Goal: Task Accomplishment & Management: Complete application form

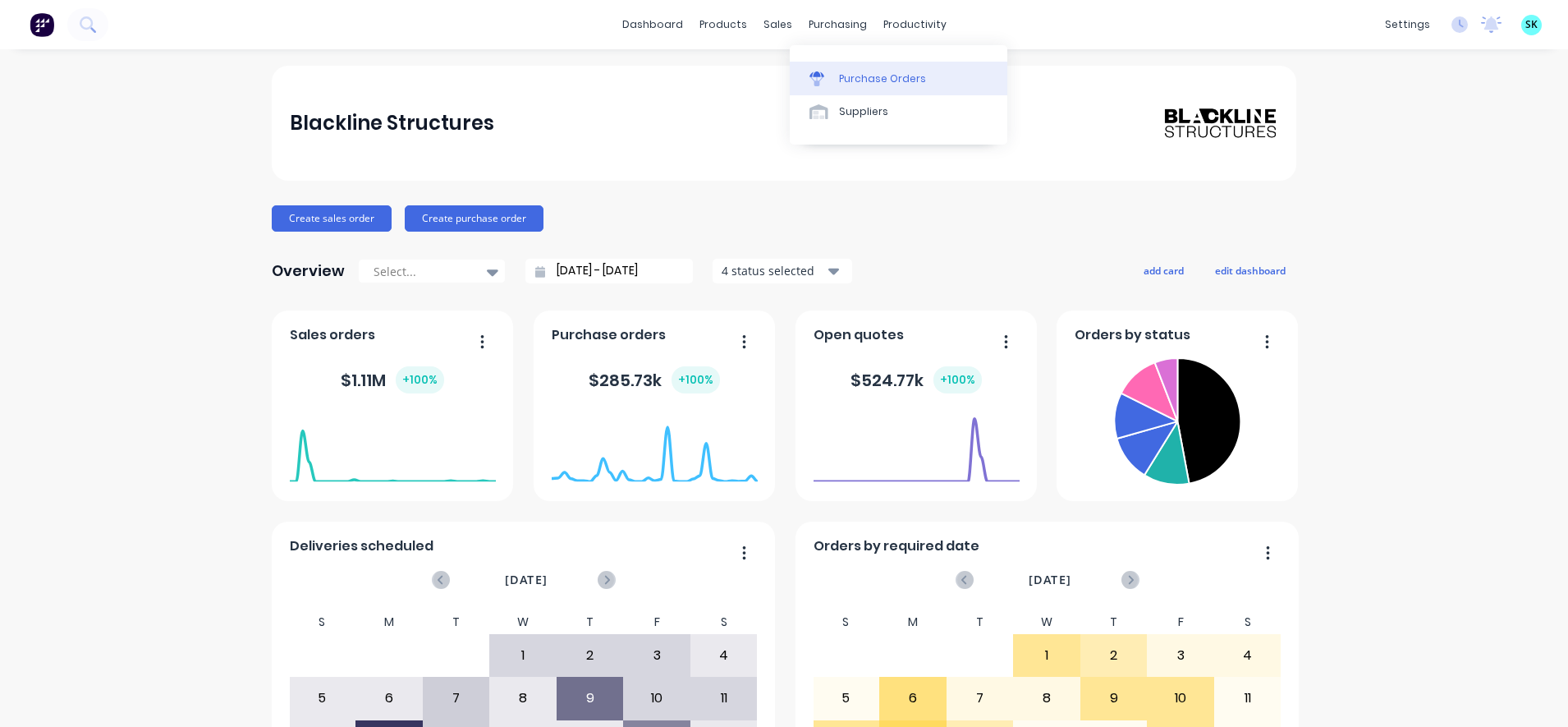
click at [842, 84] on div "Purchase Orders" at bounding box center [882, 79] width 87 height 15
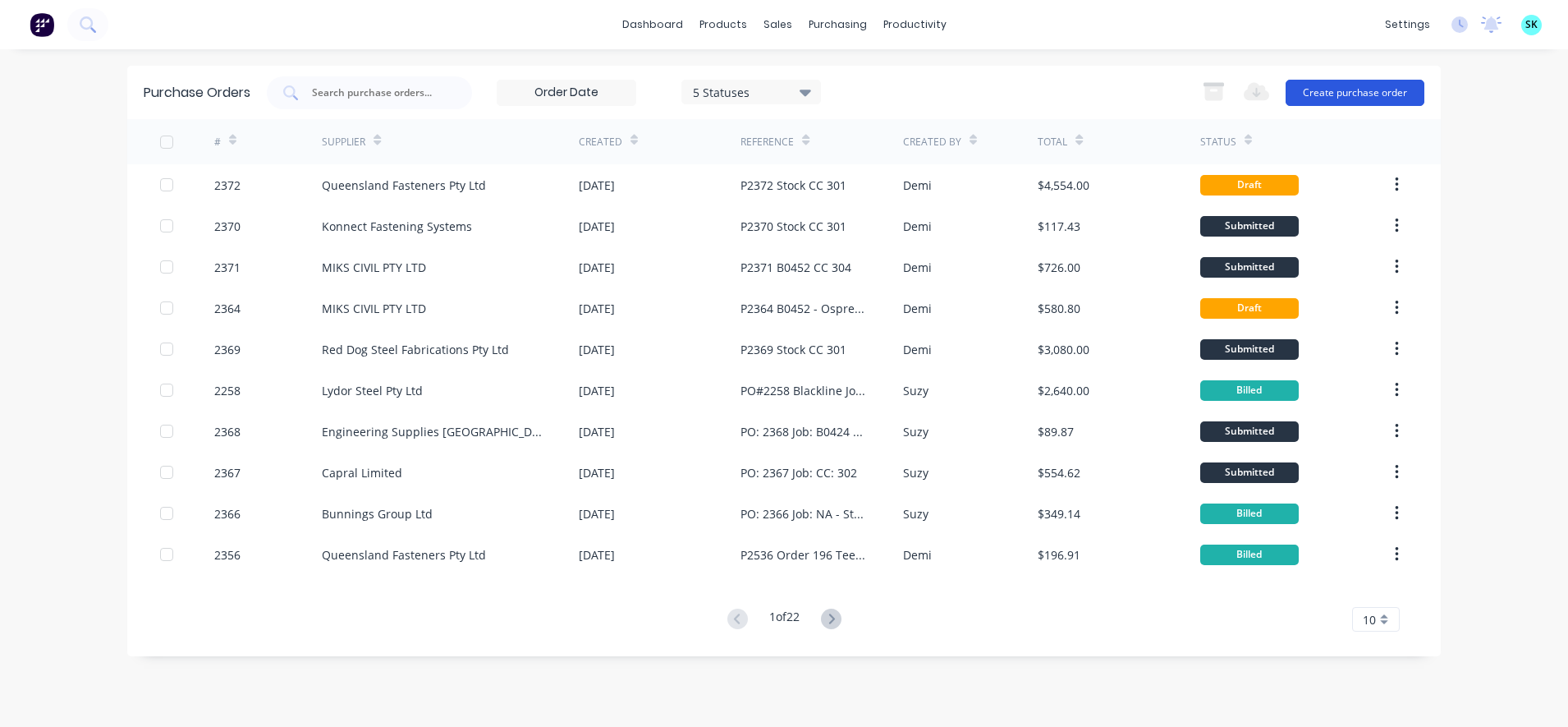
click at [1322, 98] on button "Create purchase order" at bounding box center [1354, 93] width 139 height 26
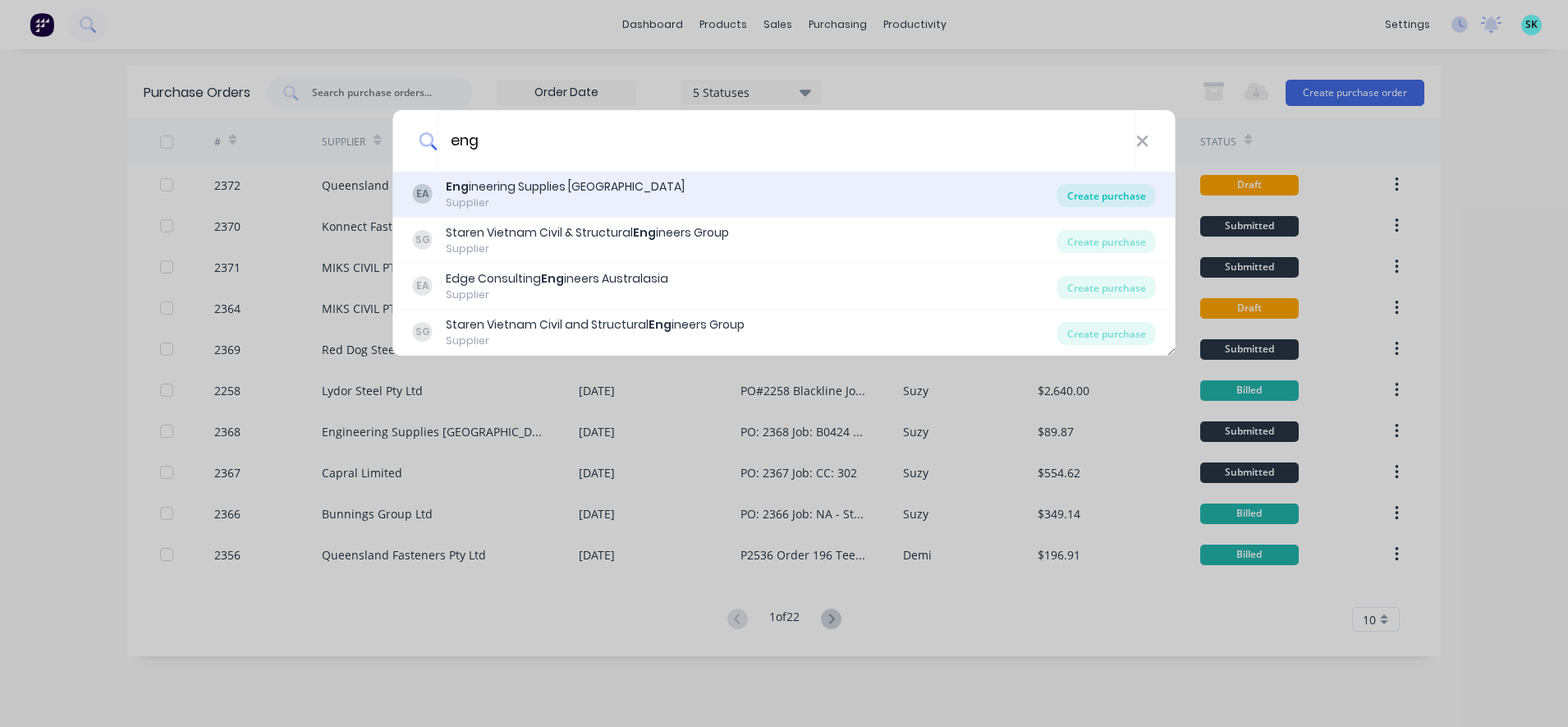
type input "eng"
click at [1065, 185] on div "Create purchase" at bounding box center [1106, 194] width 99 height 23
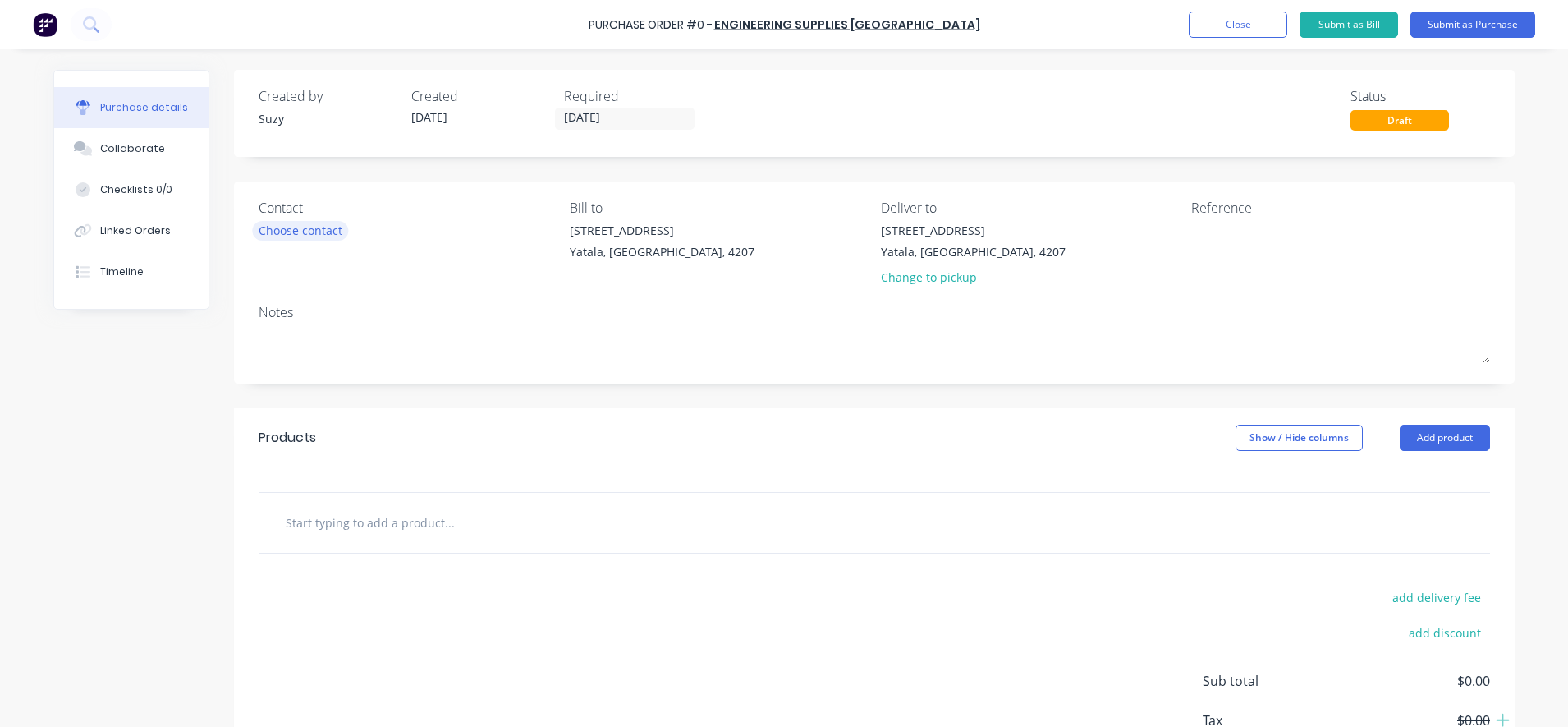
click at [335, 225] on div "Choose contact" at bounding box center [300, 229] width 84 height 17
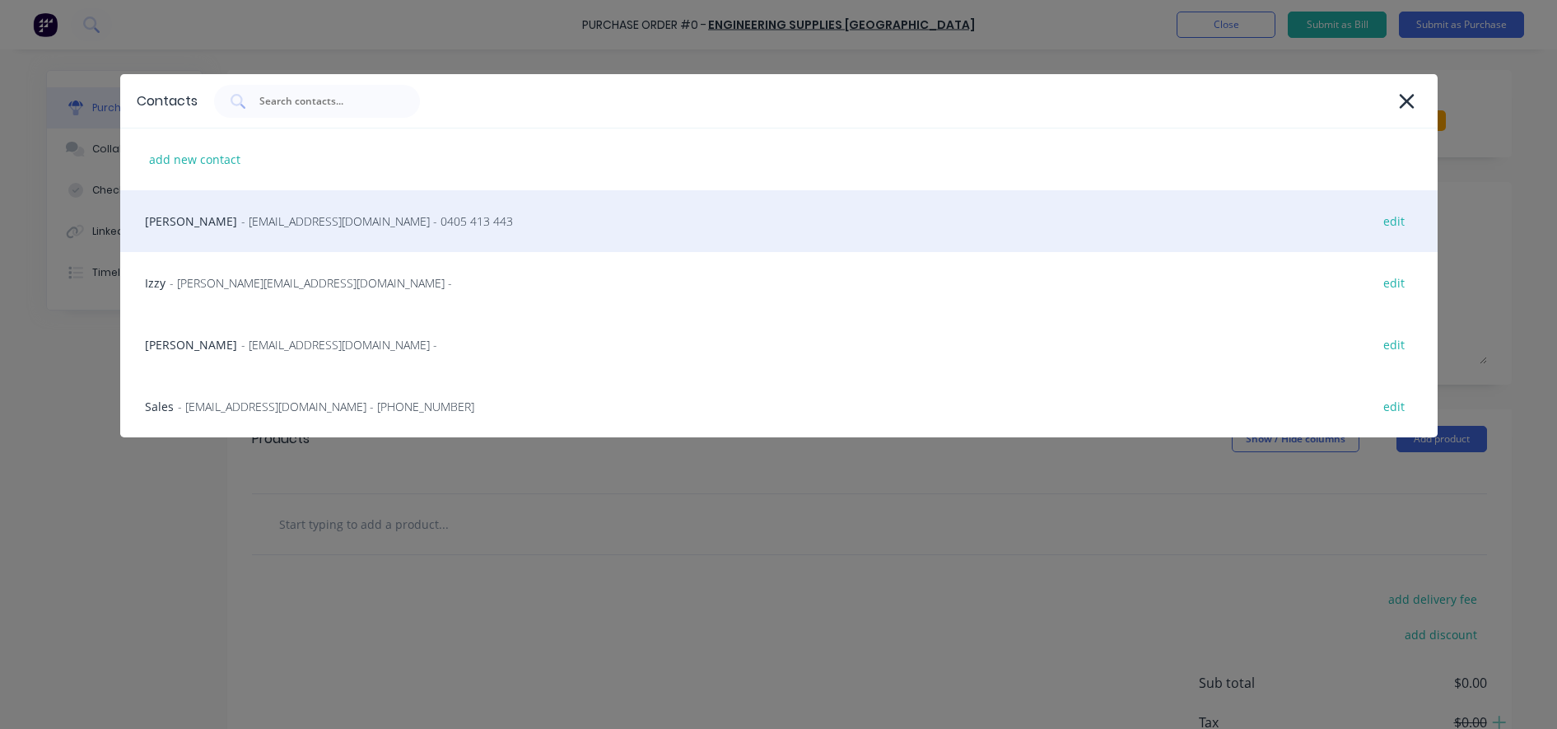
click at [325, 232] on div "[PERSON_NAME] - [EMAIL_ADDRESS][DOMAIN_NAME] - 0405 413 443 edit" at bounding box center [778, 221] width 1317 height 62
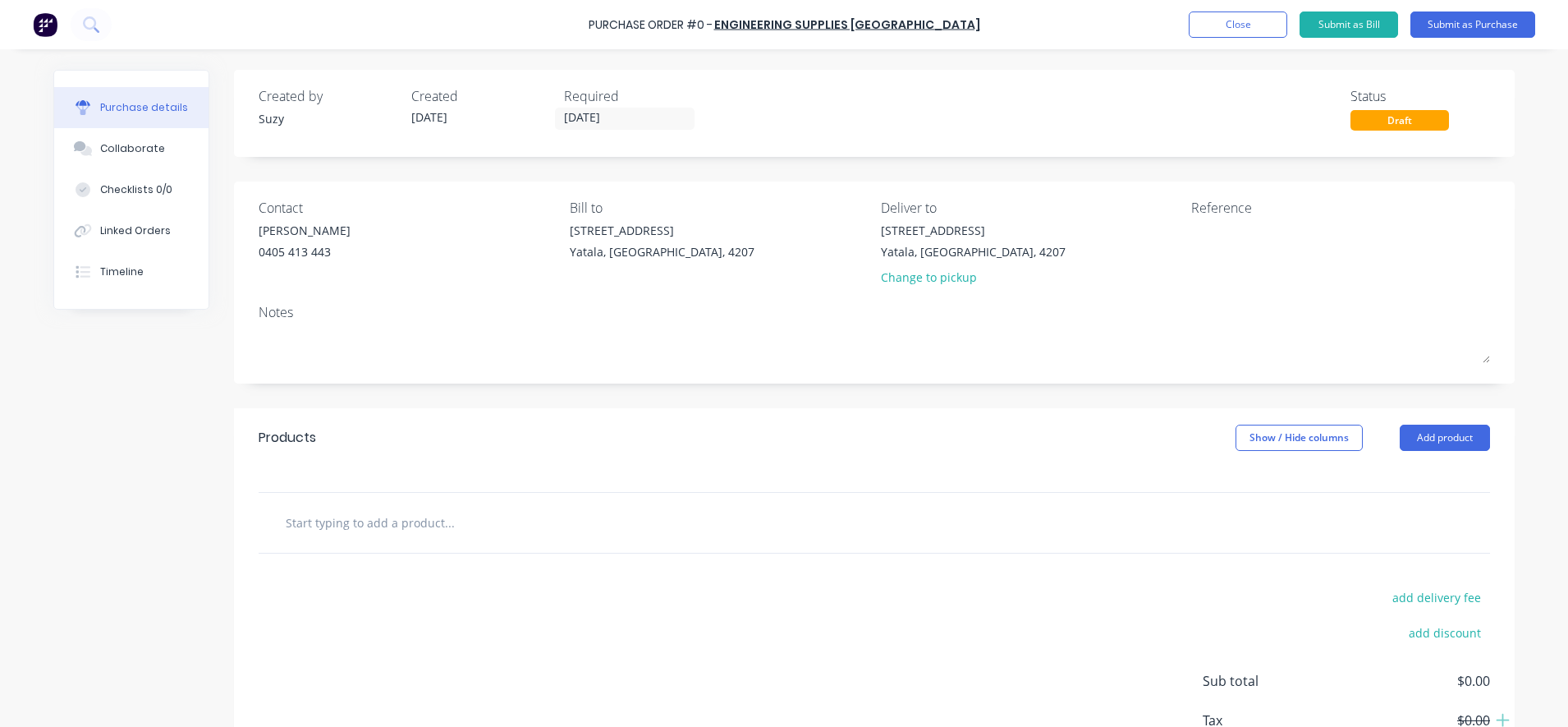
click at [424, 501] on div at bounding box center [873, 523] width 1231 height 60
click at [412, 519] on input "text" at bounding box center [449, 522] width 328 height 33
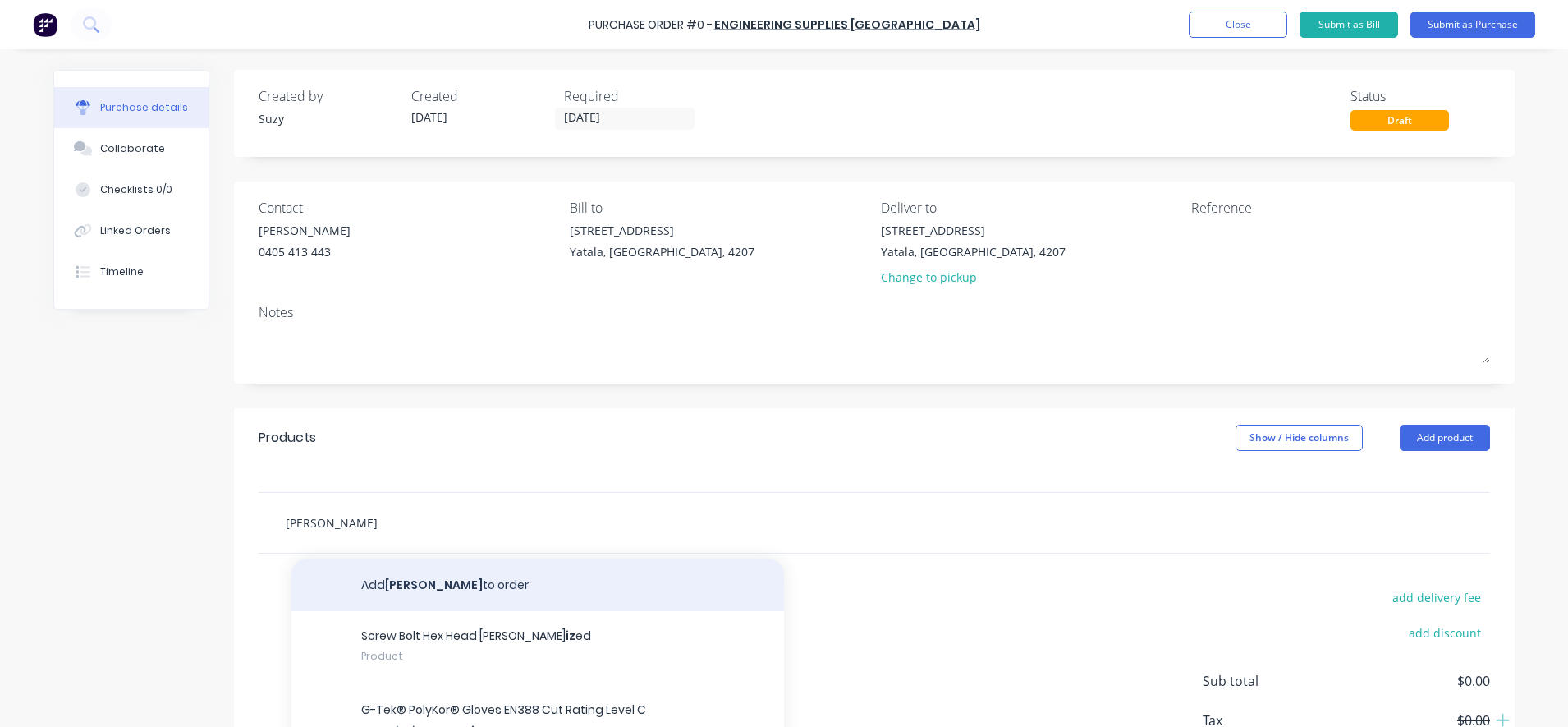
type input "[PERSON_NAME]"
click at [336, 597] on button "Add Iz to order" at bounding box center [537, 584] width 492 height 53
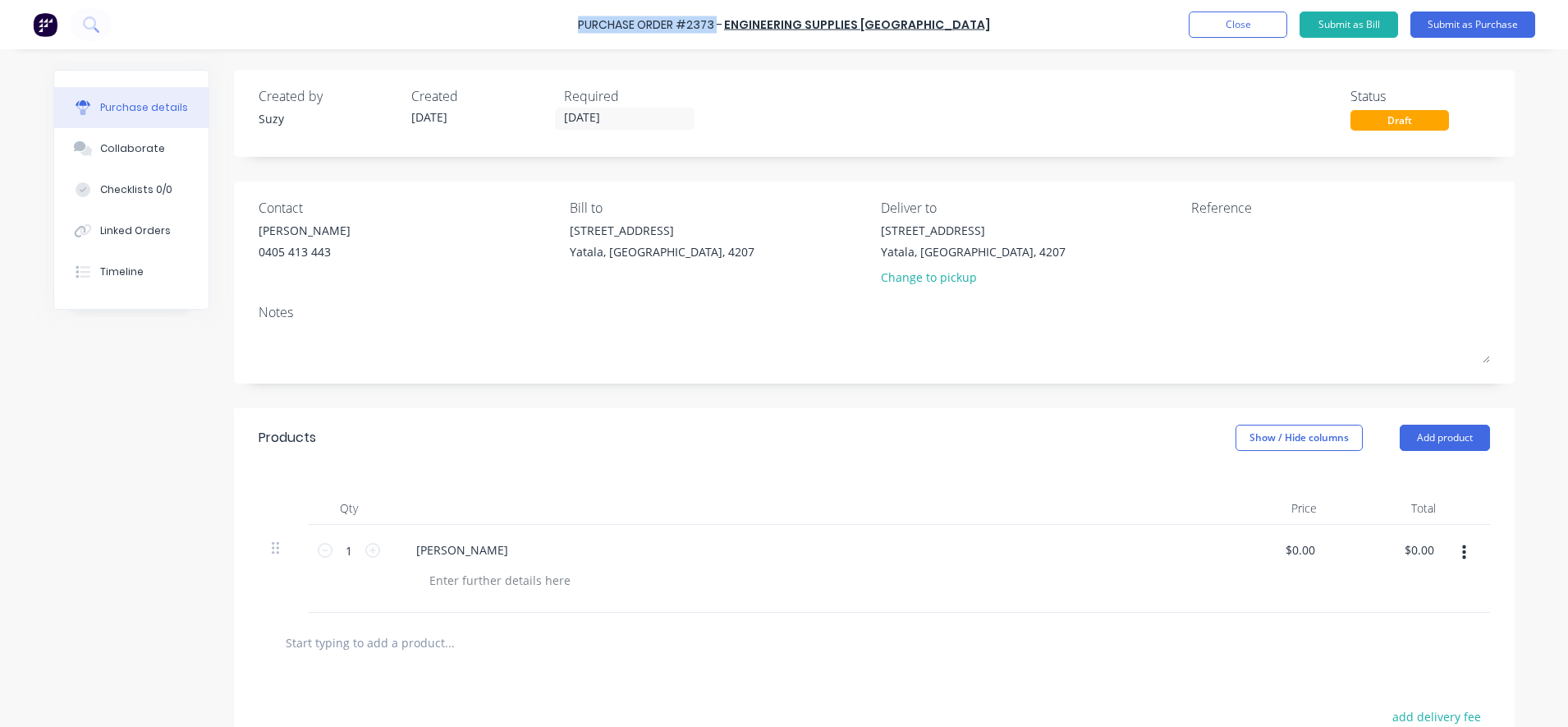
drag, startPoint x: 755, startPoint y: 27, endPoint x: 606, endPoint y: 25, distance: 149.0
click at [606, 25] on div "Purchase Order #2373 - Engineering Supplies [GEOGRAPHIC_DATA] Add product Close…" at bounding box center [784, 24] width 1568 height 49
copy div "Purchase Order #2373"
click at [1099, 123] on div "Created by Suzy Created [DATE] Required [DATE] Status Draft" at bounding box center [873, 108] width 1231 height 44
click at [1236, 27] on button "Close" at bounding box center [1237, 25] width 99 height 26
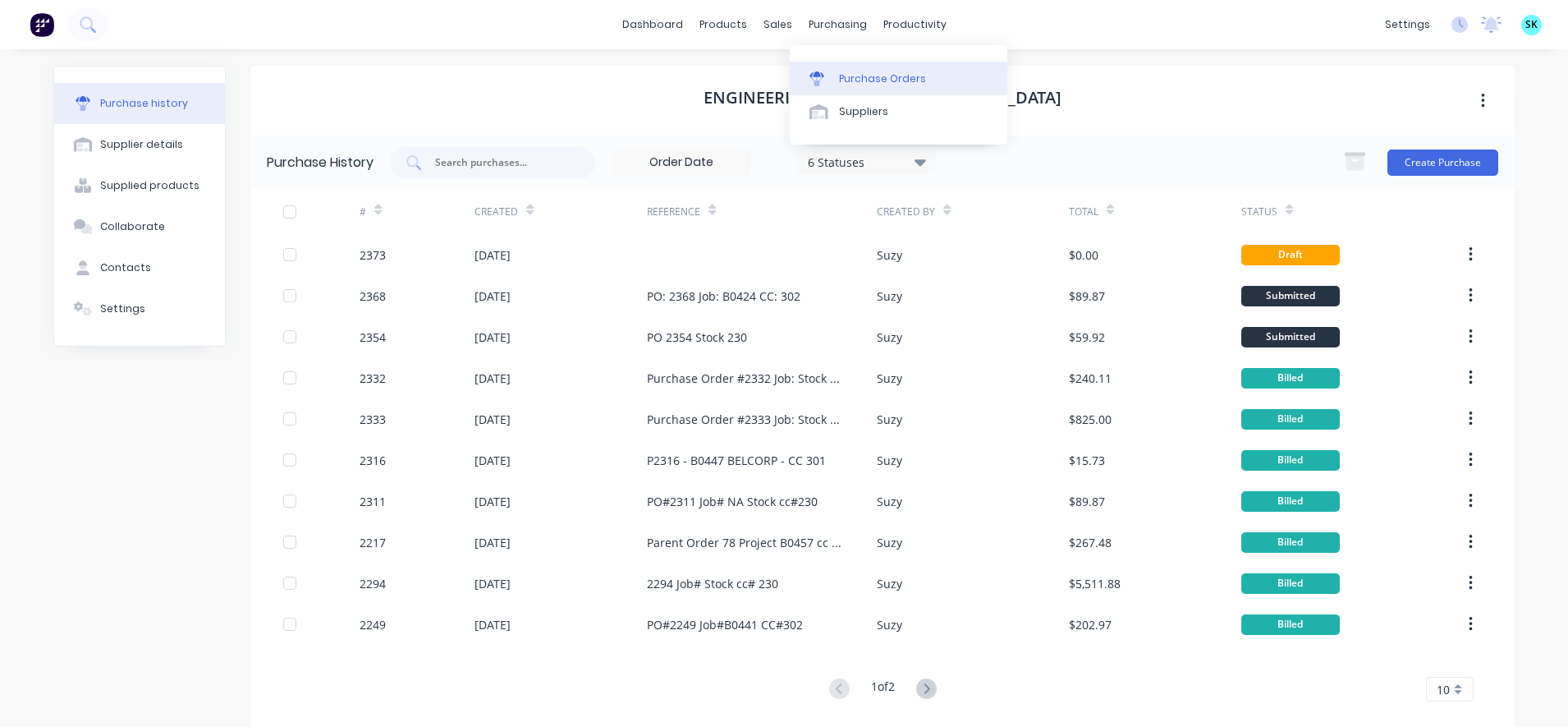
click at [845, 73] on div "Purchase Orders" at bounding box center [882, 79] width 87 height 15
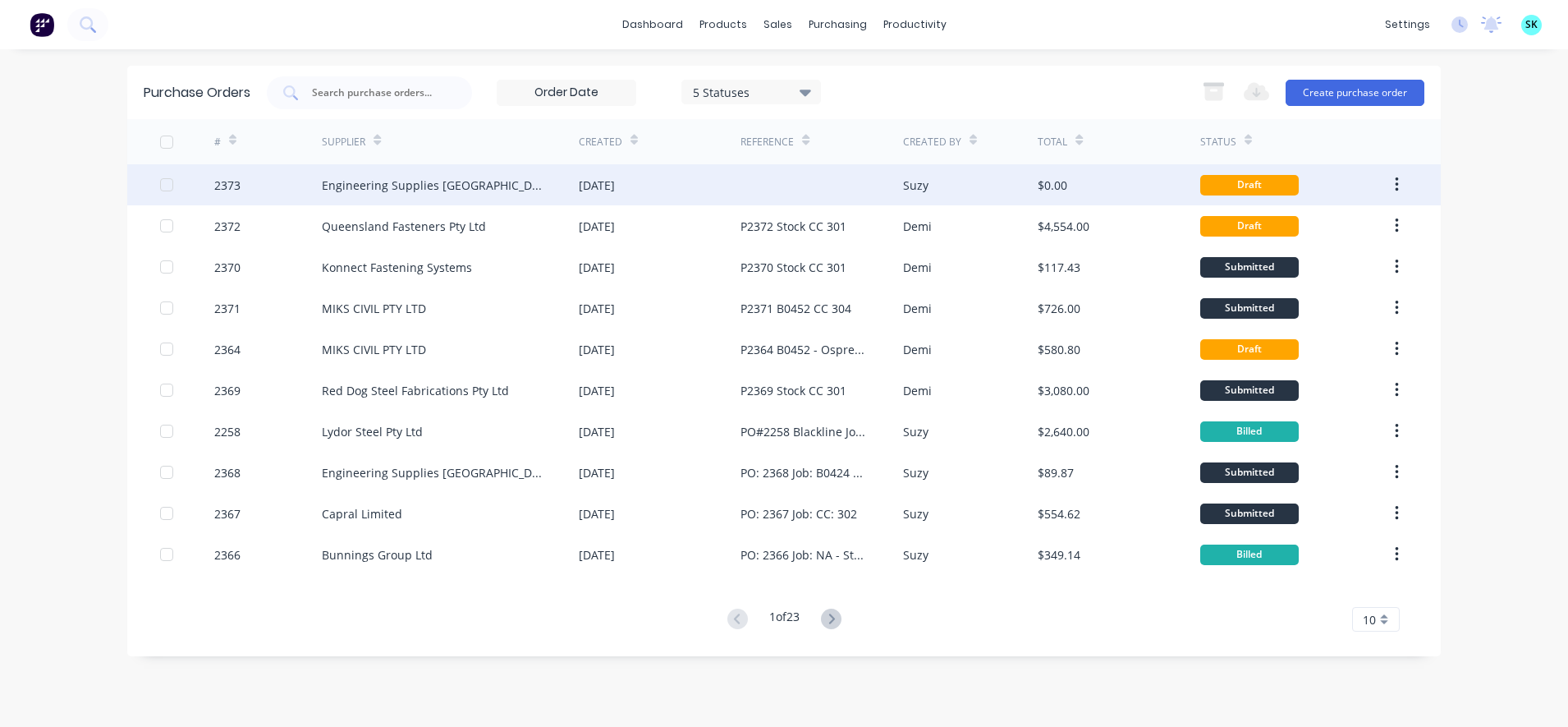
click at [615, 189] on div "[DATE]" at bounding box center [596, 184] width 36 height 17
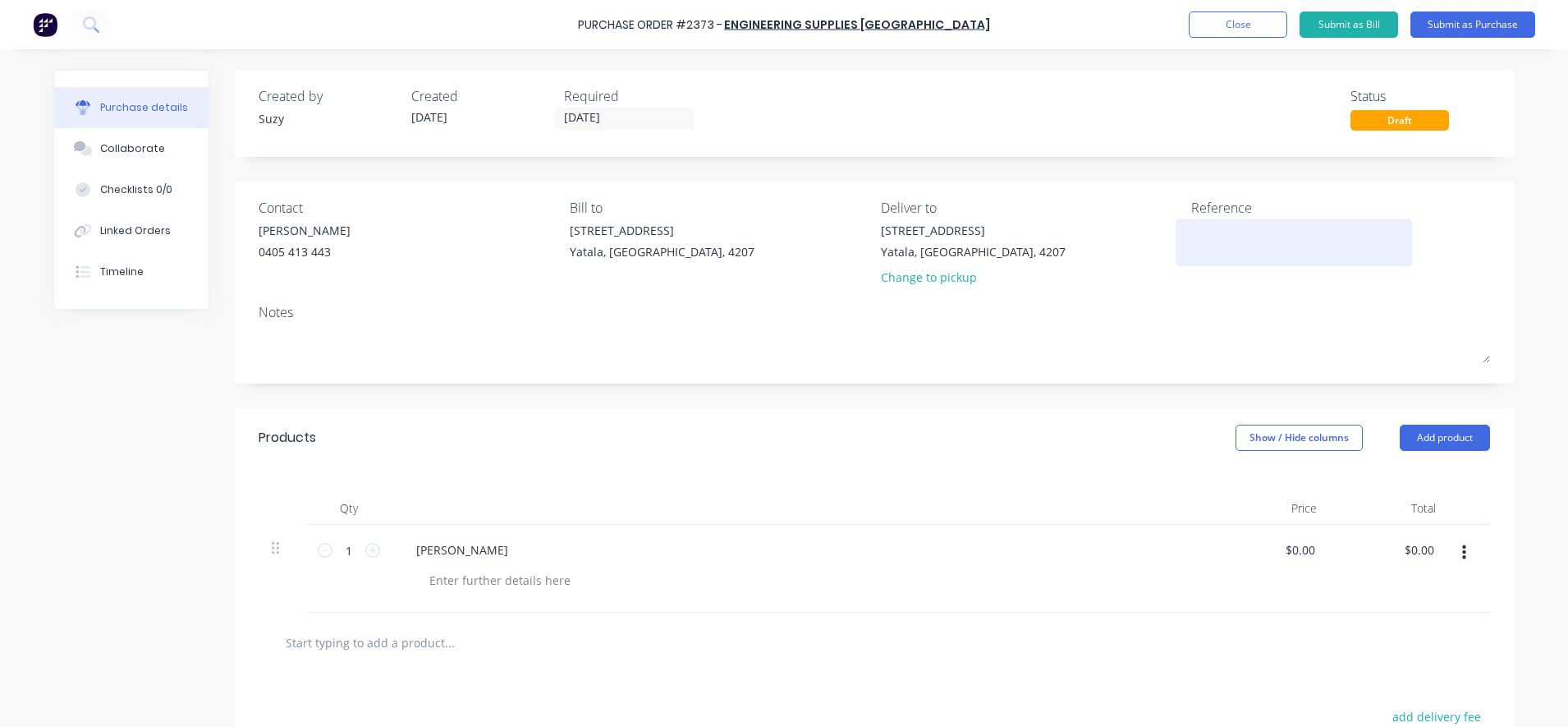
click at [1225, 226] on textarea at bounding box center [1294, 239] width 205 height 37
drag, startPoint x: 754, startPoint y: 26, endPoint x: 728, endPoint y: 27, distance: 26.0
click at [723, 27] on div "Purchase Order #2373 -" at bounding box center [650, 24] width 145 height 17
copy div "2373"
click at [1278, 256] on textarea at bounding box center [1294, 239] width 205 height 37
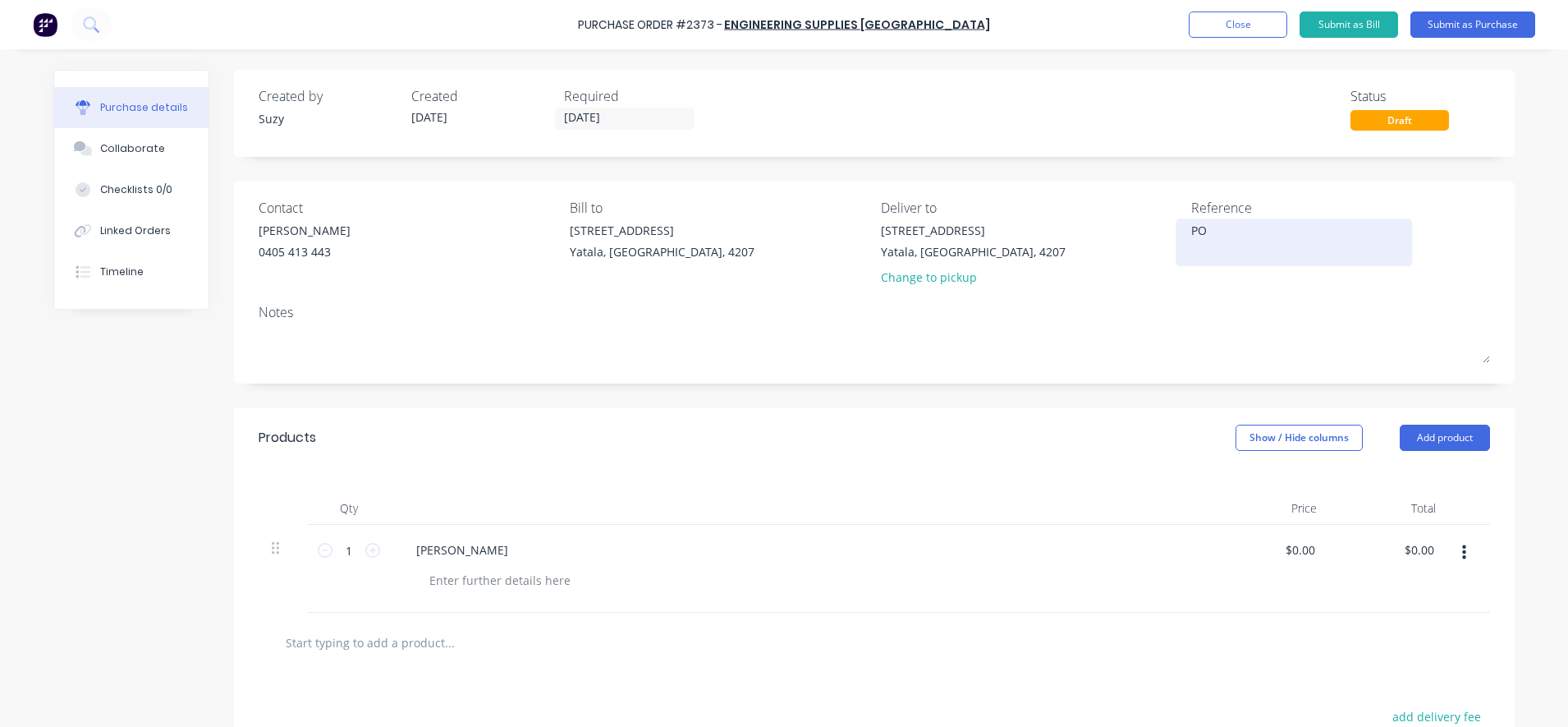
paste textarea "2373"
type textarea "PO 2373 Job: Stock"
click at [1191, 236] on textarea "PO 2373 Job: Stock" at bounding box center [1294, 239] width 205 height 37
type textarea "x"
click at [1199, 235] on textarea "PO 2373 Job: Stock" at bounding box center [1294, 239] width 205 height 37
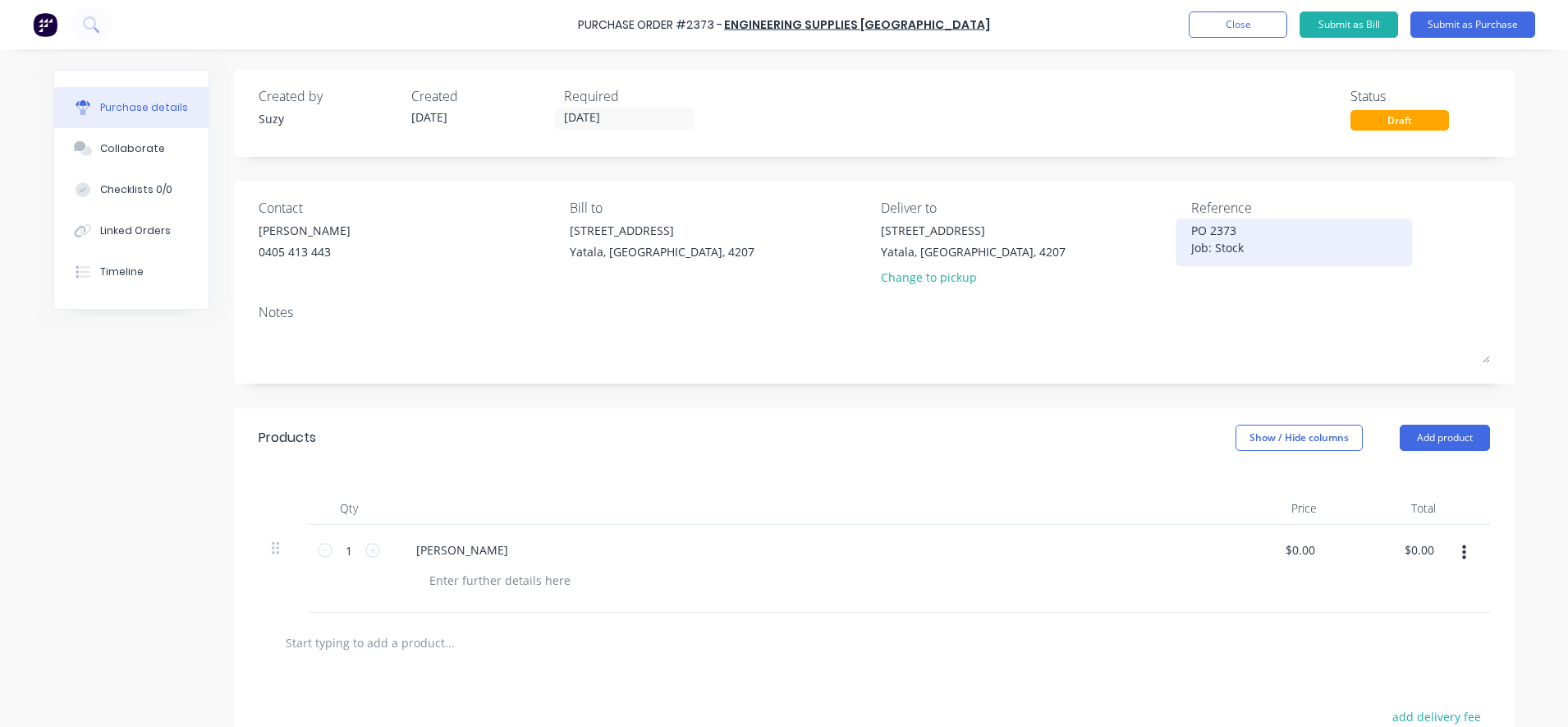
type textarea "PO: 2373 Job: Stock"
type textarea "x"
click at [1282, 245] on textarea "PO: 2373 Job: Stock" at bounding box center [1294, 239] width 205 height 37
type textarea "PO: 2373 Job: Stock CC: 230"
type textarea "x"
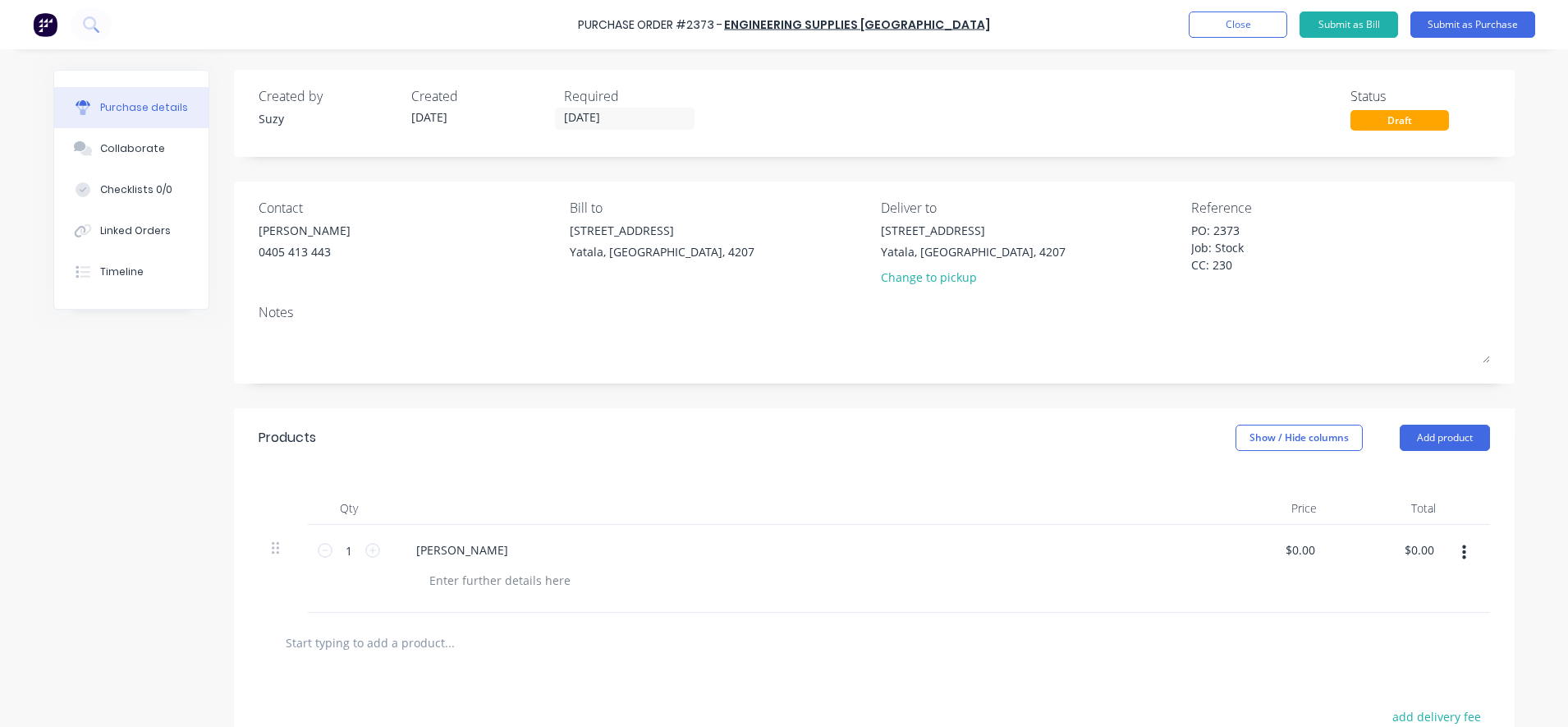
type textarea "PO: 2373 Job: Stock CC: 230"
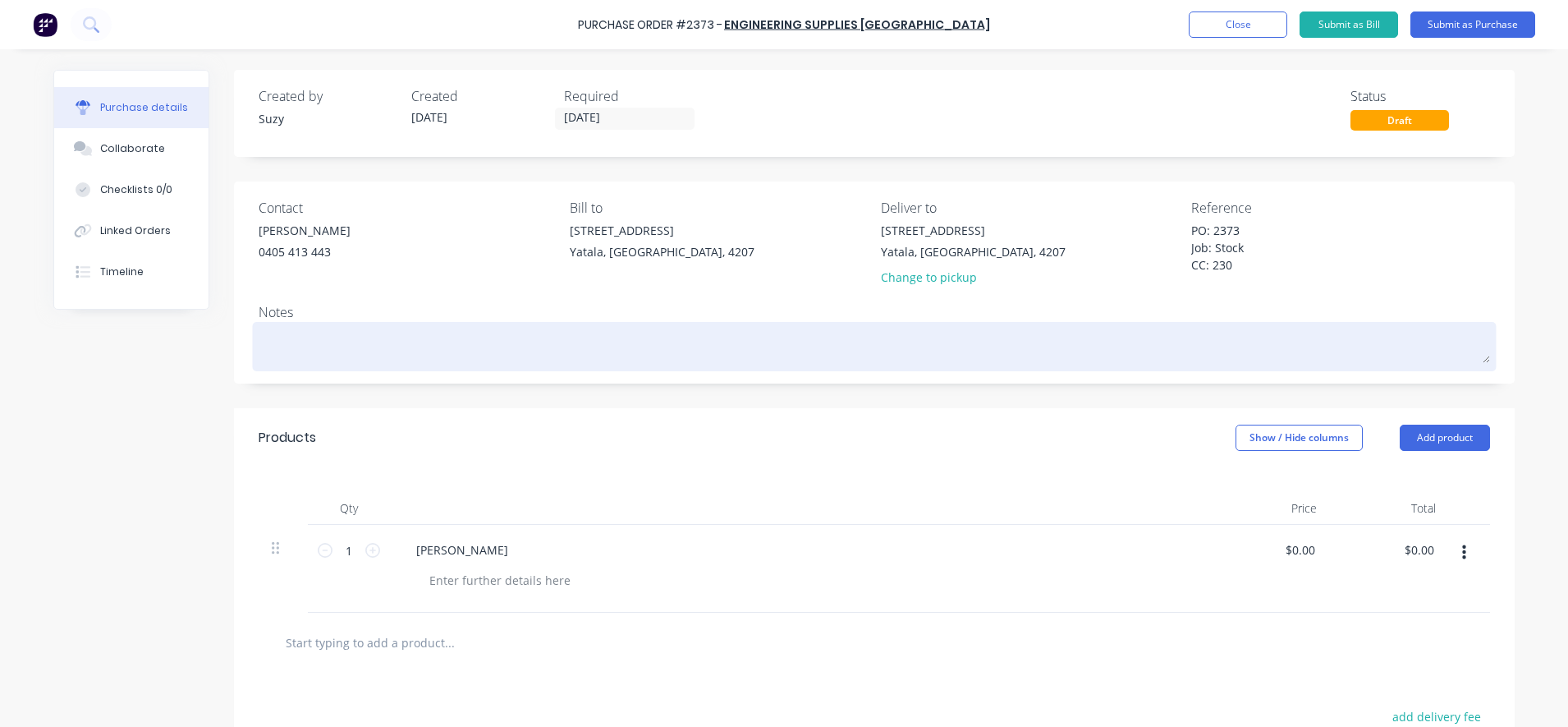
drag, startPoint x: 328, startPoint y: 342, endPoint x: 346, endPoint y: 351, distance: 20.1
click at [328, 341] on textarea at bounding box center [873, 344] width 1231 height 37
type textarea "x"
type textarea "A"
type textarea "x"
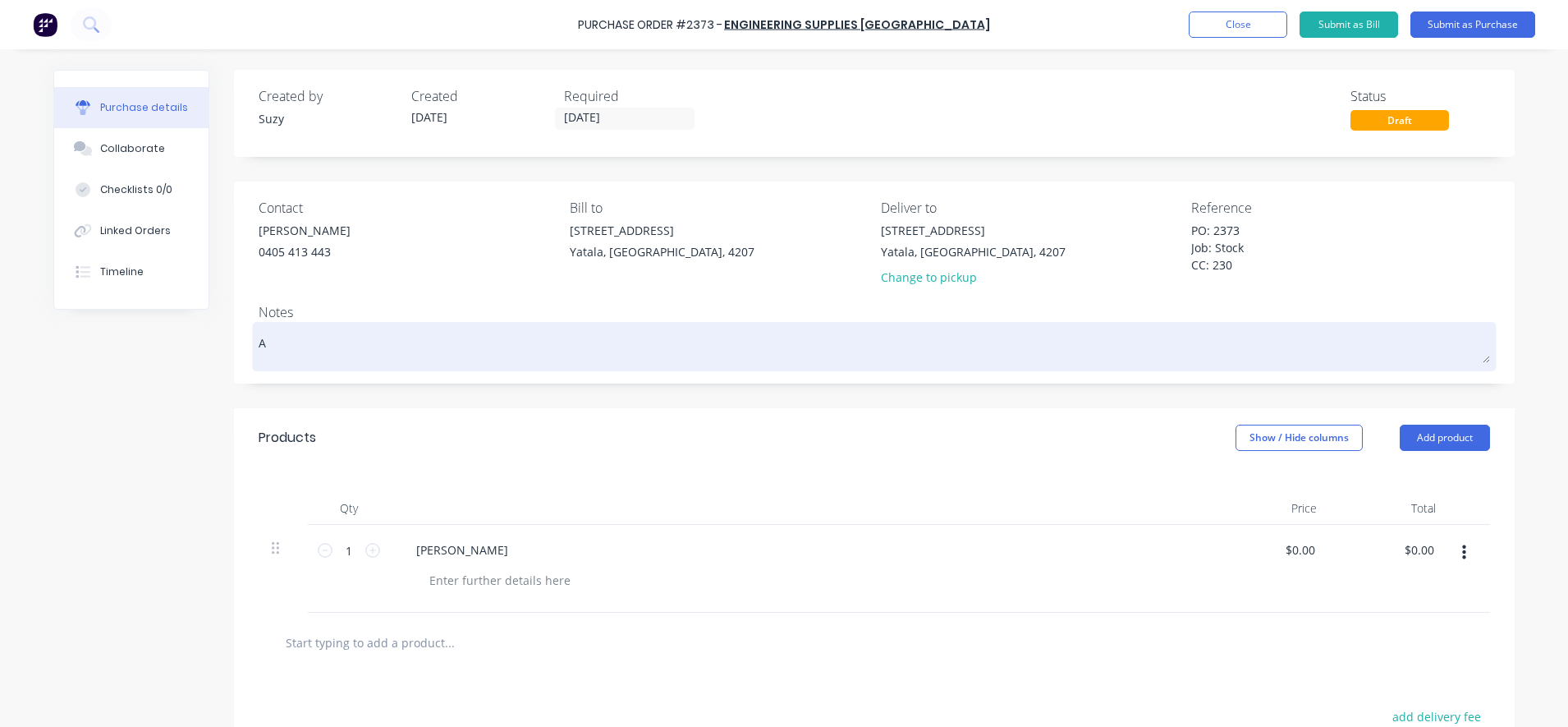
type textarea "As"
type textarea "x"
type textarea "As"
type textarea "x"
type textarea "As p"
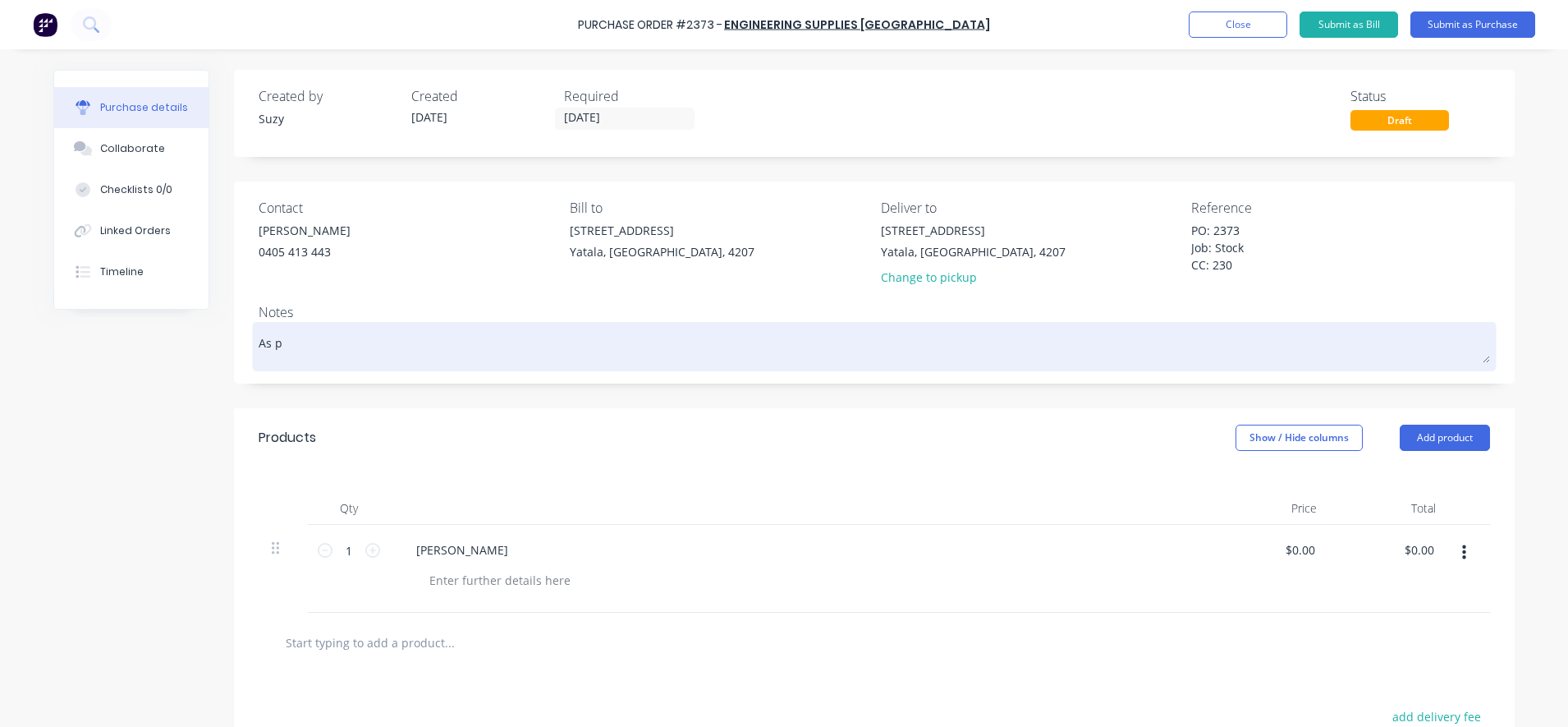
type textarea "x"
type textarea "As pe"
type textarea "x"
type textarea "As per"
type textarea "x"
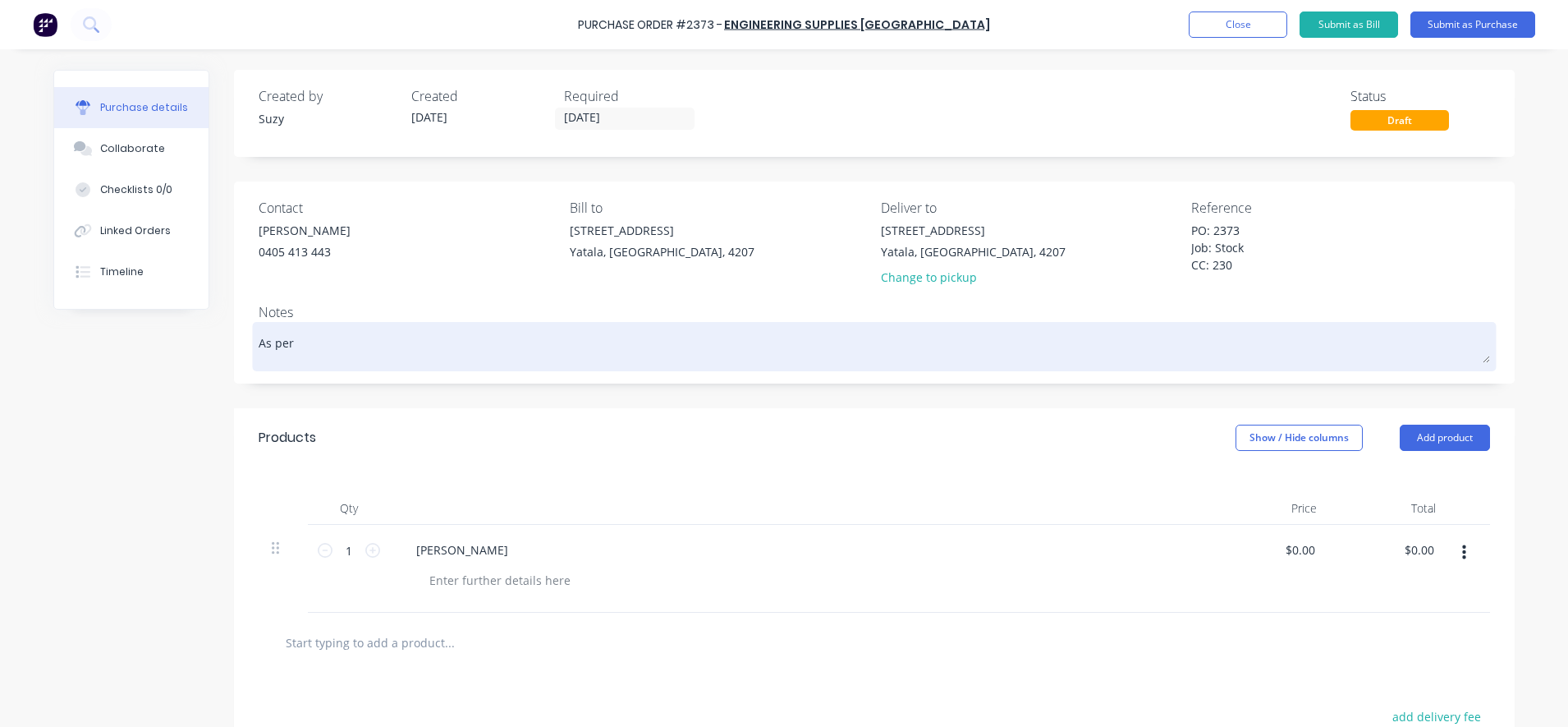
type textarea "As per"
paste textarea "SQ-00004331"
type textarea "x"
type textarea "As per SQ-00004331"
type textarea "x"
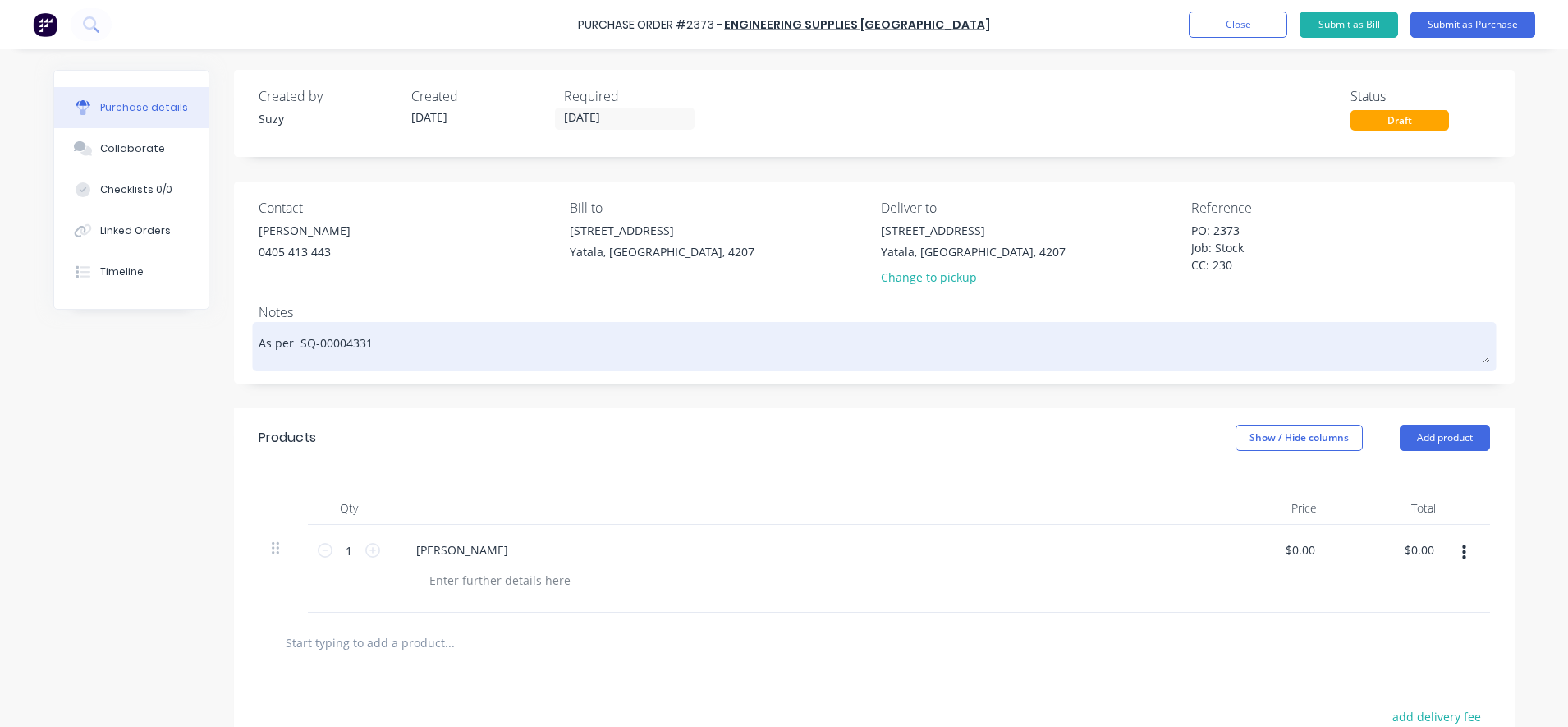
type textarea "As per SQ-00004331"
type textarea "x"
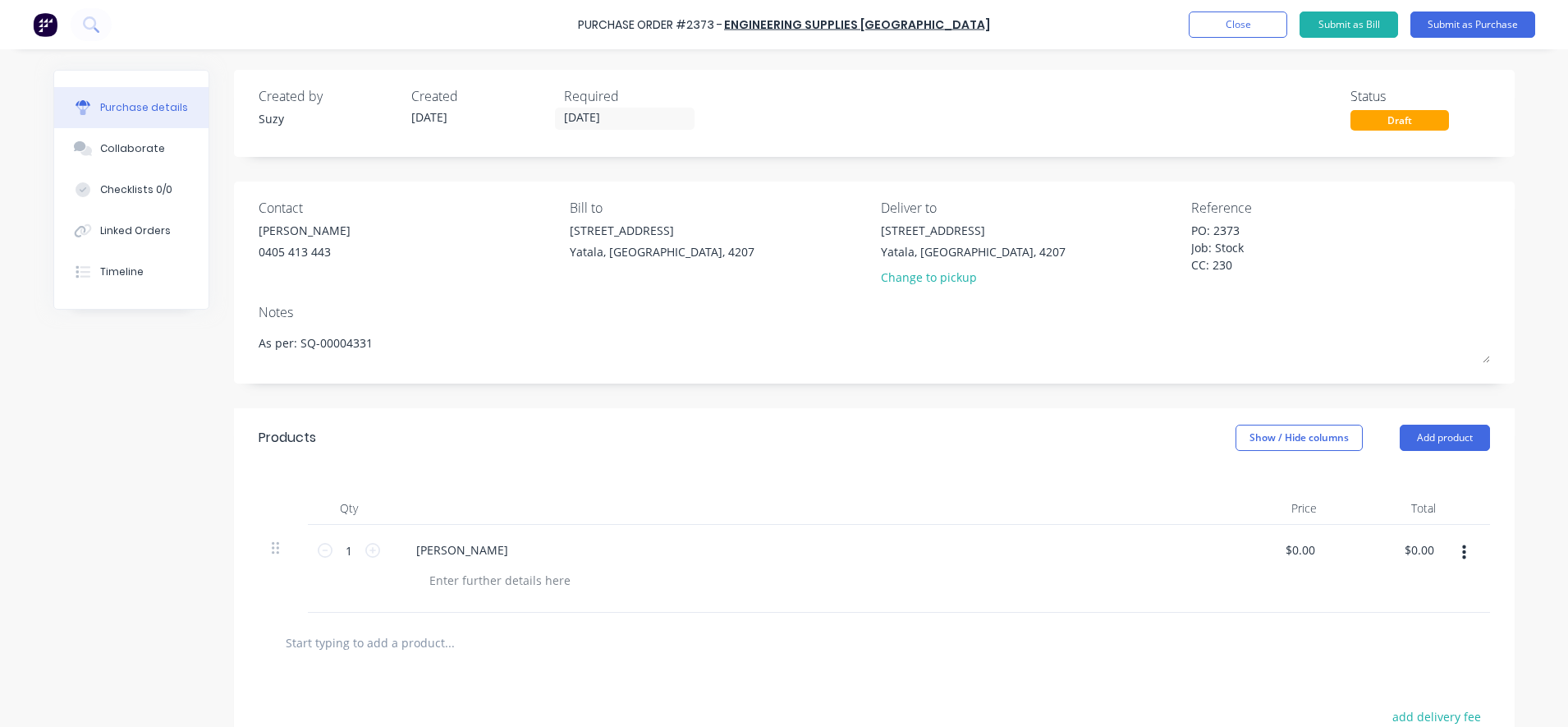
type textarea "As per: SQ-00004331"
type textarea "x"
type textarea "As per: SQ-00004331"
click at [440, 546] on div "[PERSON_NAME]" at bounding box center [799, 549] width 794 height 24
type textarea "x"
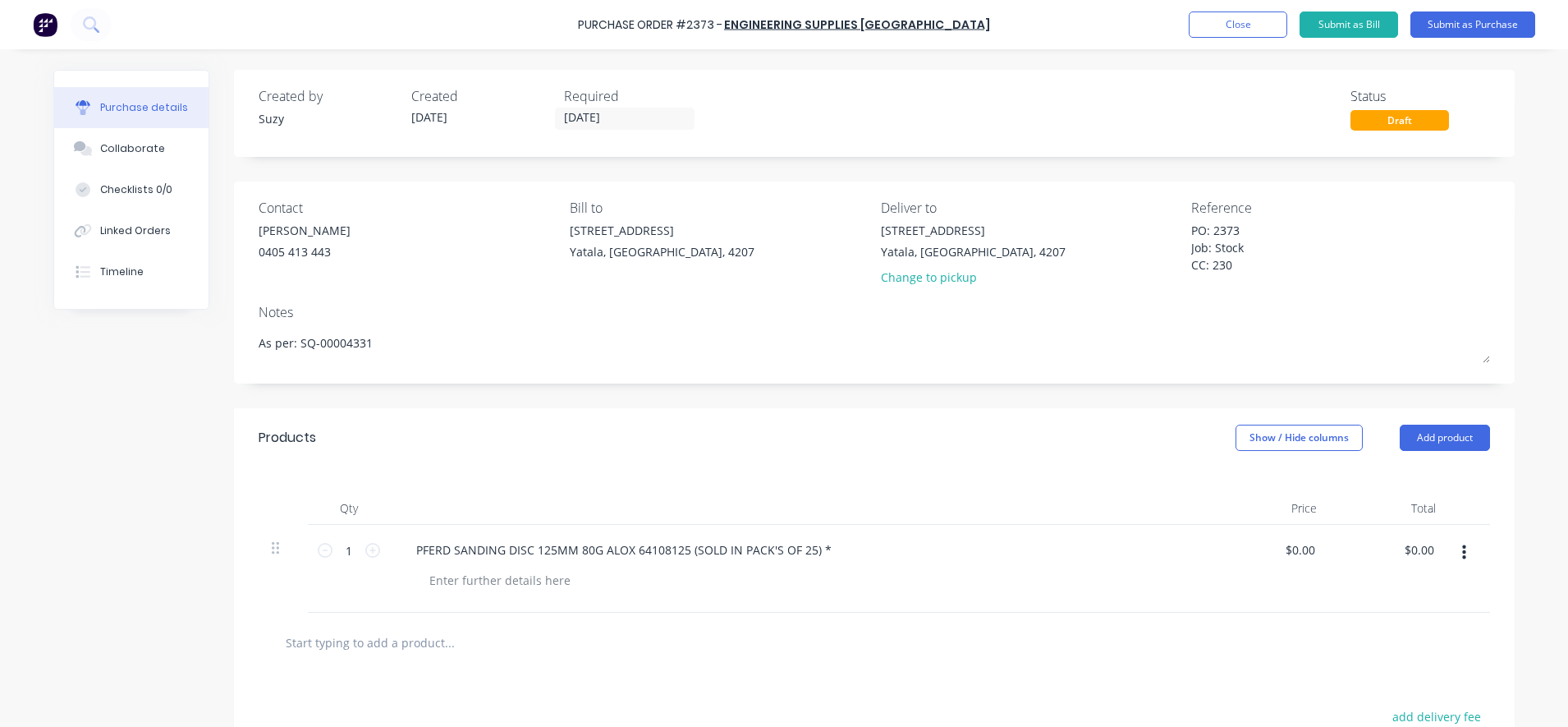
click at [569, 634] on input "text" at bounding box center [449, 641] width 328 height 33
type textarea "x"
drag, startPoint x: 1308, startPoint y: 552, endPoint x: 1266, endPoint y: 542, distance: 43.2
click at [1269, 545] on div "0.00 0.00" at bounding box center [1269, 568] width 119 height 88
type input "1.32"
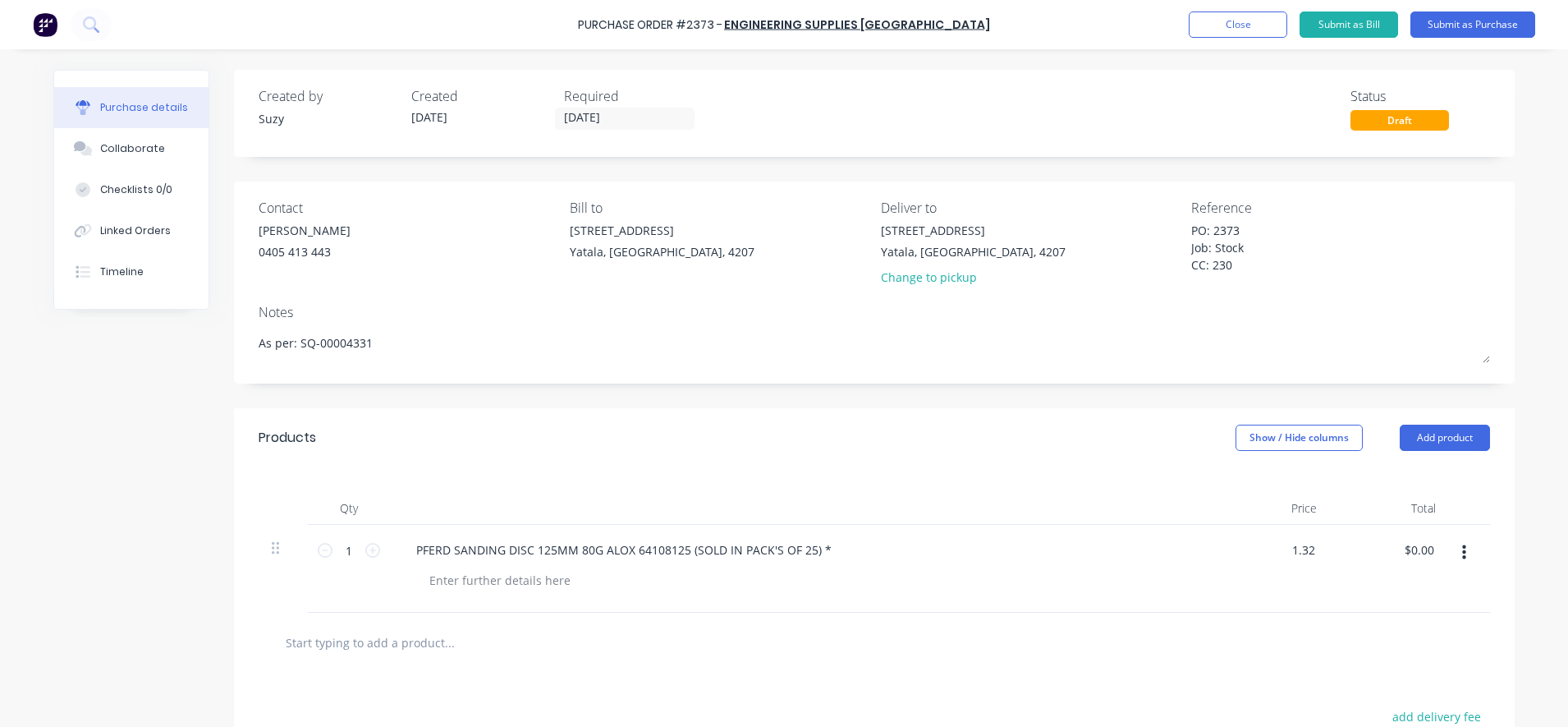
type textarea "x"
type input "$1.32"
click at [1280, 663] on div at bounding box center [873, 642] width 1231 height 60
click at [345, 551] on input "1" at bounding box center [348, 549] width 33 height 25
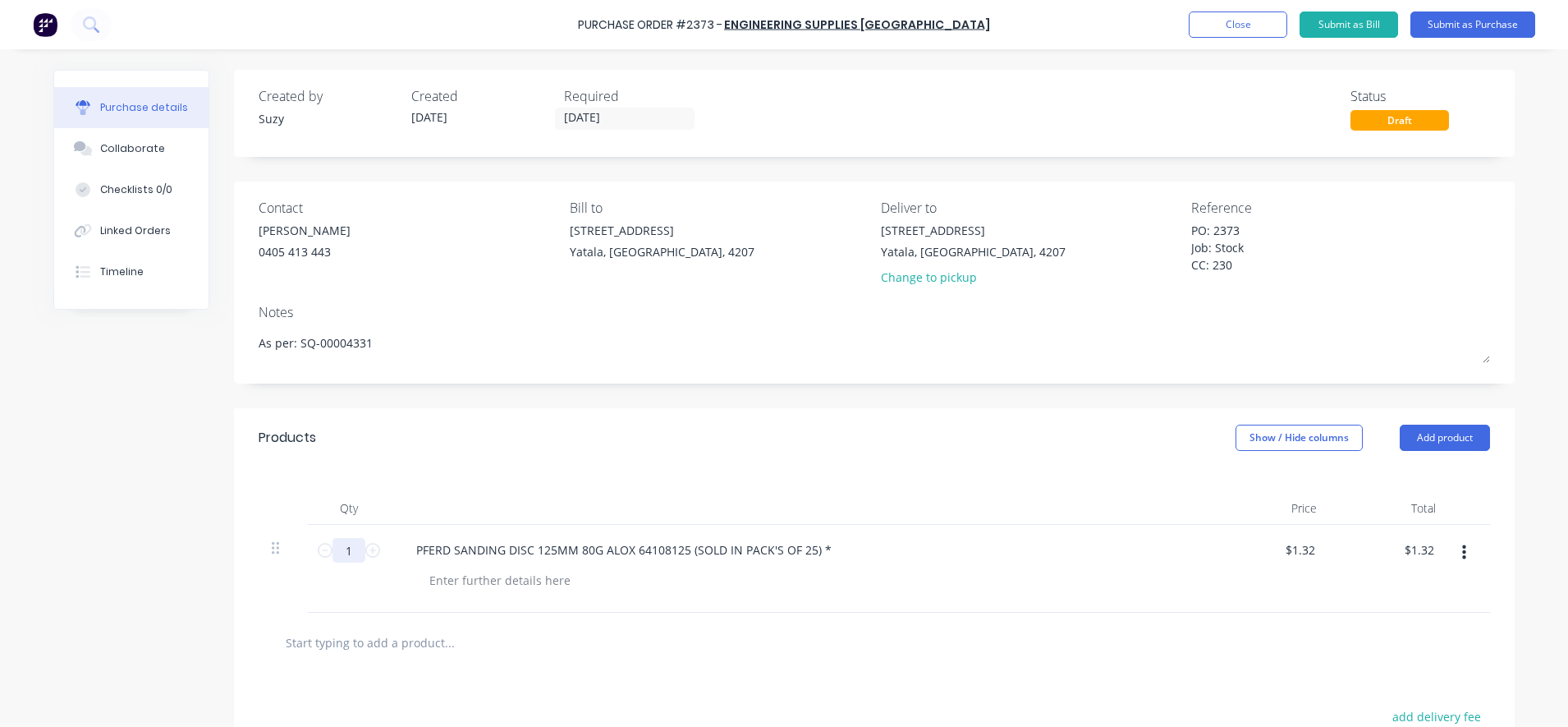
type textarea "x"
type input "2"
type input "$2.64"
type textarea "x"
type input "25"
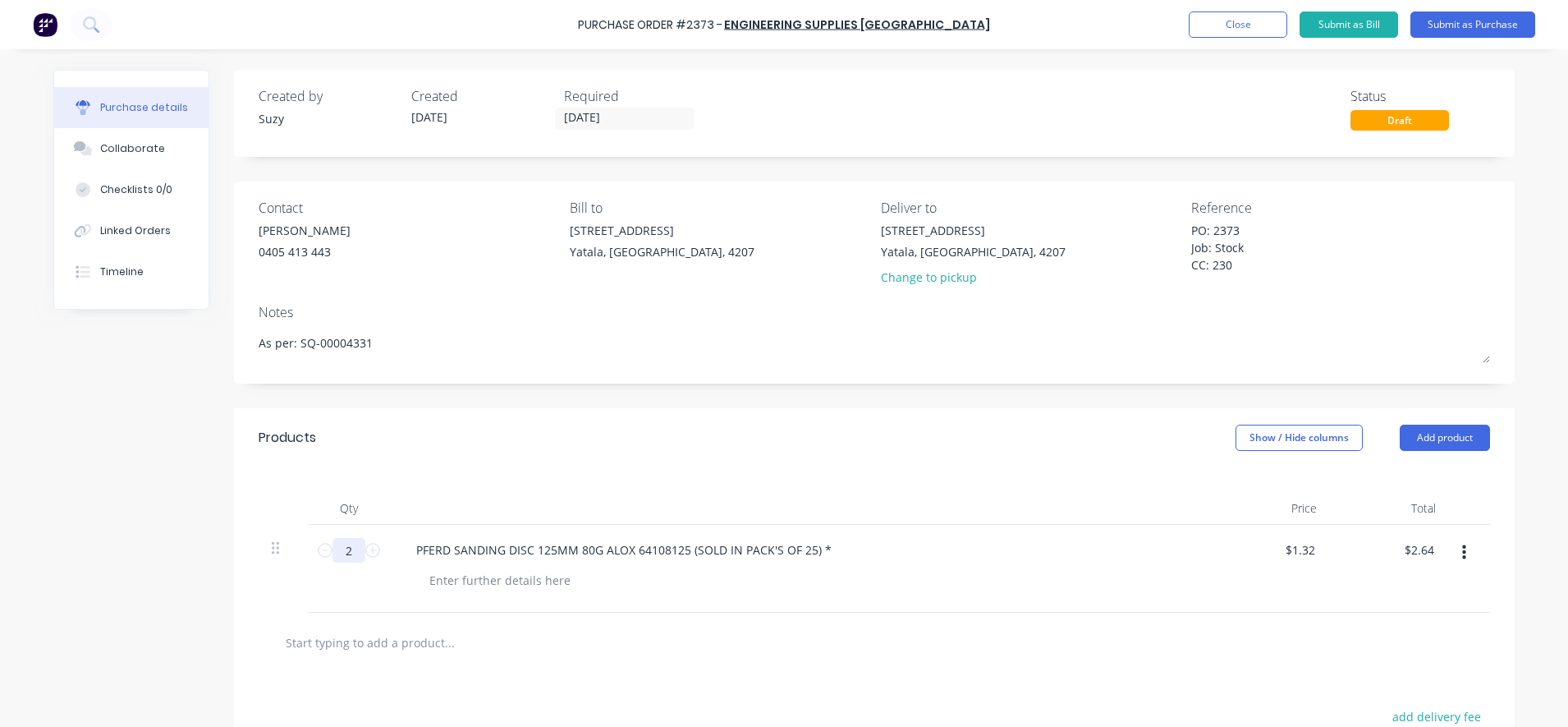
type input "$33.00"
type textarea "x"
type input "25"
click at [409, 658] on div at bounding box center [873, 642] width 1231 height 60
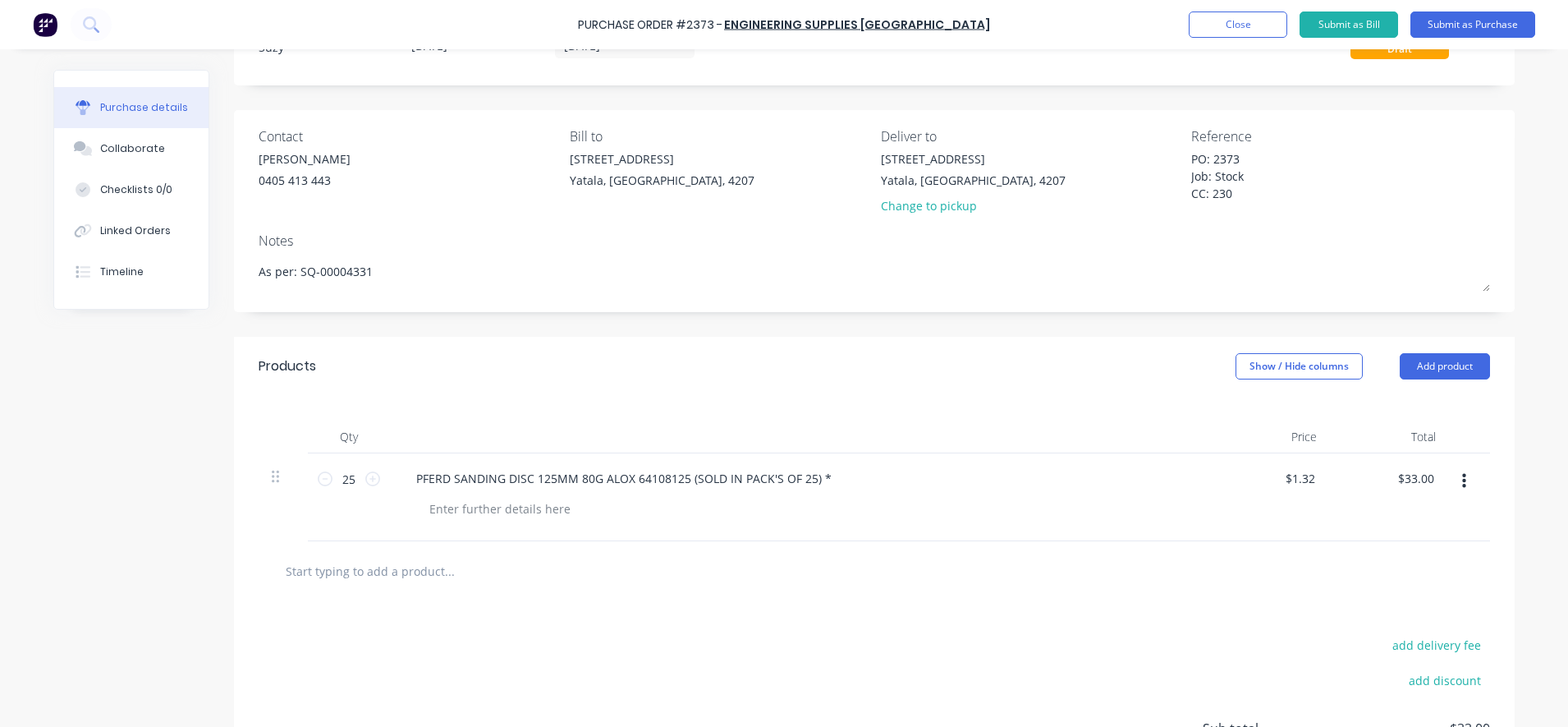
scroll to position [103, 0]
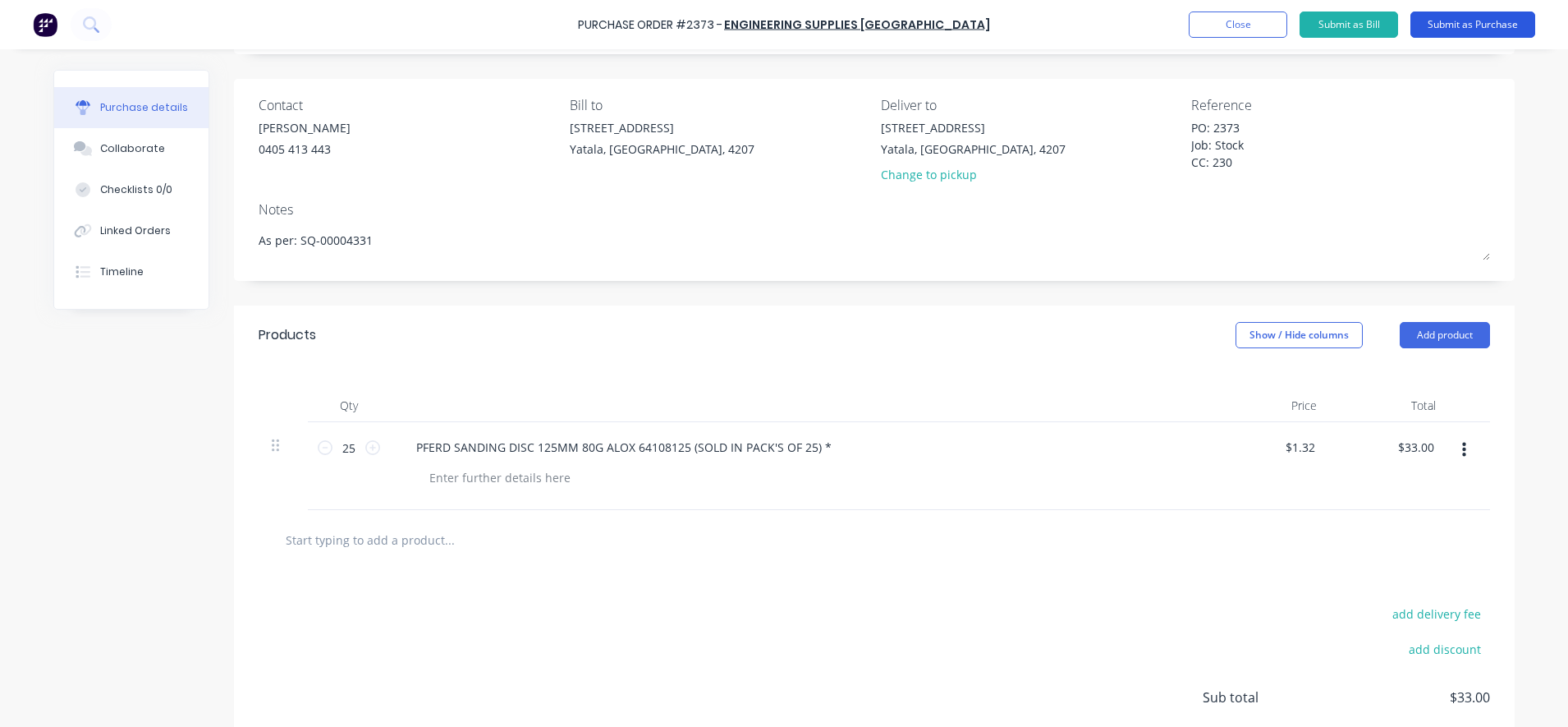
click at [1499, 34] on button "Submit as Purchase" at bounding box center [1472, 25] width 125 height 26
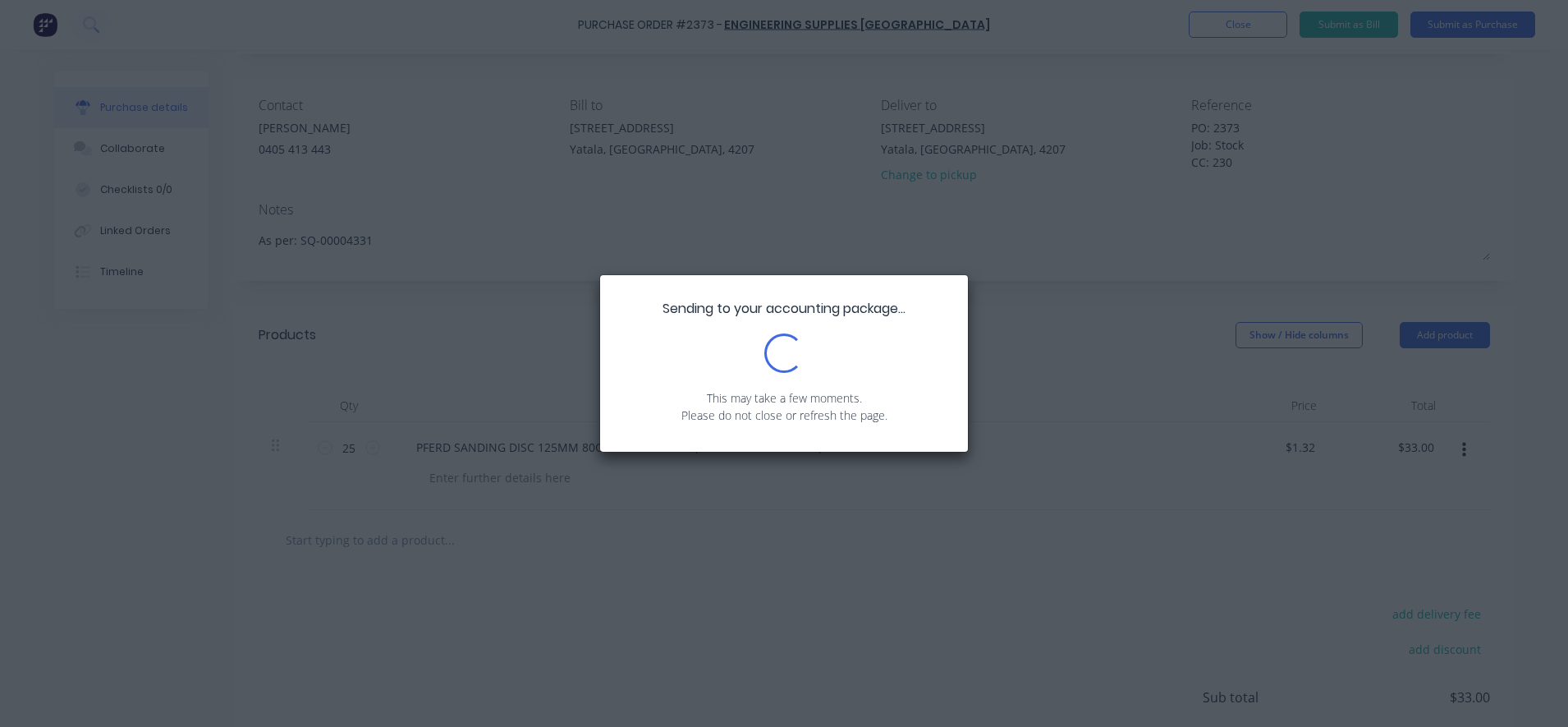
scroll to position [0, 0]
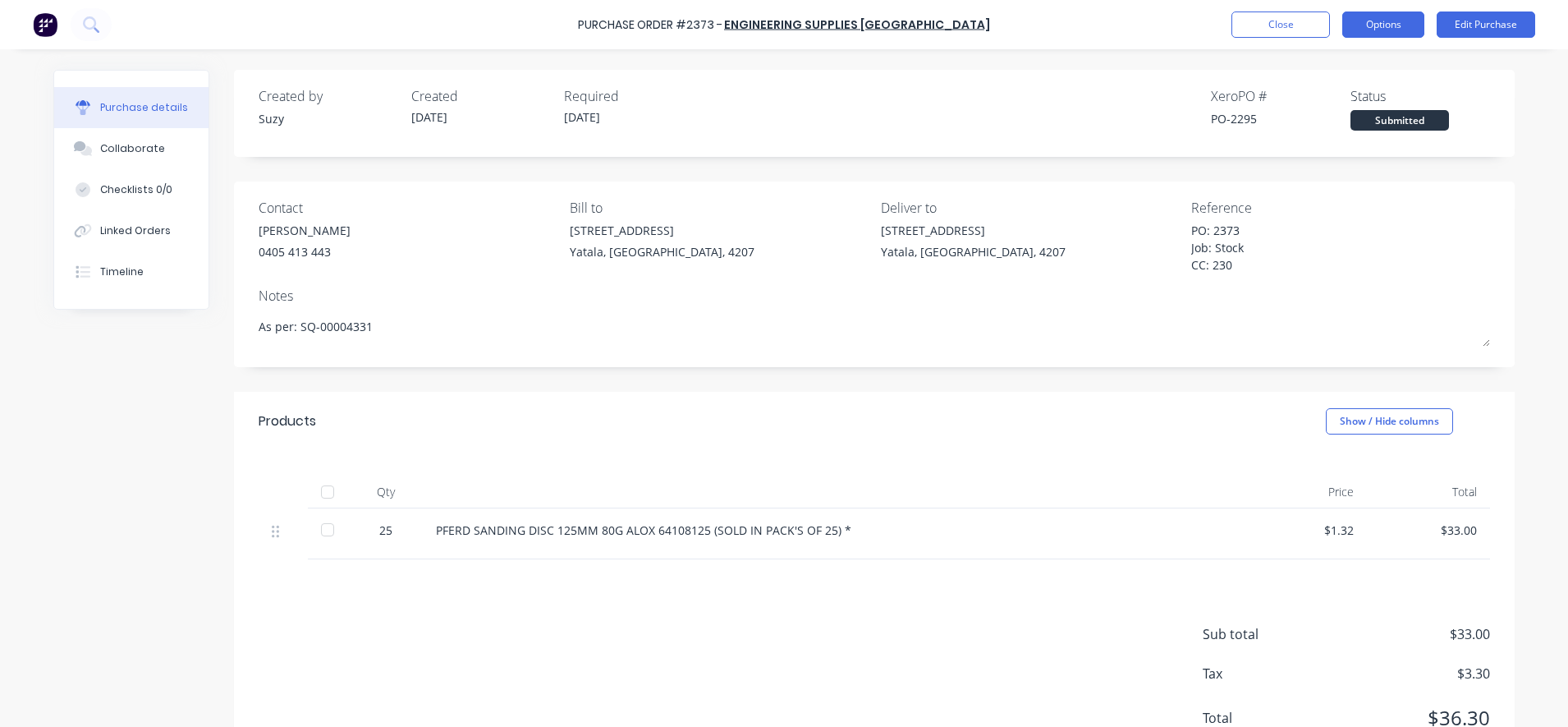
click at [1370, 23] on button "Options" at bounding box center [1383, 25] width 82 height 26
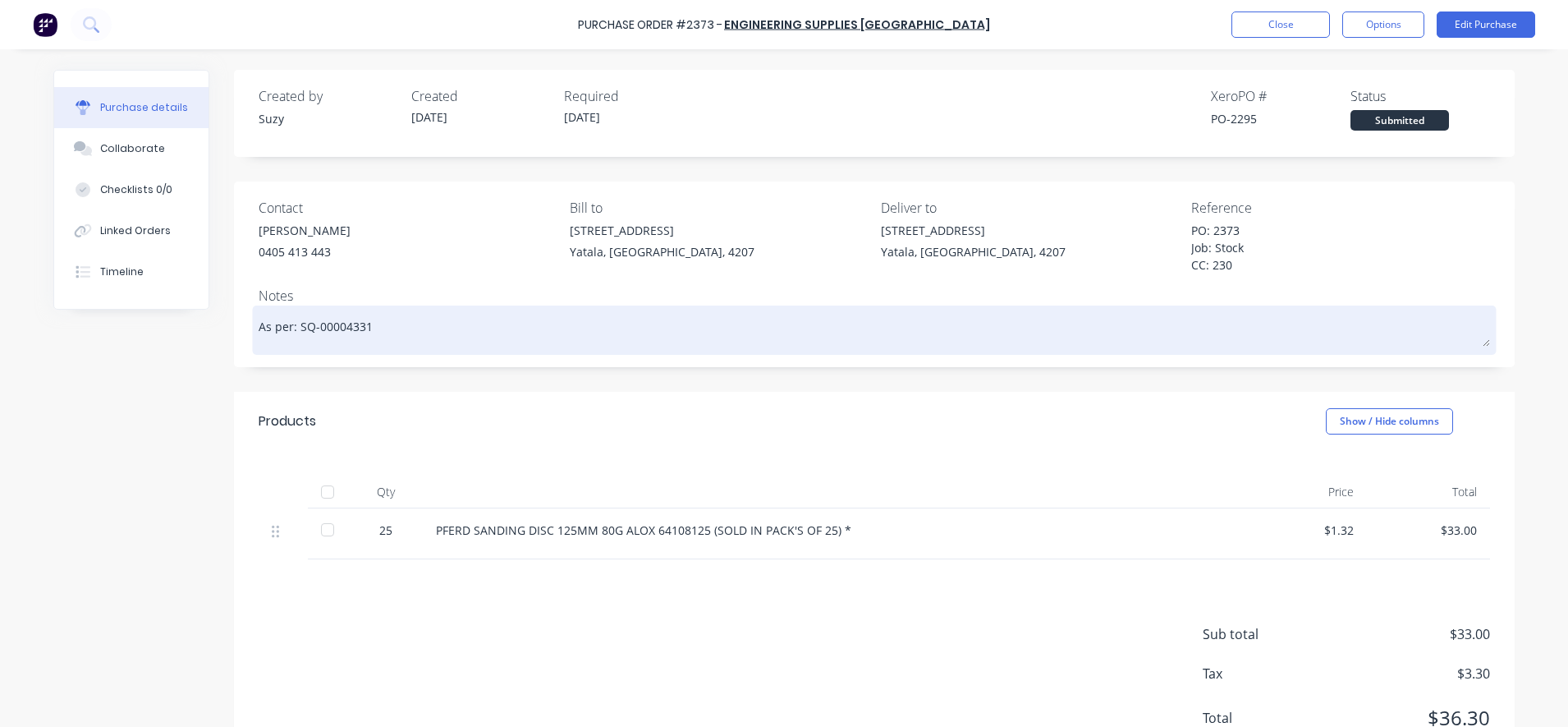
click at [1034, 337] on textarea "As per: SQ-00004331" at bounding box center [873, 327] width 1231 height 37
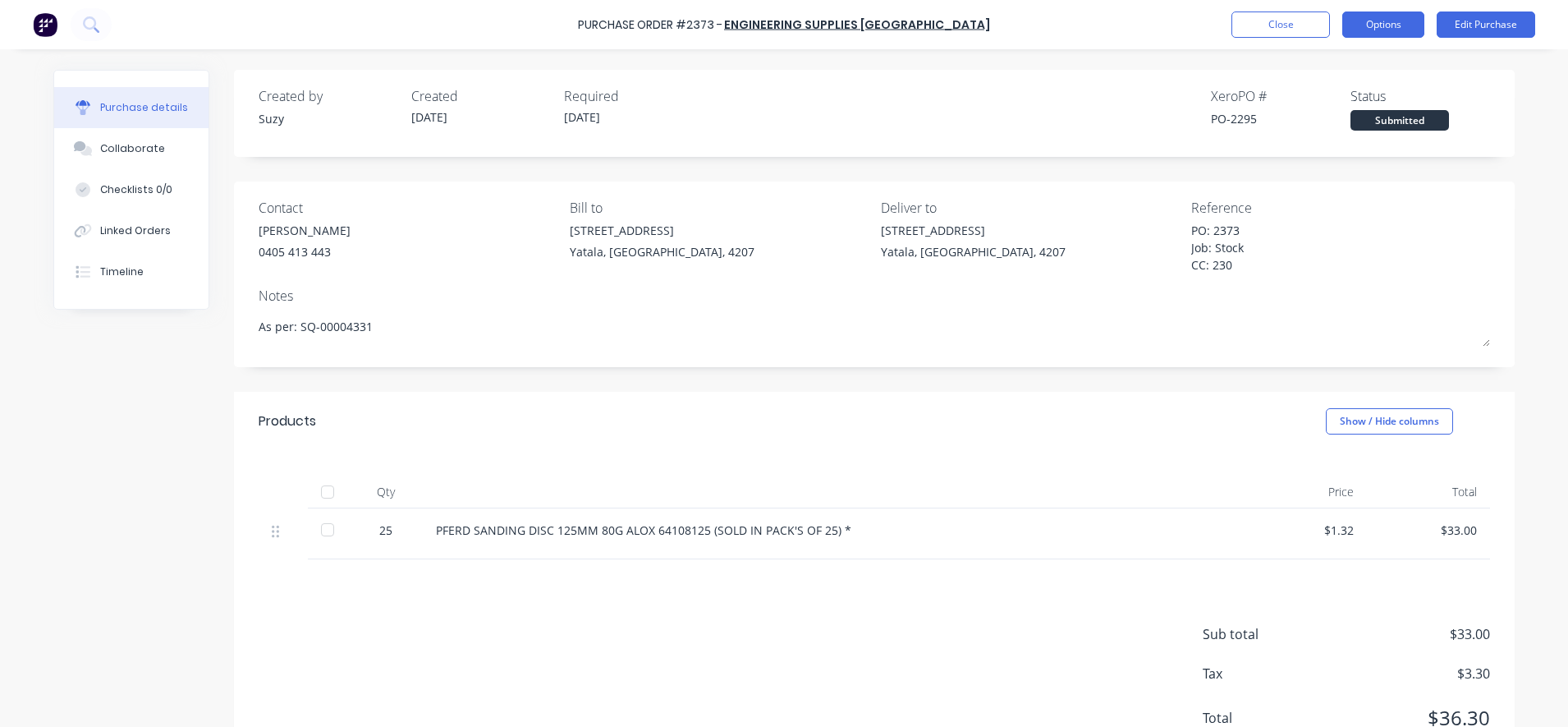
click at [1395, 26] on button "Options" at bounding box center [1383, 25] width 82 height 26
click at [937, 259] on div "[GEOGRAPHIC_DATA], [GEOGRAPHIC_DATA], 4207" at bounding box center [972, 251] width 184 height 17
click at [926, 240] on div "[STREET_ADDRESS]" at bounding box center [972, 240] width 184 height 39
click at [888, 207] on div "Deliver to" at bounding box center [1030, 207] width 299 height 20
click at [1368, 12] on button "Options" at bounding box center [1383, 25] width 82 height 26
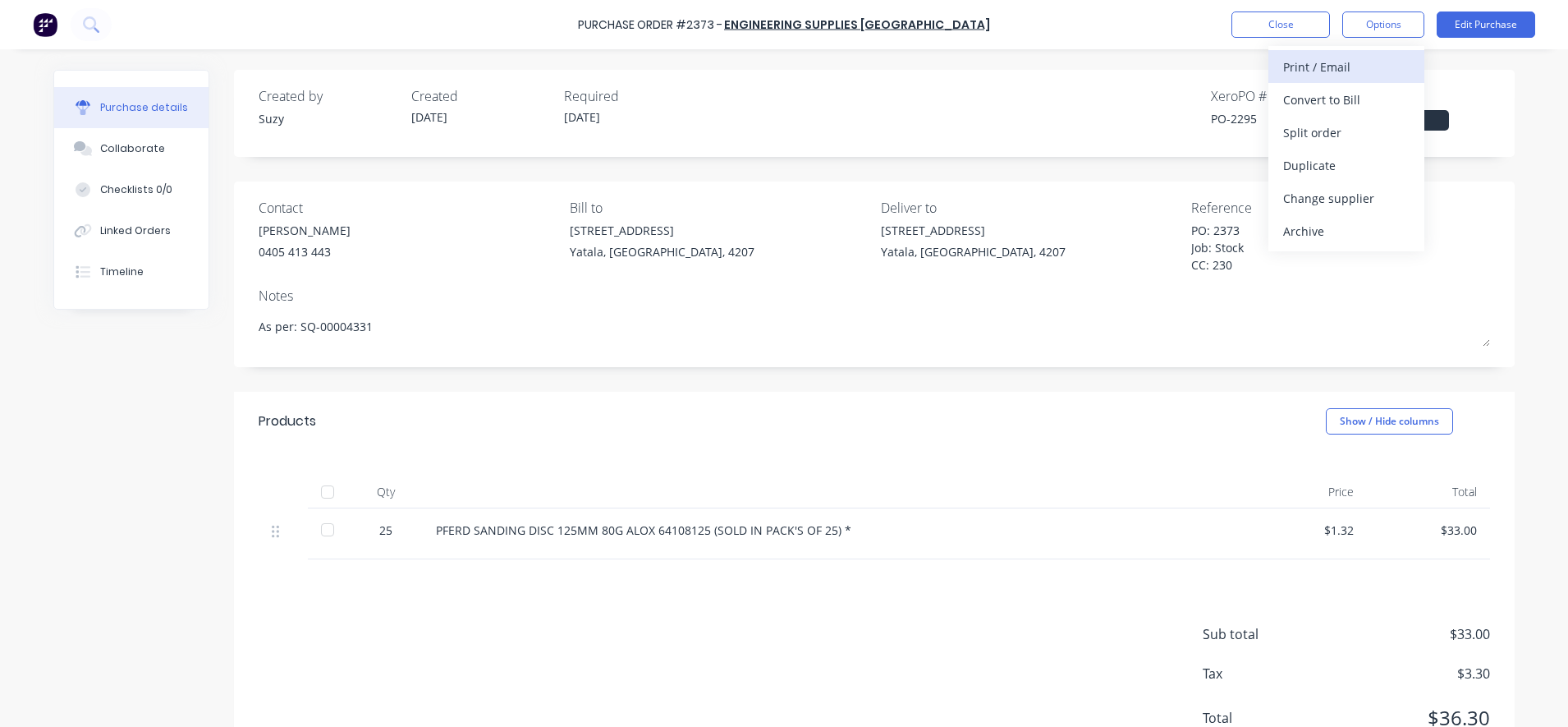
click at [1357, 75] on div "Print / Email" at bounding box center [1346, 67] width 127 height 24
click at [1348, 102] on div "With pricing" at bounding box center [1346, 100] width 127 height 24
type textarea "x"
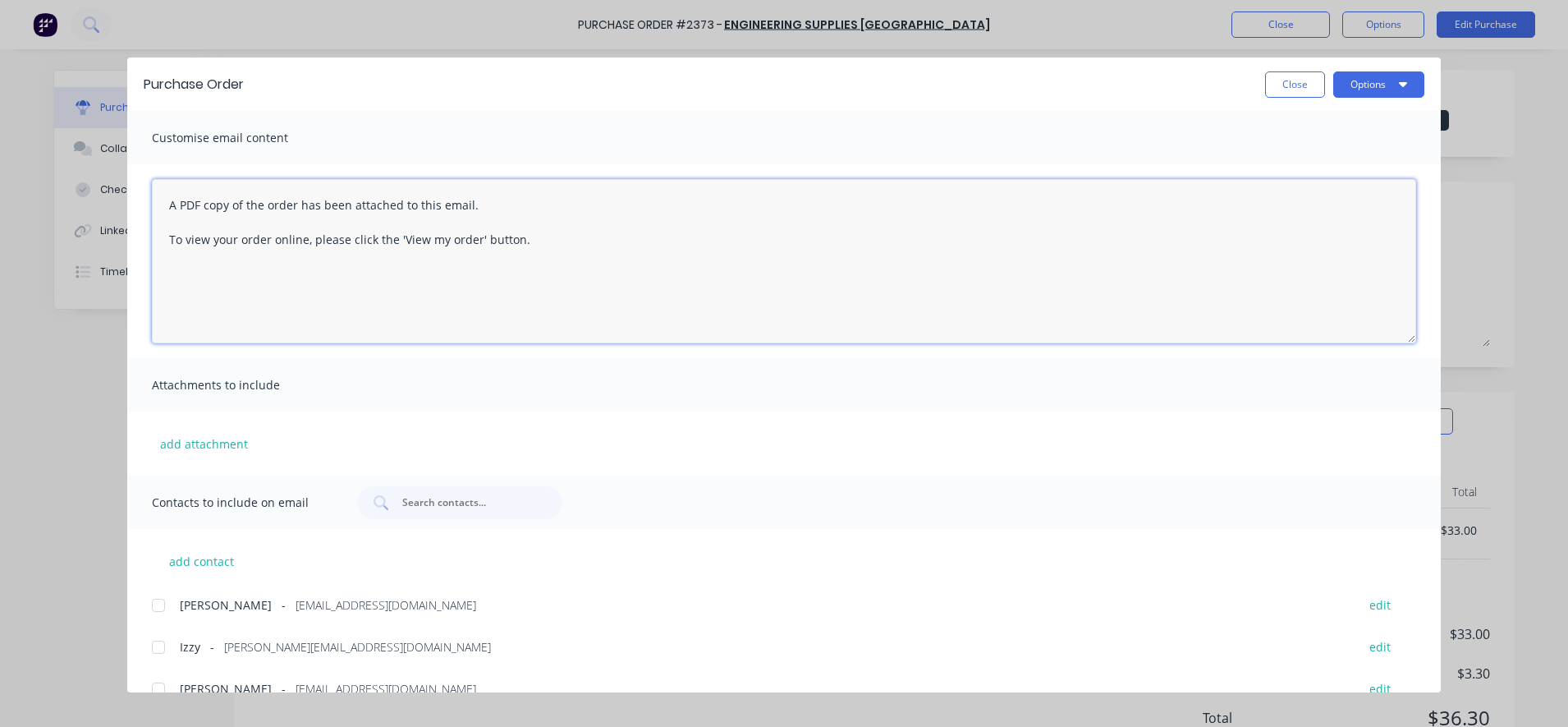
drag, startPoint x: 576, startPoint y: 251, endPoint x: 157, endPoint y: 211, distance: 420.9
click at [163, 202] on textarea "A PDF copy of the order has been attached to this email. To view your order onl…" at bounding box center [784, 260] width 1264 height 165
type textarea "T"
paste textarea "SQ-00004331"
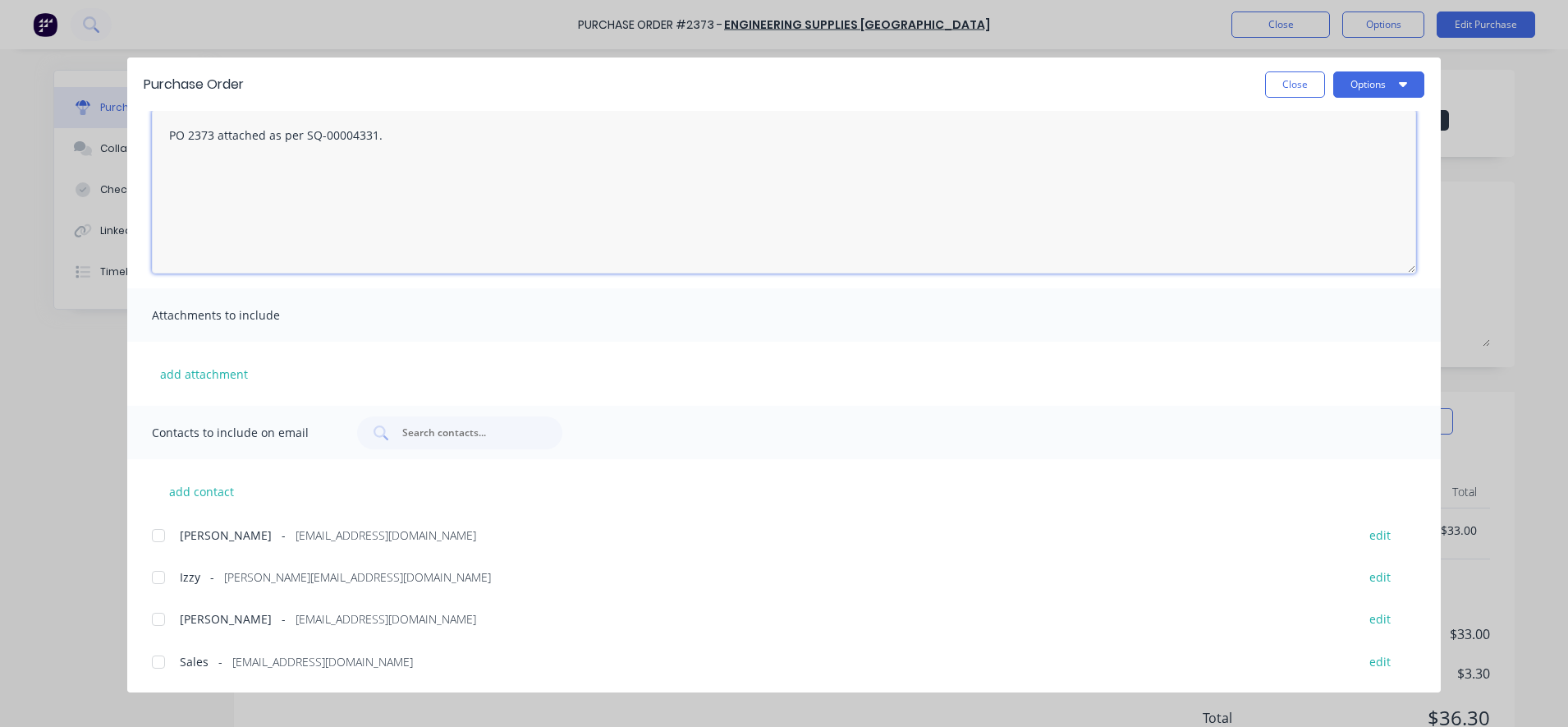
click at [157, 542] on div at bounding box center [157, 535] width 33 height 33
click at [151, 580] on div at bounding box center [157, 576] width 33 height 33
type textarea "PO 2373 attached as per SQ-00004331."
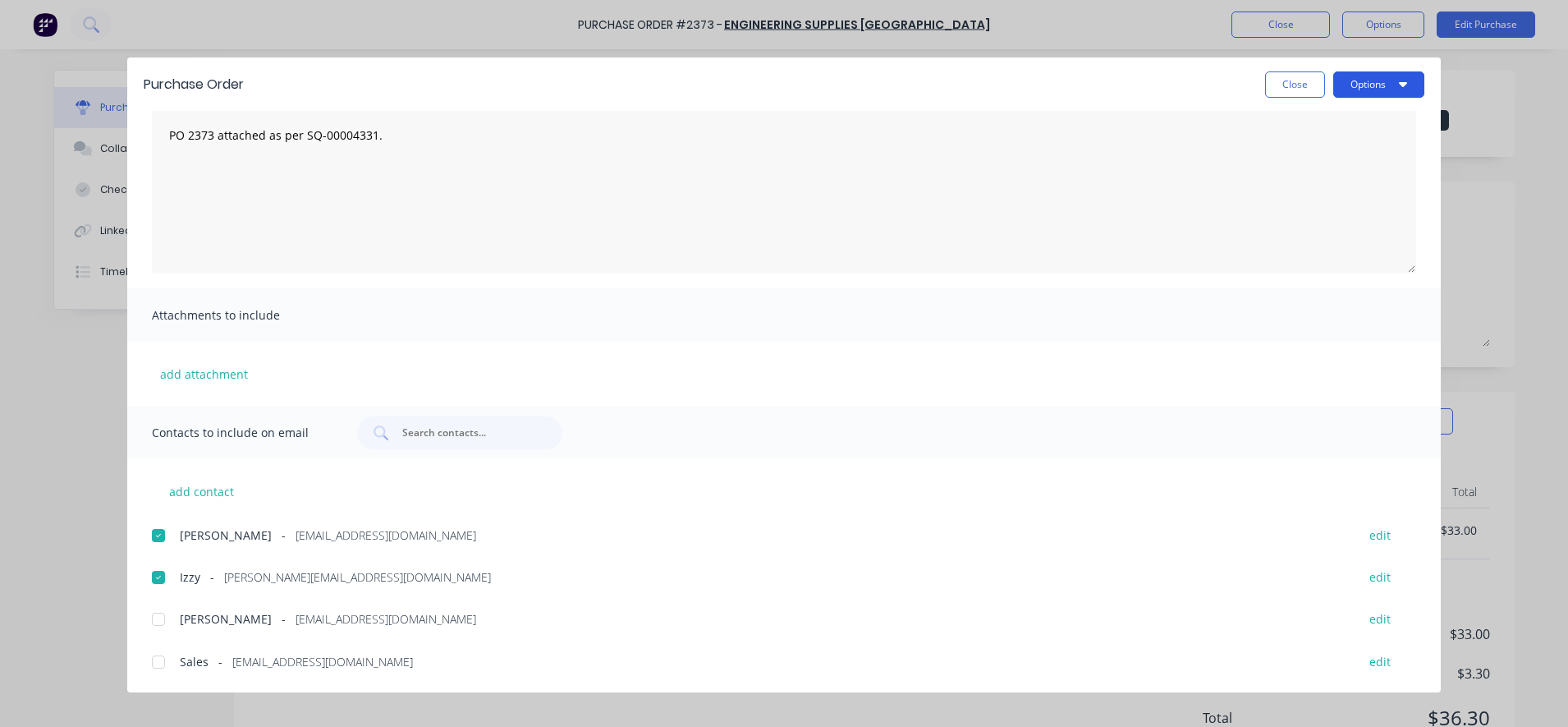
click at [1397, 87] on button "Options" at bounding box center [1378, 85] width 91 height 26
click at [1353, 202] on div "Email" at bounding box center [1346, 191] width 127 height 24
click at [1285, 95] on button "Close" at bounding box center [1295, 85] width 60 height 26
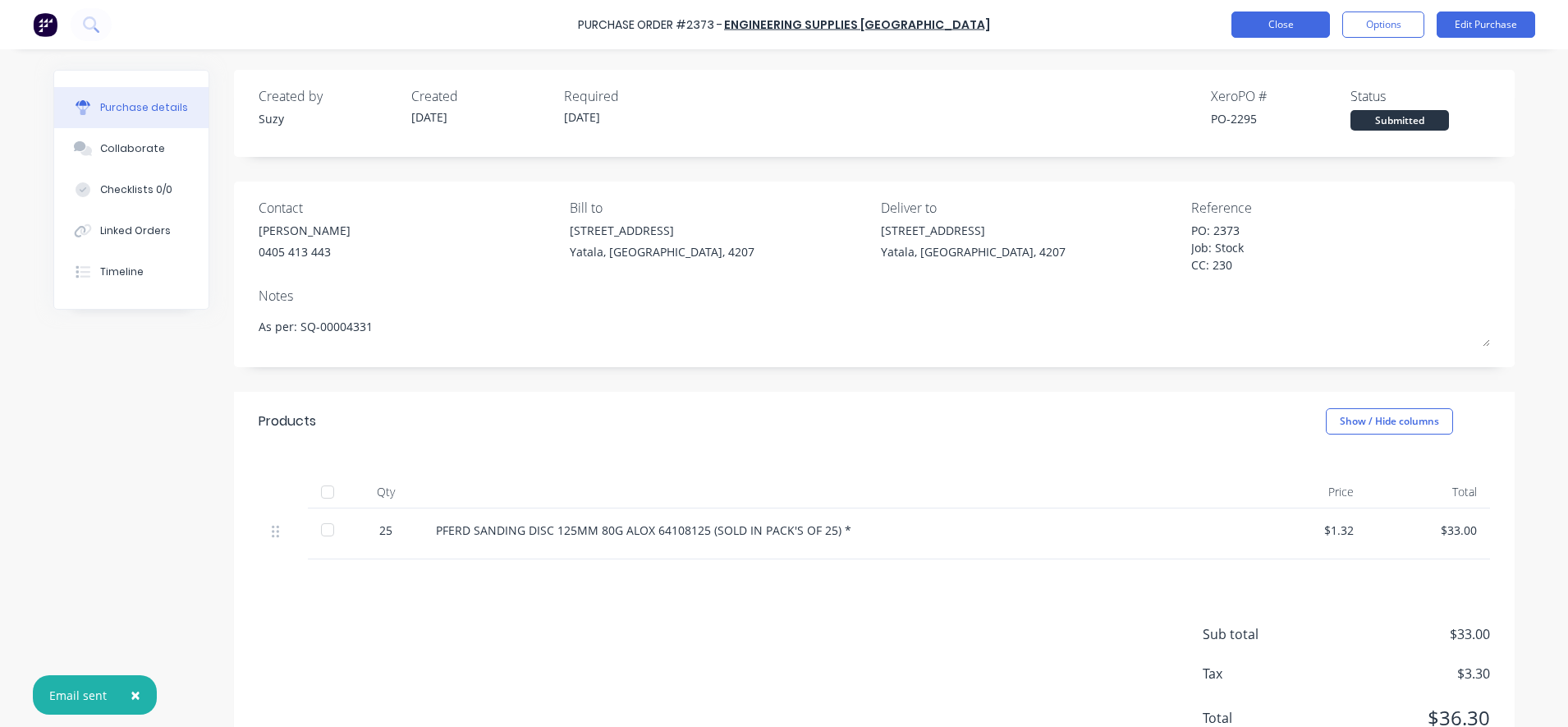
click at [1281, 13] on button "Close" at bounding box center [1280, 25] width 99 height 26
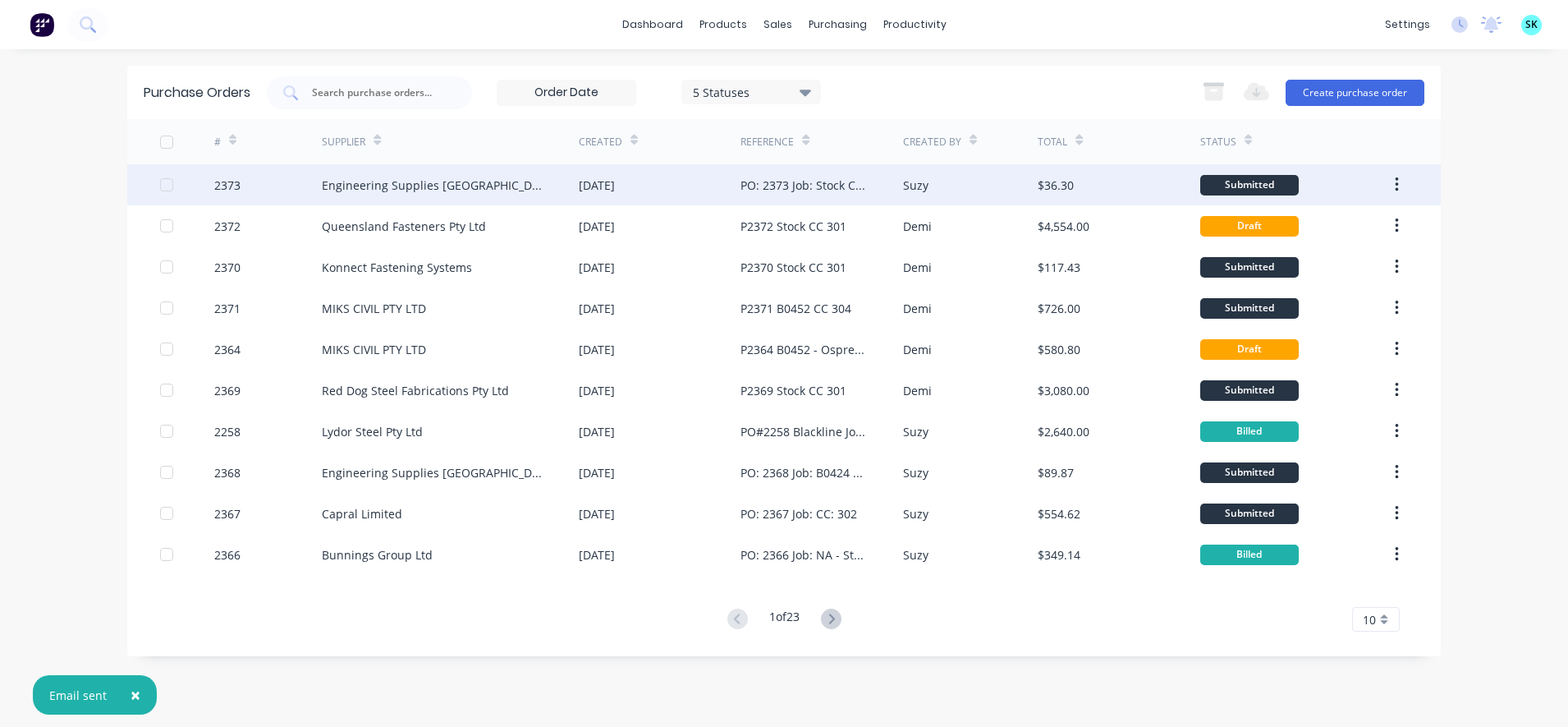
click at [896, 186] on div "PO: 2373 Job: Stock CC: 230" at bounding box center [821, 184] width 161 height 41
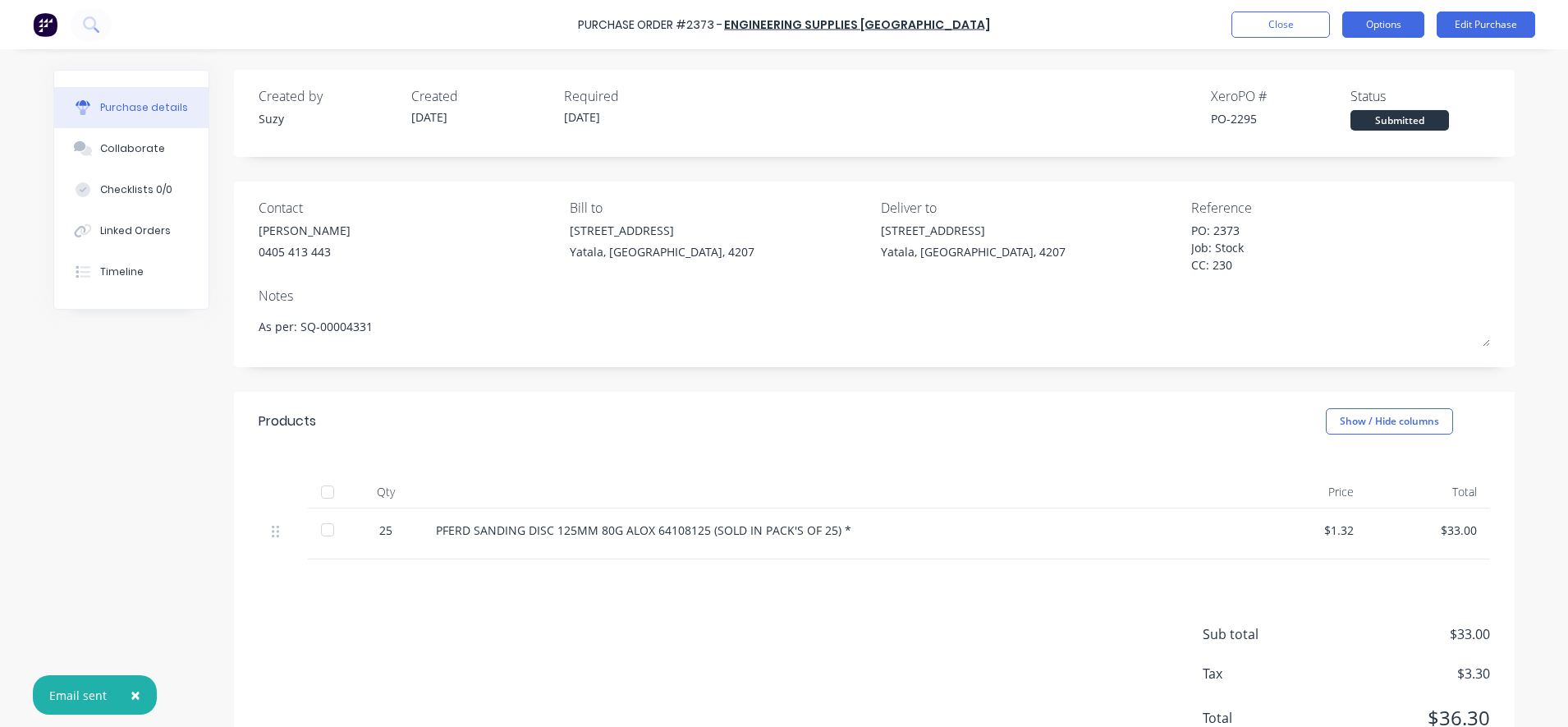
click at [1379, 25] on button "Options" at bounding box center [1383, 25] width 82 height 26
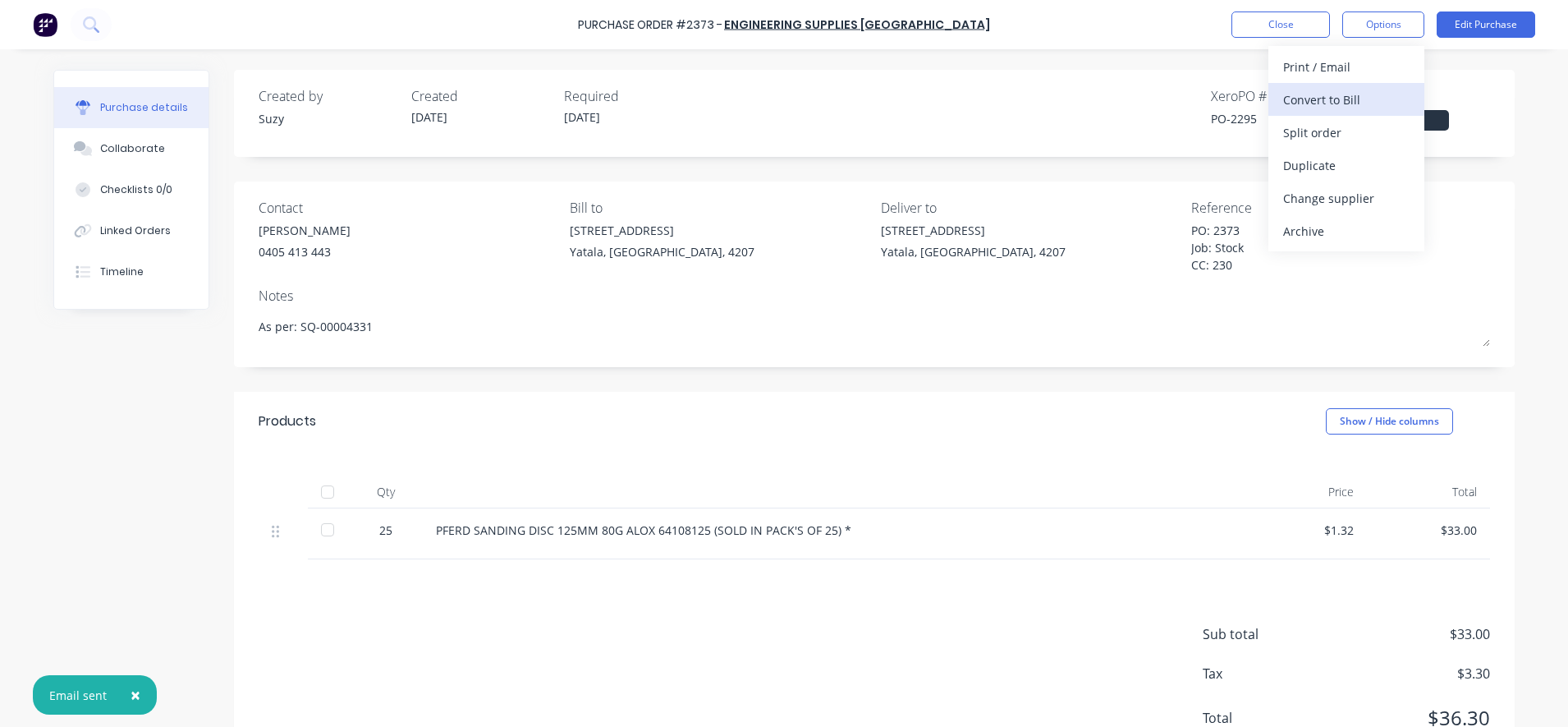
click at [1355, 99] on div "Convert to Bill" at bounding box center [1346, 100] width 127 height 24
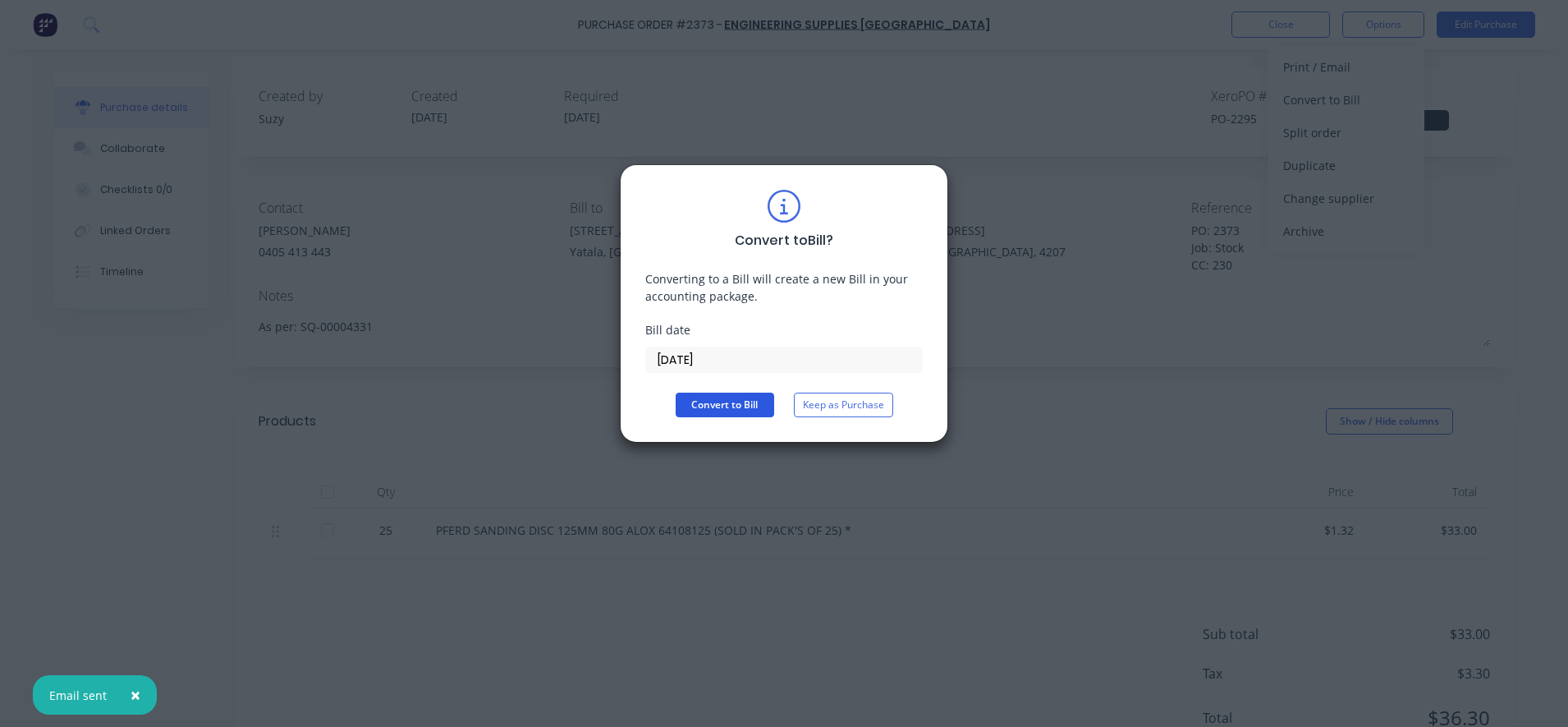
click at [715, 406] on button "Convert to Bill" at bounding box center [725, 405] width 99 height 25
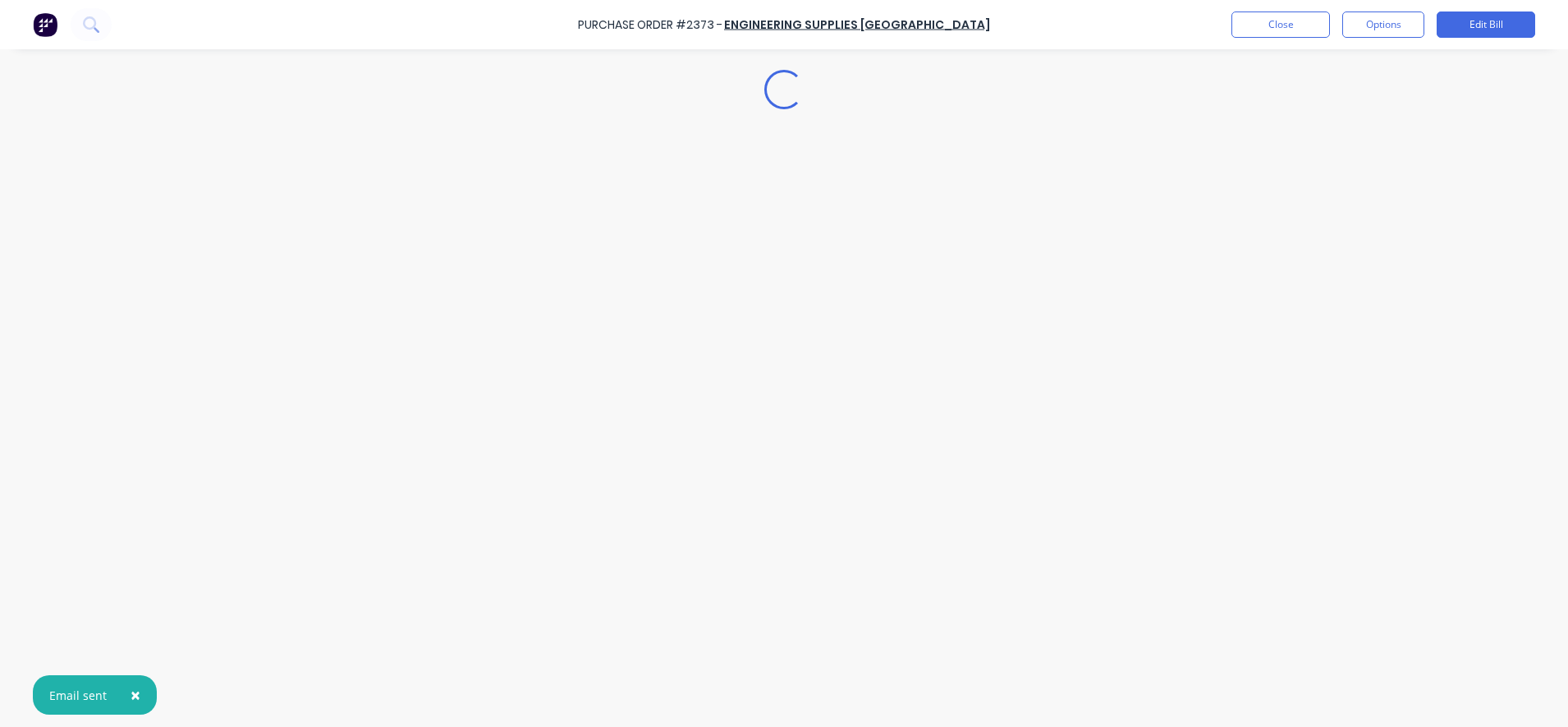
type textarea "x"
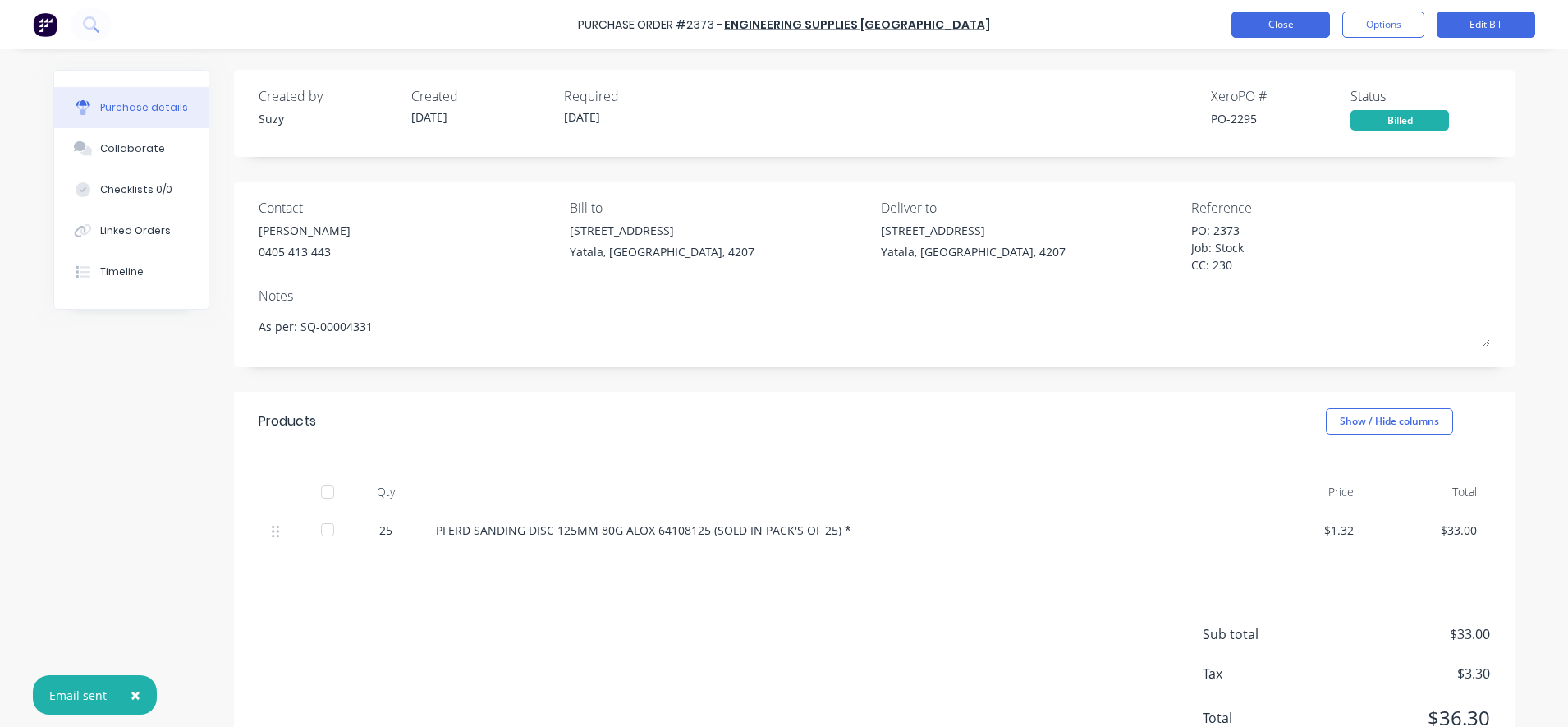
click at [1308, 26] on button "Close" at bounding box center [1280, 25] width 99 height 26
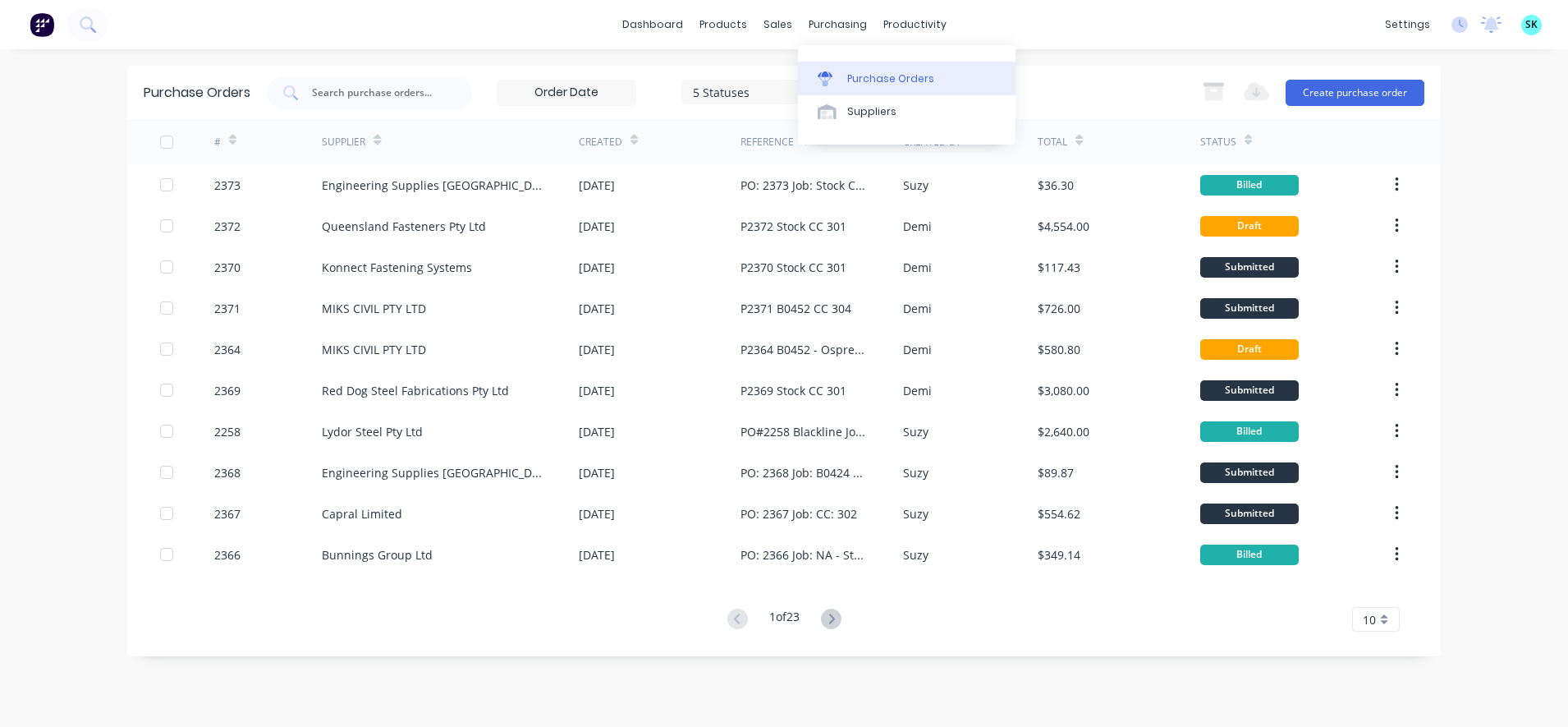
click at [830, 72] on icon at bounding box center [824, 79] width 15 height 15
click at [390, 91] on input "text" at bounding box center [378, 93] width 137 height 16
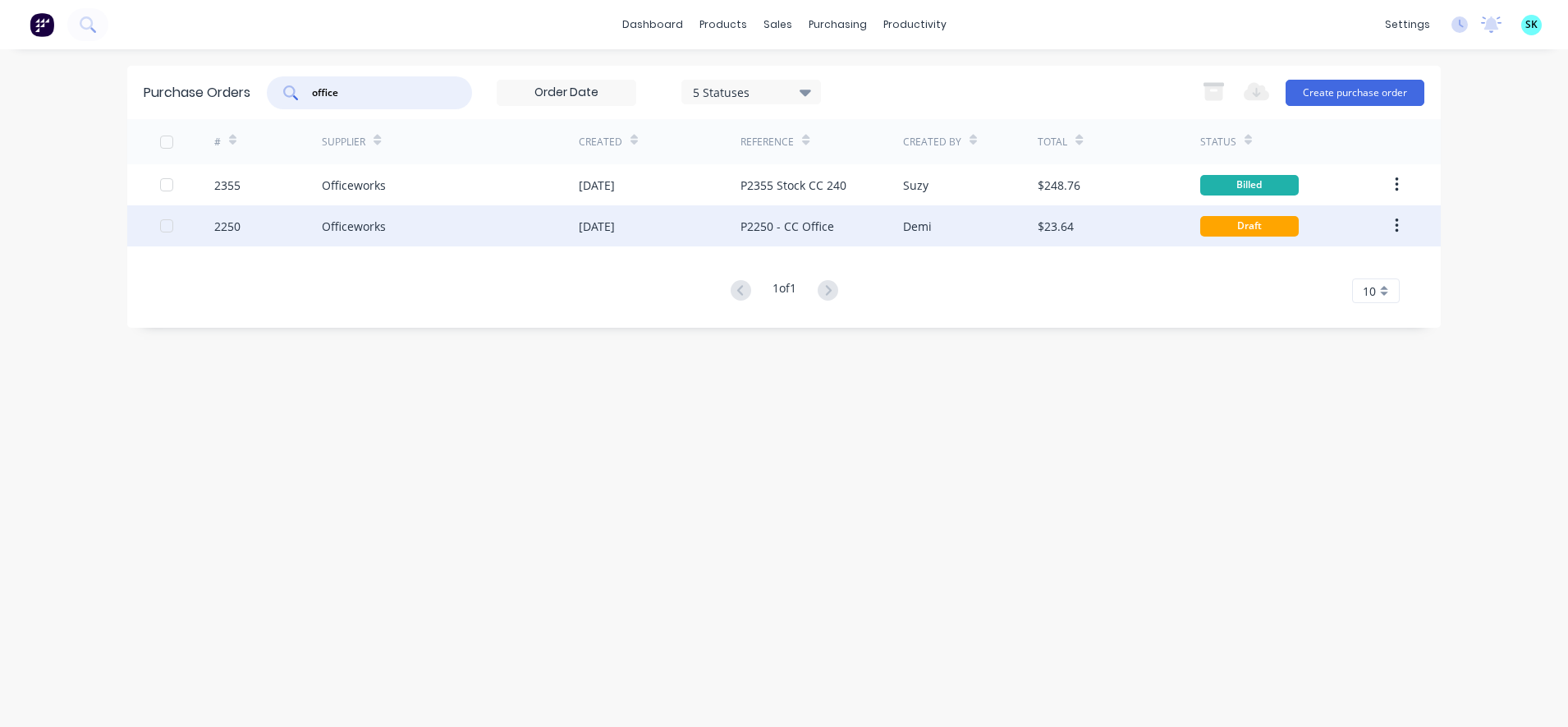
type input "office"
click at [499, 225] on div "Officeworks" at bounding box center [451, 225] width 257 height 41
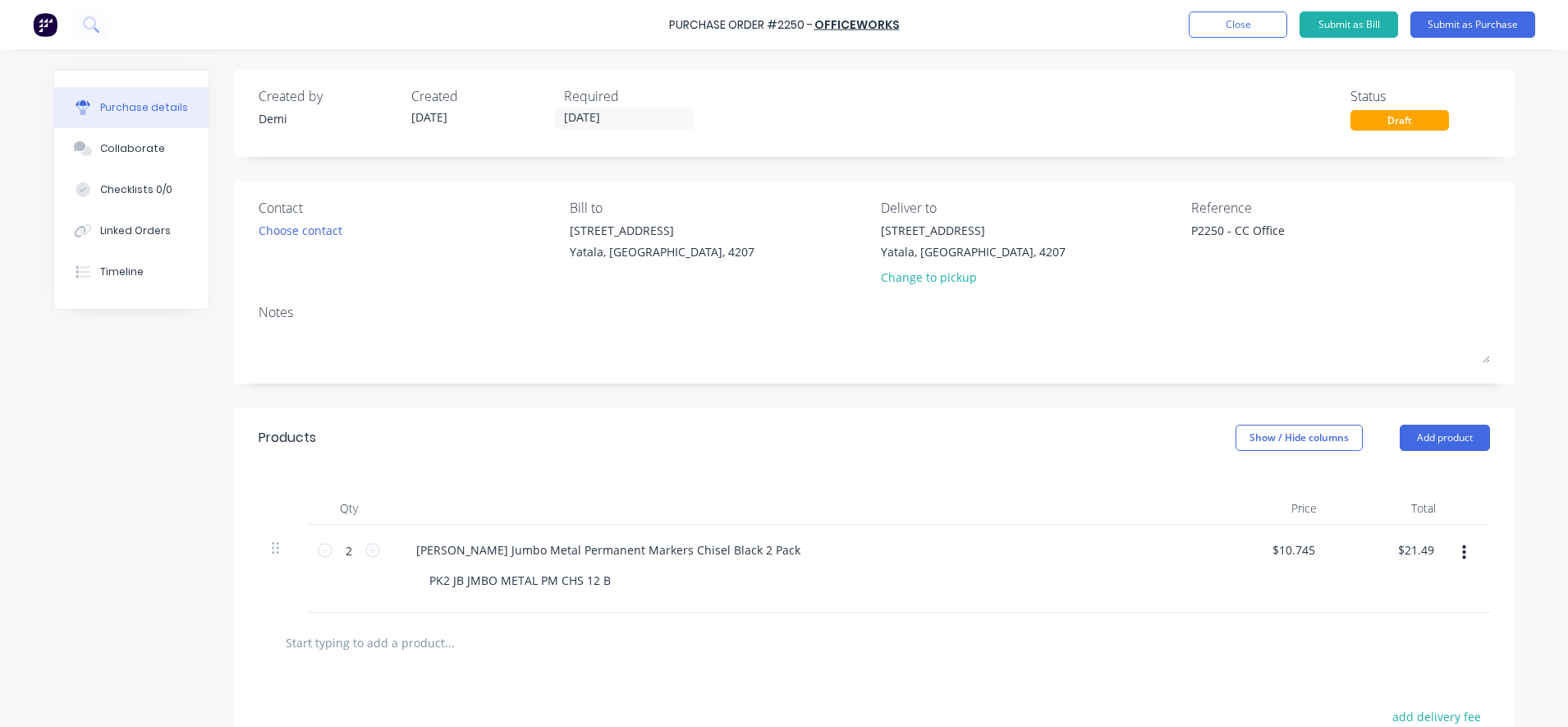
type textarea "x"
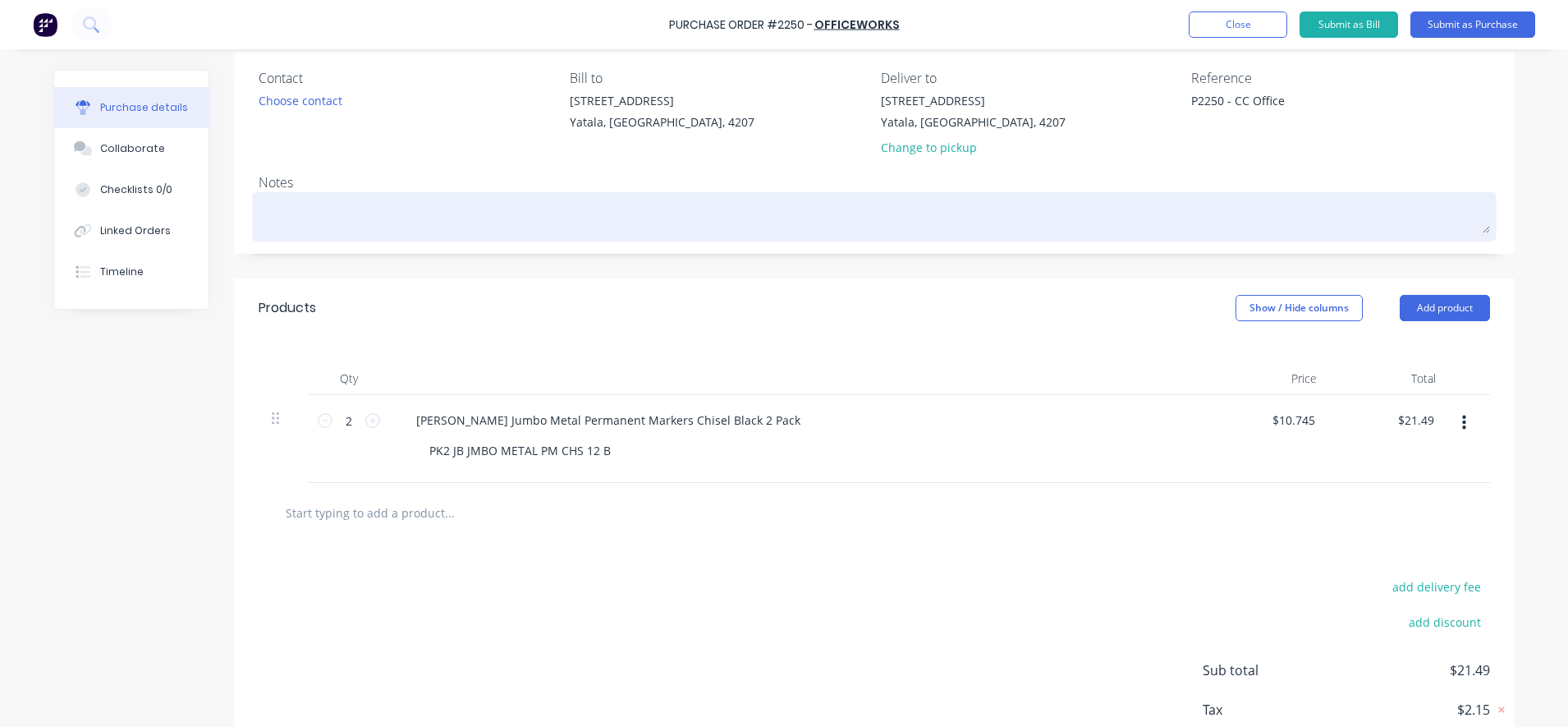
scroll to position [27, 0]
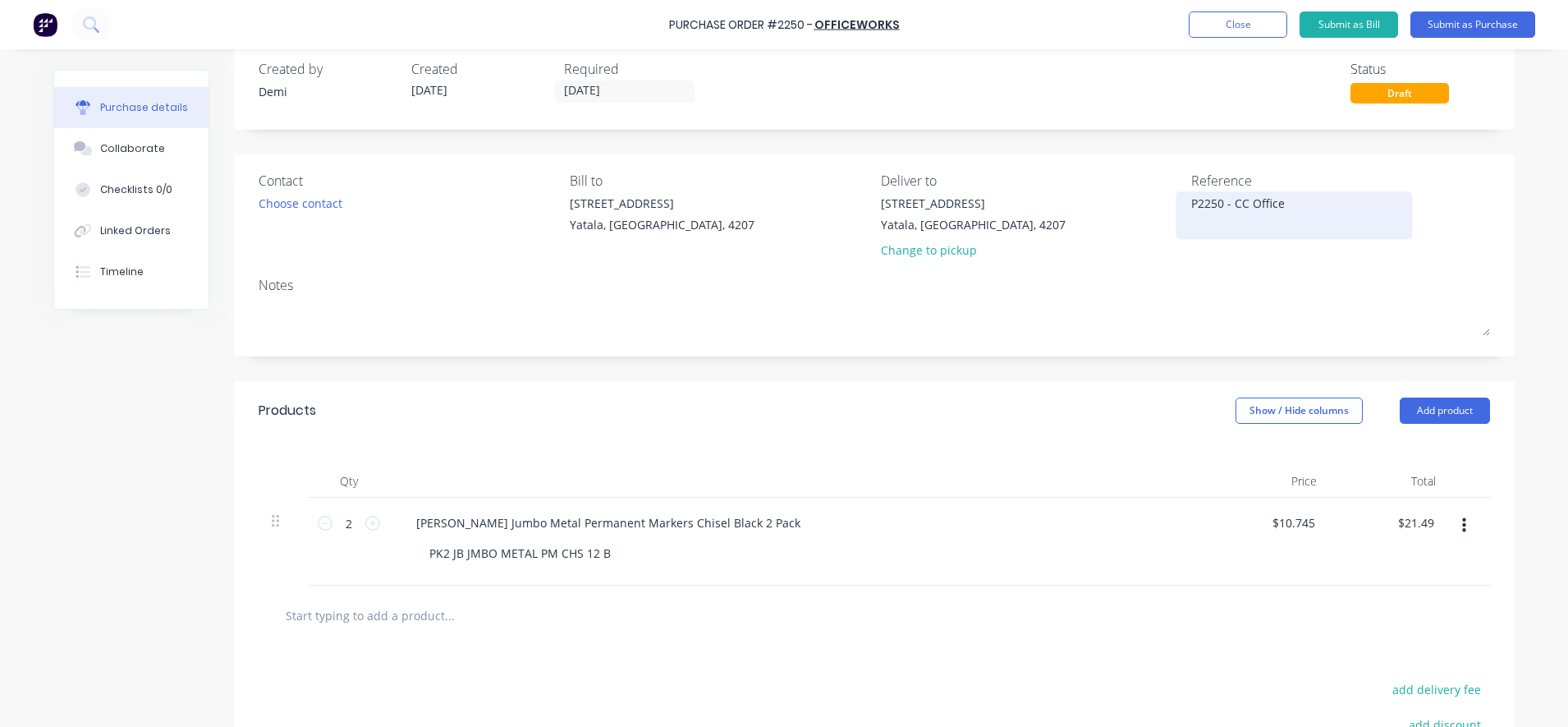
click at [1277, 205] on textarea "P2250 - CC Office" at bounding box center [1294, 212] width 205 height 37
type textarea "P2250 - CC Office 240"
type textarea "x"
drag, startPoint x: 1307, startPoint y: 206, endPoint x: 1163, endPoint y: 209, distance: 144.0
click at [1163, 209] on div "Contact Choose contact [PERSON_NAME] to [STREET_ADDRESS] Deliver to [STREET_ADD…" at bounding box center [873, 218] width 1231 height 96
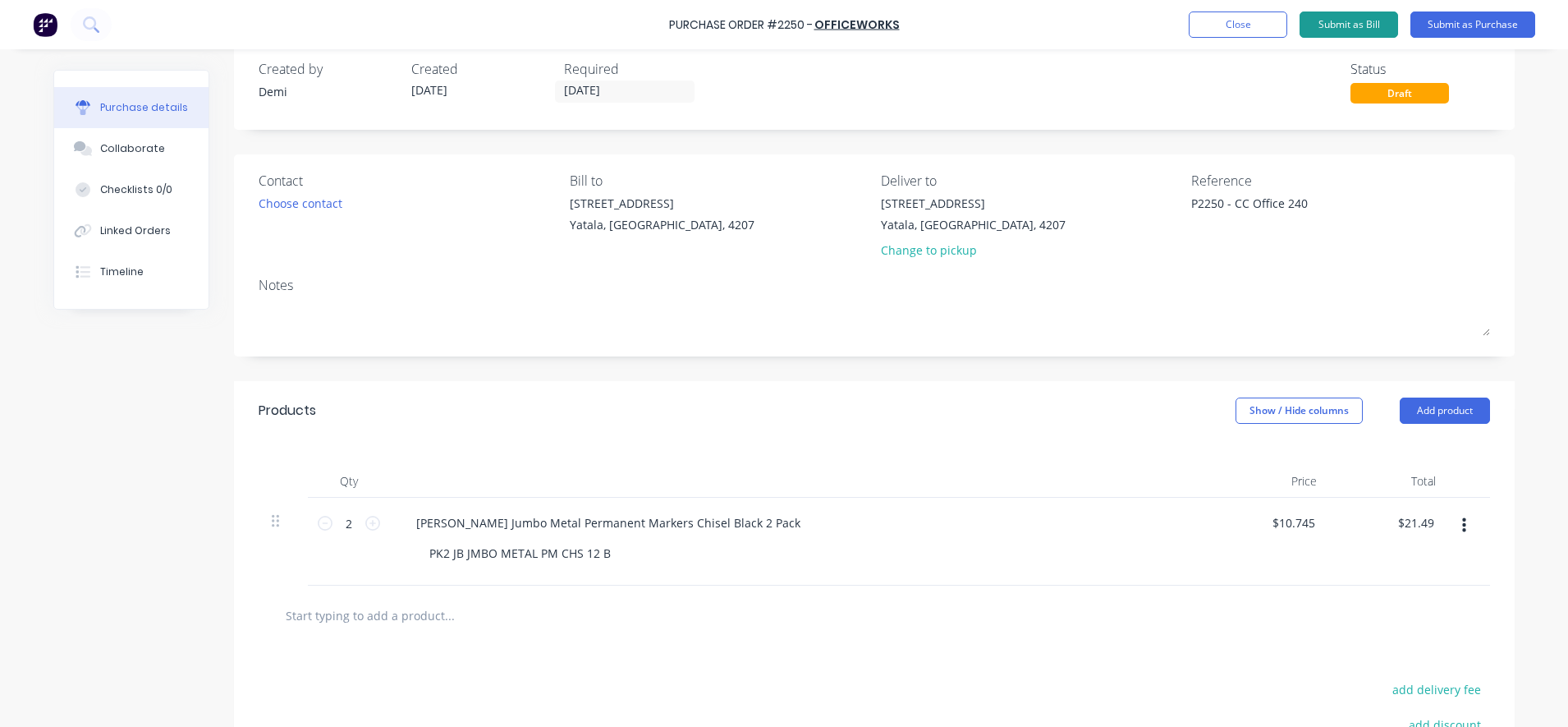
type textarea "P2250 - CC Office 240"
type textarea "x"
type textarea "P2250 - CC Office 240"
click at [1374, 30] on button "Submit as Bill" at bounding box center [1348, 25] width 99 height 26
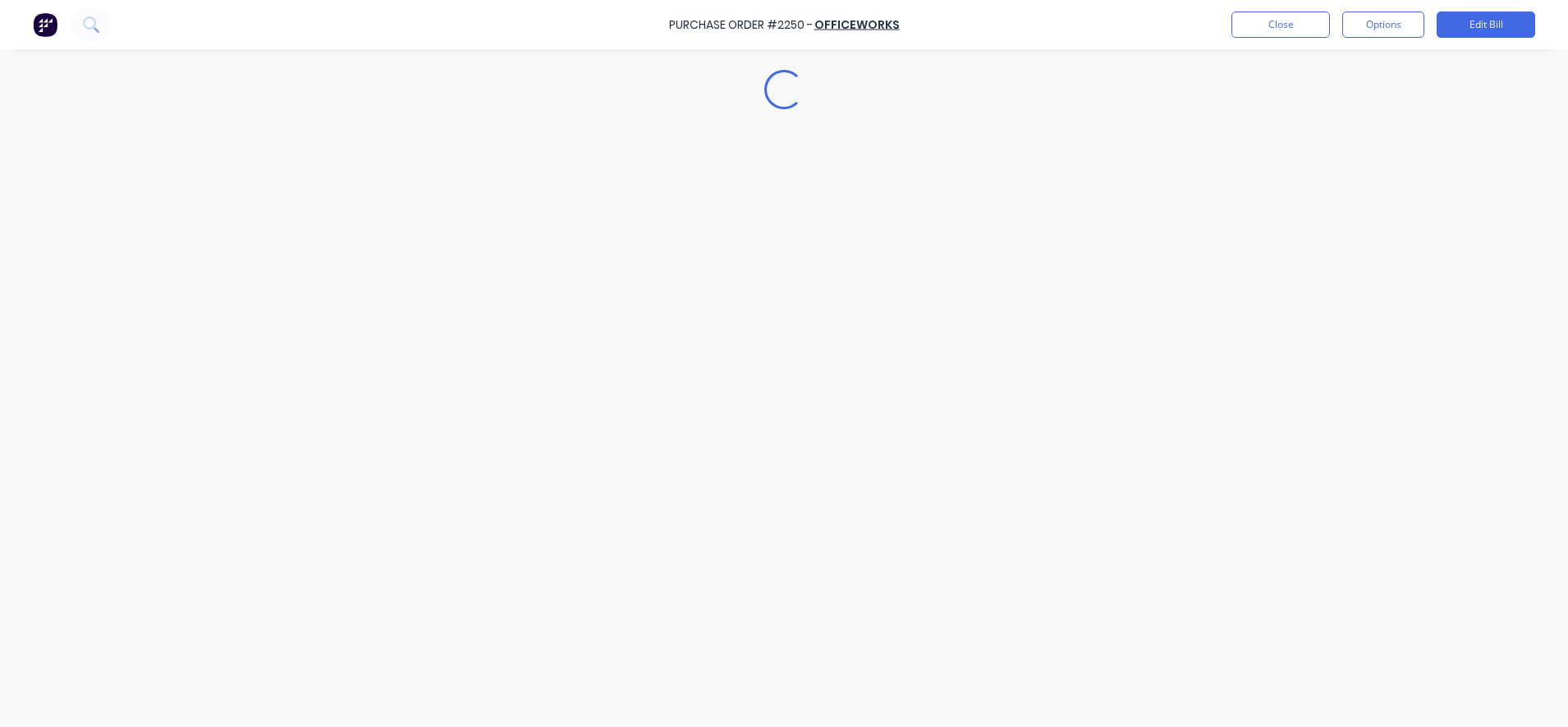
type textarea "x"
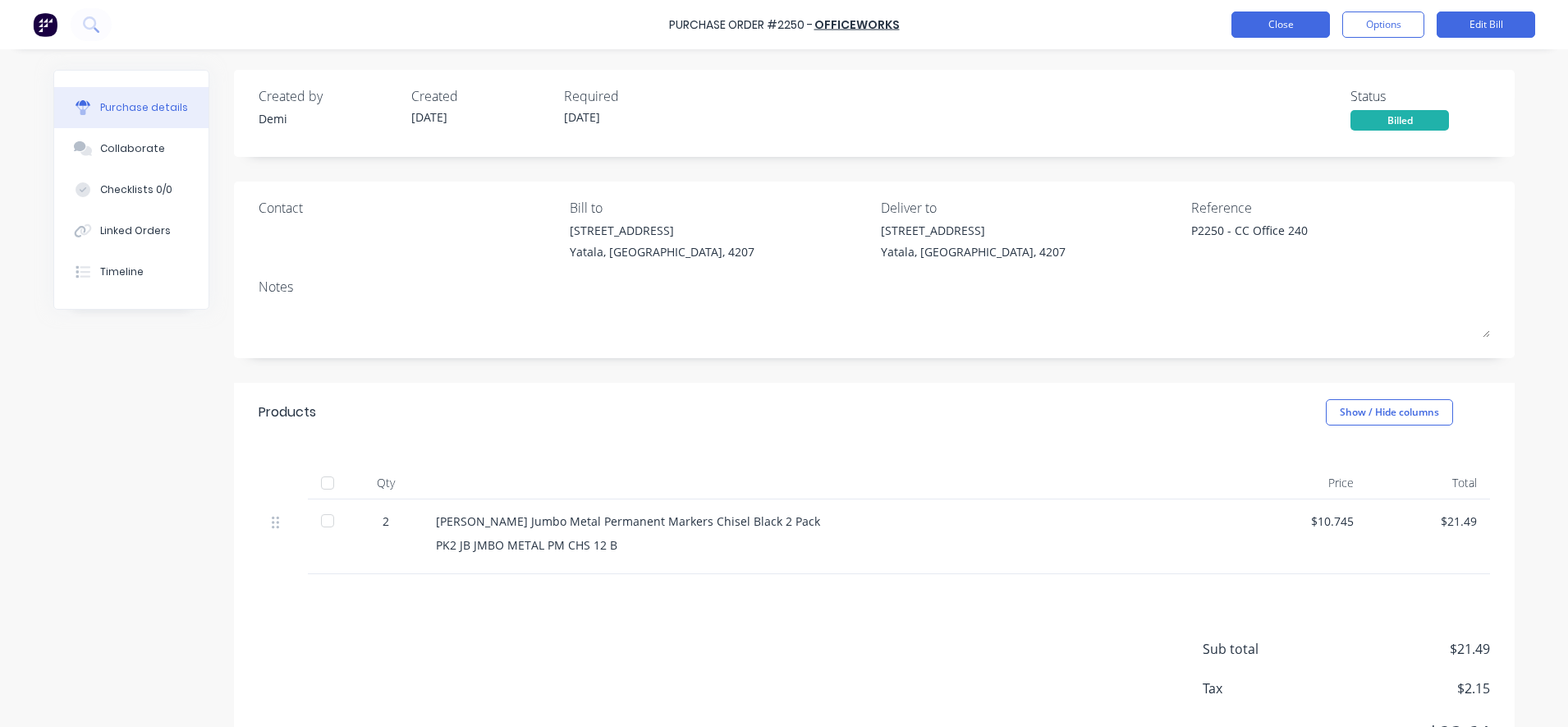
click at [1286, 27] on button "Close" at bounding box center [1280, 25] width 99 height 26
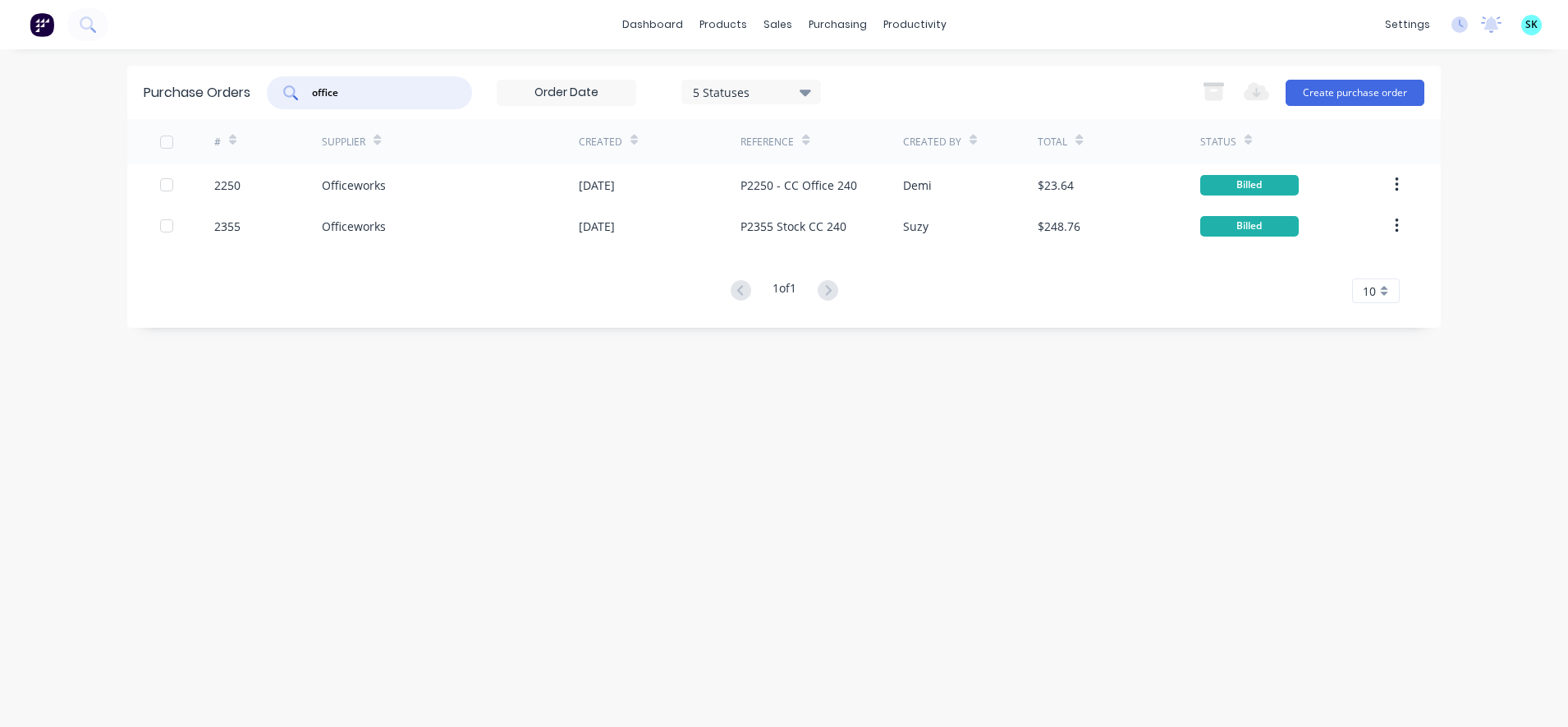
drag, startPoint x: 410, startPoint y: 96, endPoint x: 303, endPoint y: 95, distance: 107.0
click at [303, 95] on div "office" at bounding box center [370, 93] width 205 height 33
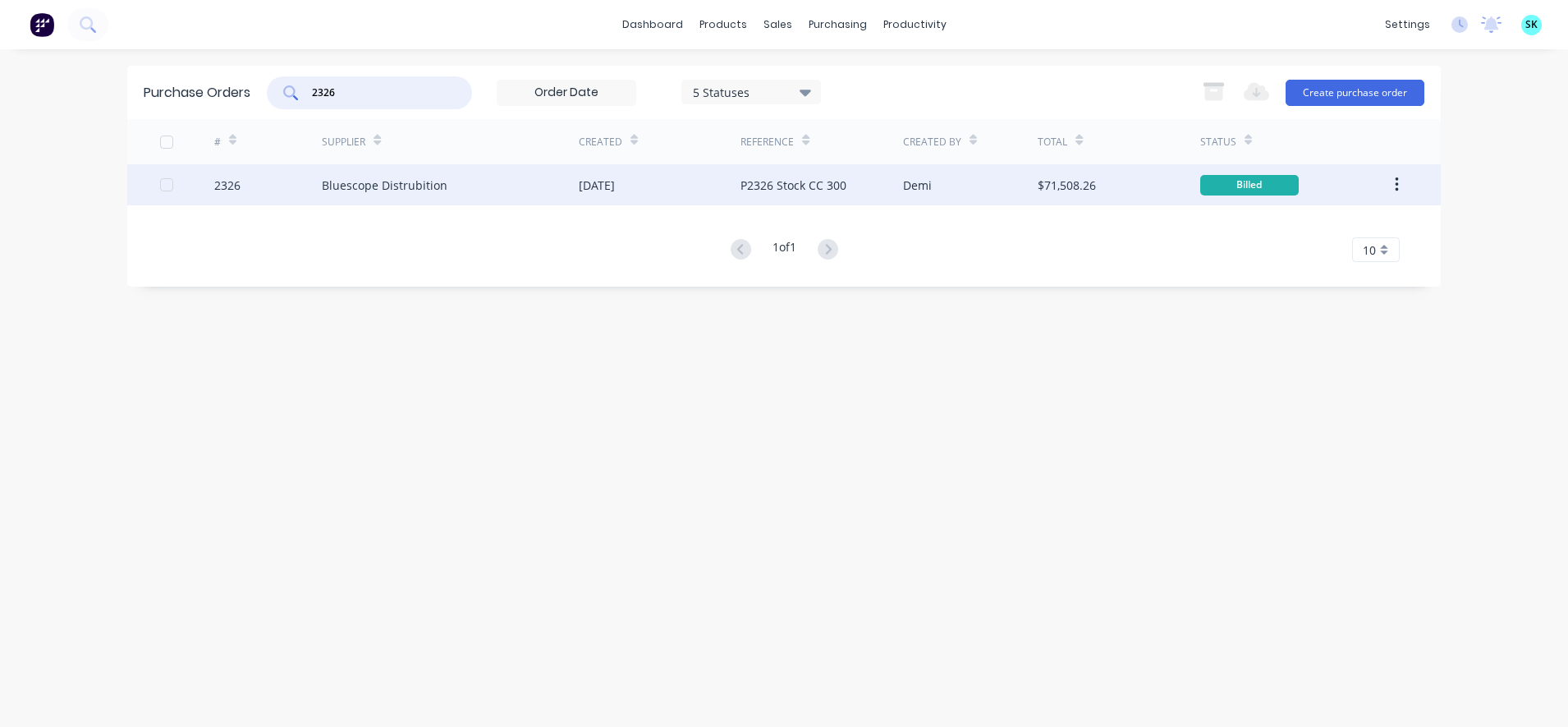
type input "2326"
click at [380, 199] on div "Bluescope Distrubition" at bounding box center [451, 184] width 257 height 41
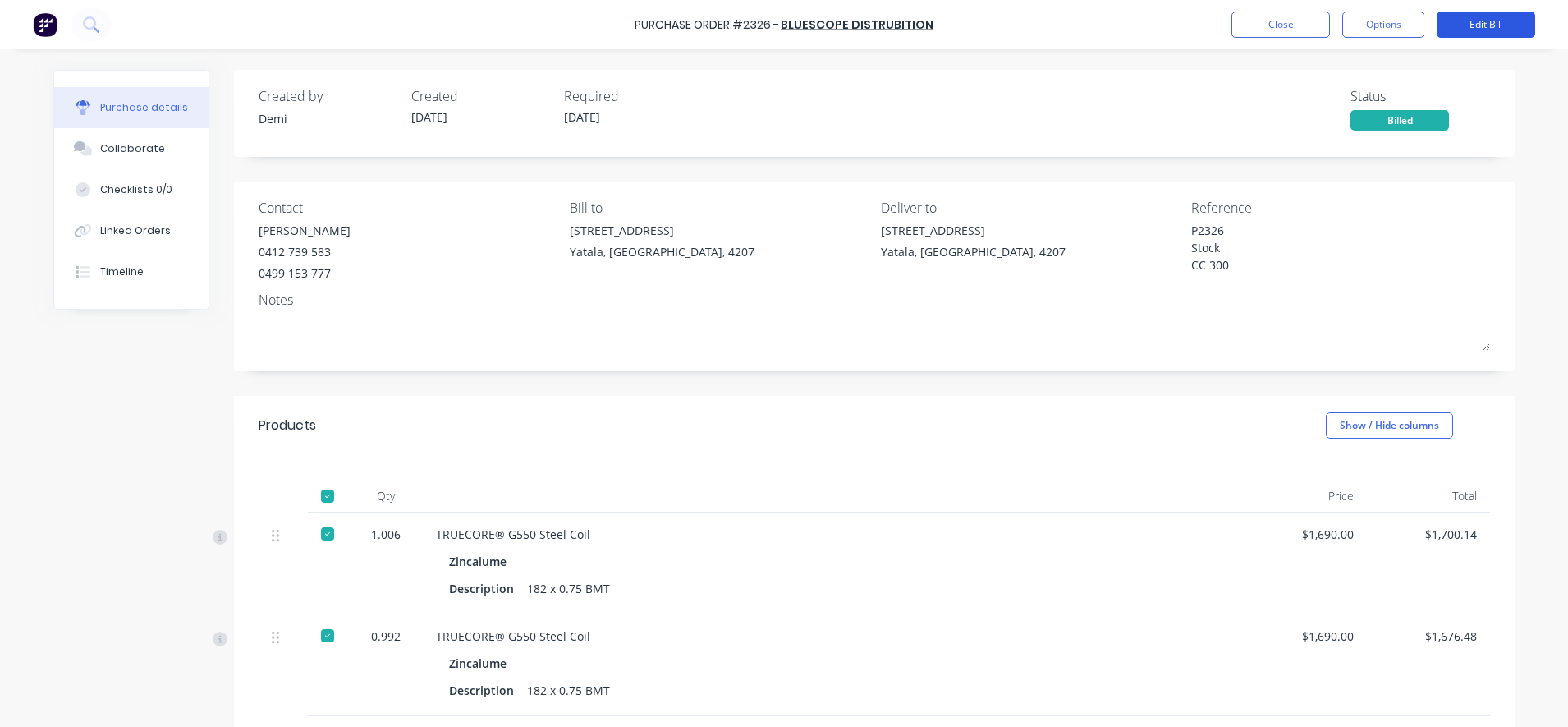
click at [1475, 24] on button "Edit Bill" at bounding box center [1485, 25] width 99 height 26
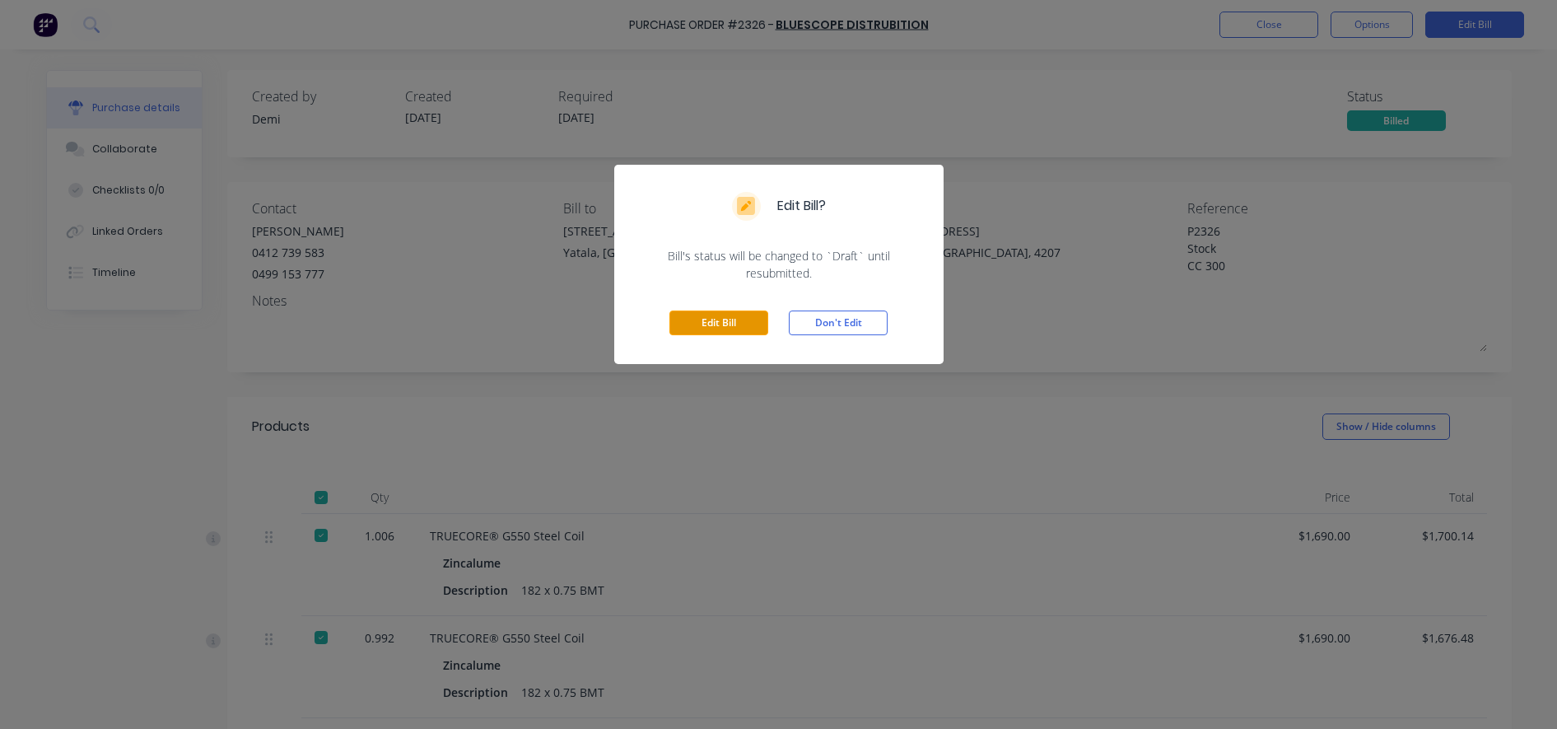
click at [711, 328] on button "Edit Bill" at bounding box center [718, 322] width 99 height 25
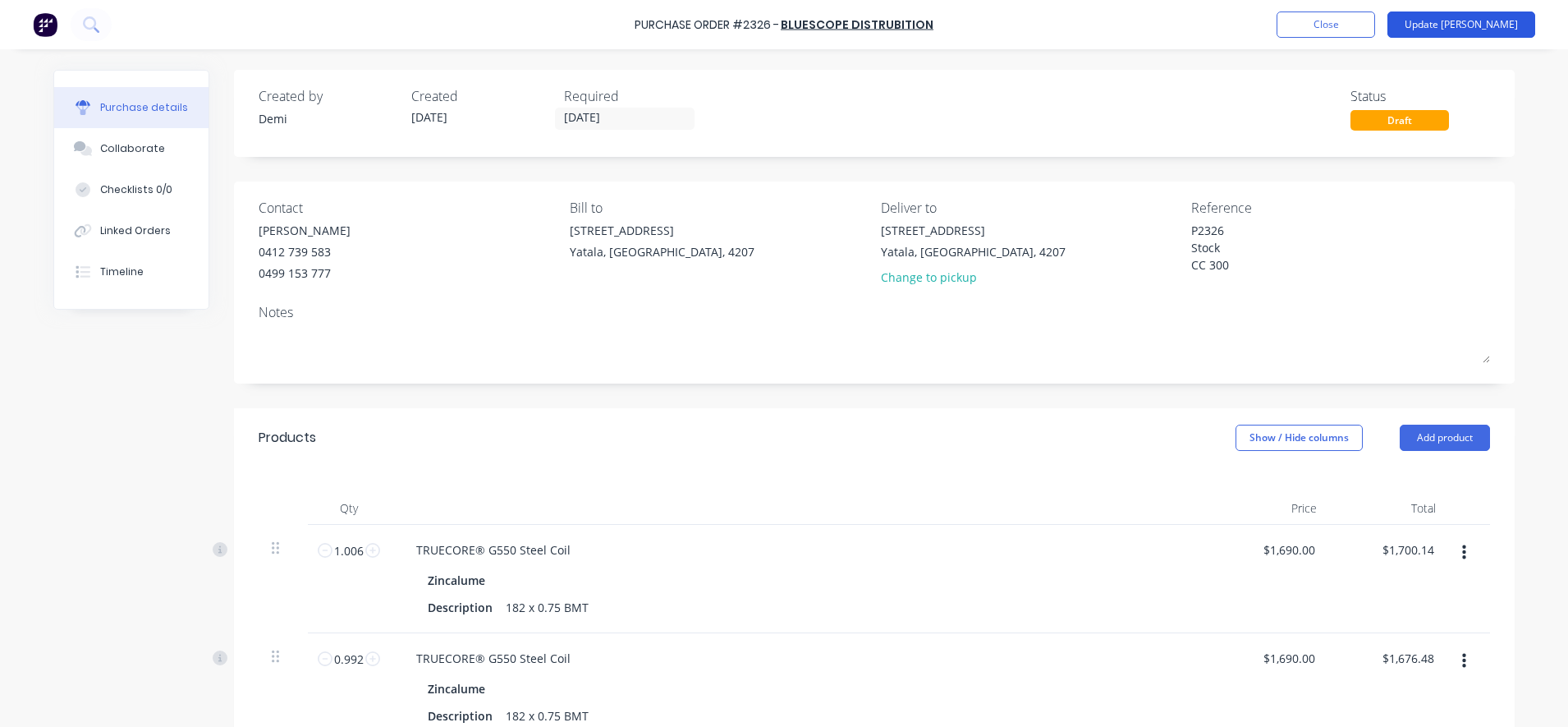
click at [1472, 23] on button "Update [PERSON_NAME]" at bounding box center [1461, 25] width 148 height 26
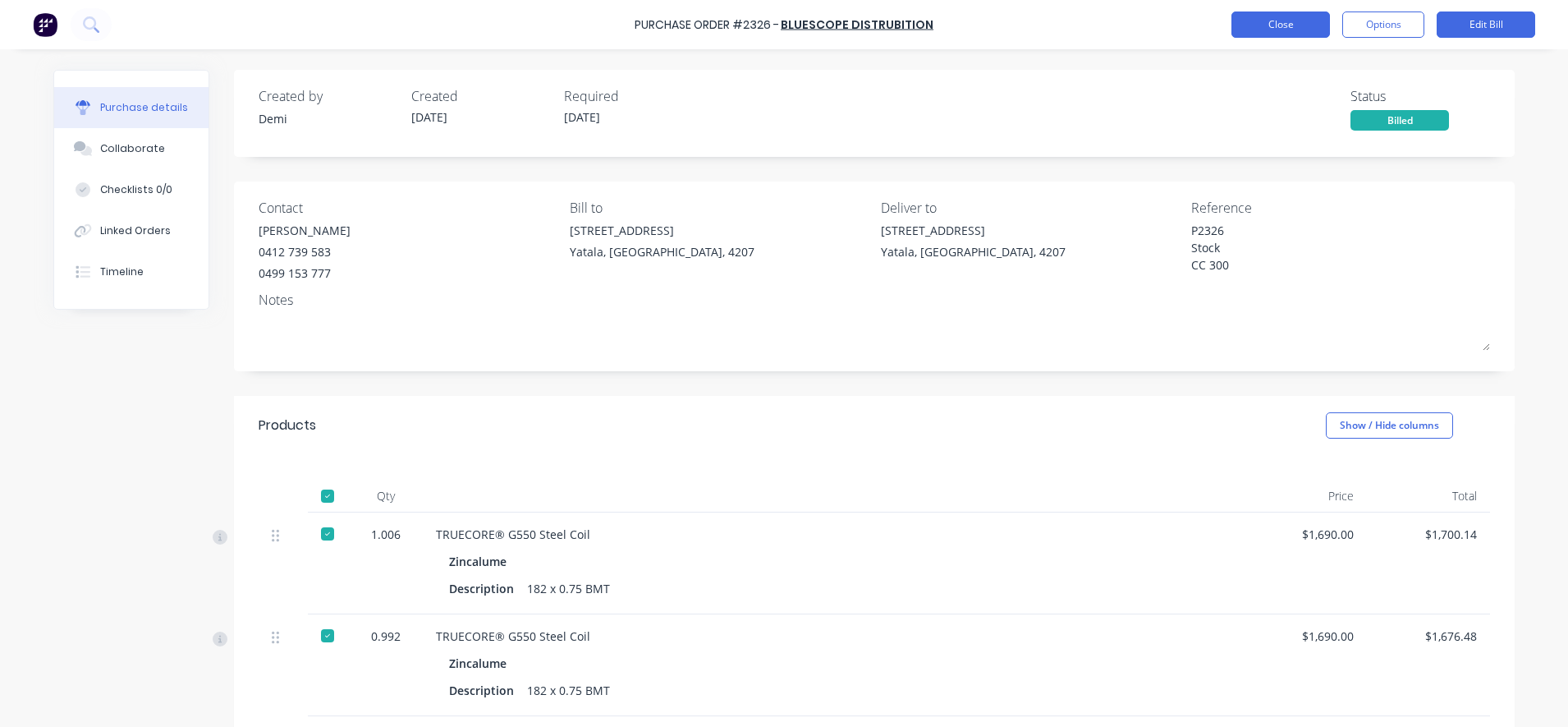
click at [1267, 25] on button "Close" at bounding box center [1280, 25] width 99 height 26
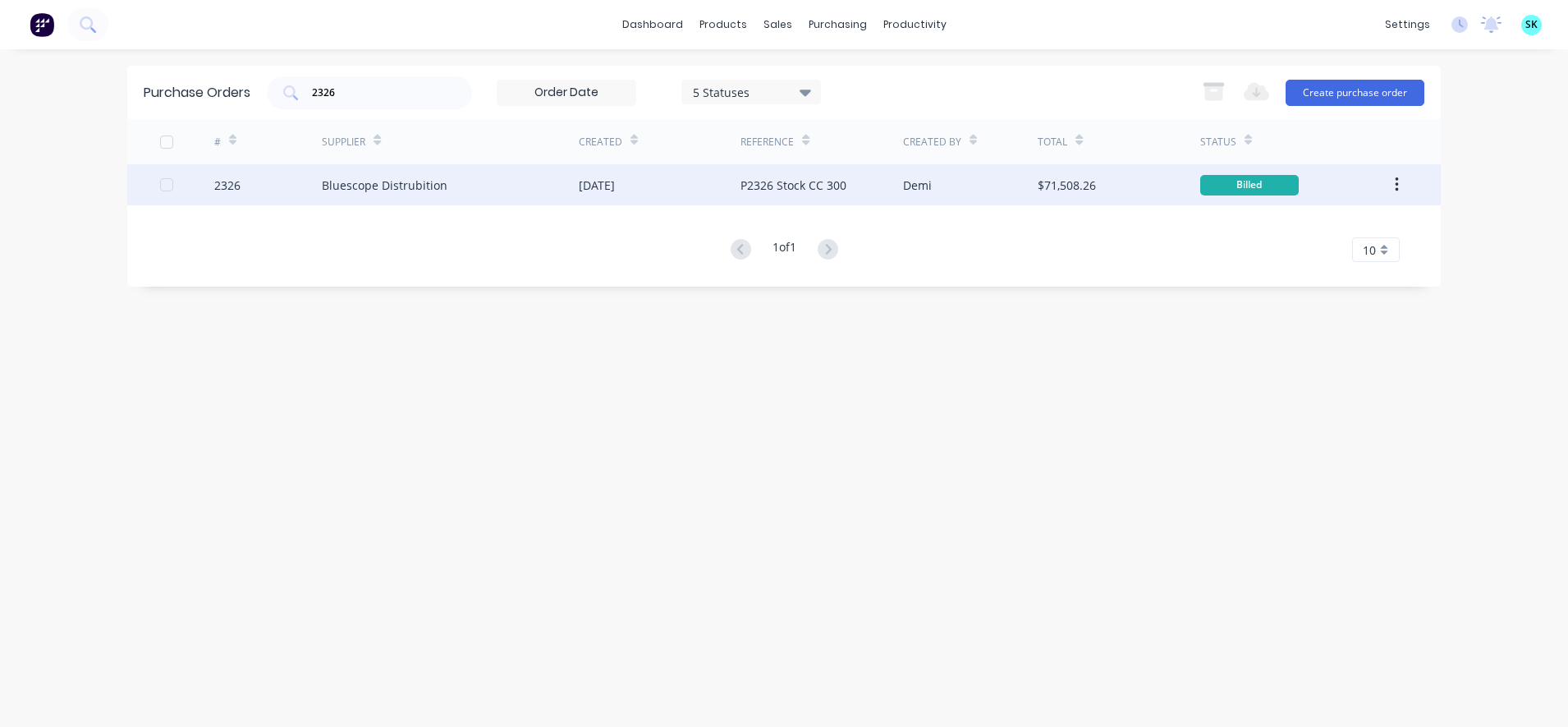
click at [615, 192] on div "[DATE]" at bounding box center [596, 184] width 36 height 17
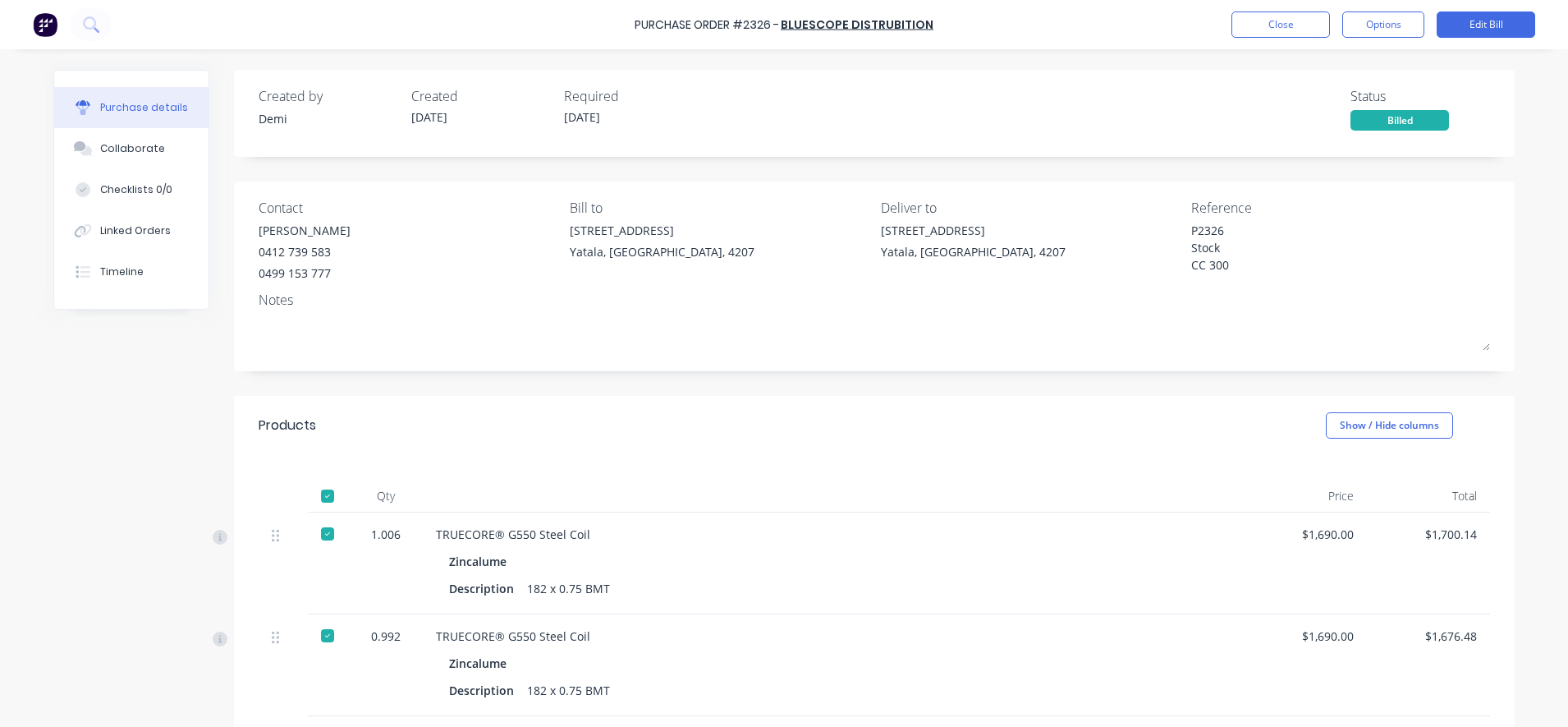
drag, startPoint x: 1225, startPoint y: 273, endPoint x: 1174, endPoint y: 232, distance: 65.4
click at [1191, 232] on div "P2326 Stock CC 300" at bounding box center [1294, 249] width 205 height 56
type textarea "x"
click at [1262, 40] on div "Purchase Order #2326 - Bluescope Distrubition Close Options Edit Bill" at bounding box center [784, 24] width 1568 height 49
click at [1263, 33] on button "Close" at bounding box center [1280, 25] width 99 height 26
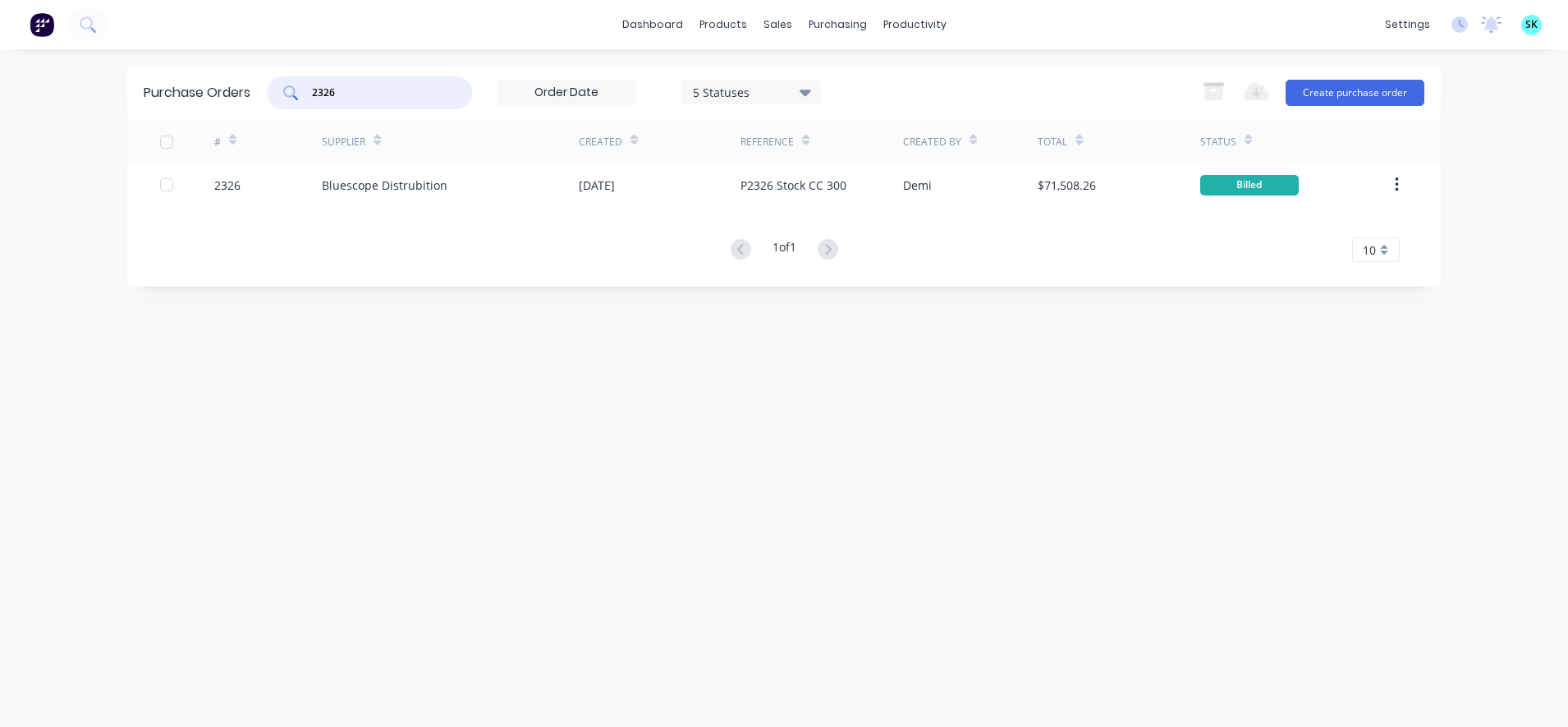
drag, startPoint x: 360, startPoint y: 99, endPoint x: 312, endPoint y: 101, distance: 48.0
click at [312, 101] on div "2326" at bounding box center [370, 93] width 205 height 33
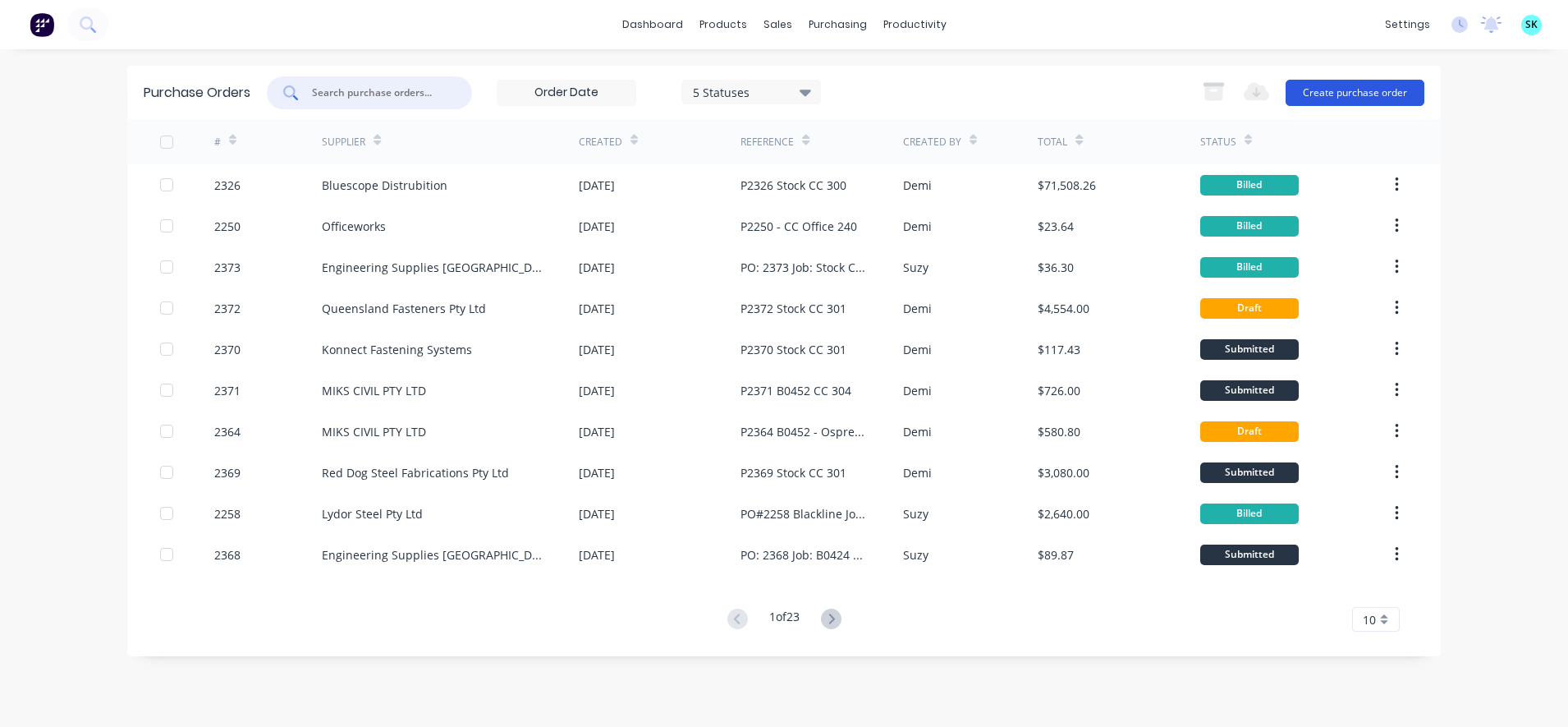
click at [1334, 91] on button "Create purchase order" at bounding box center [1354, 93] width 139 height 26
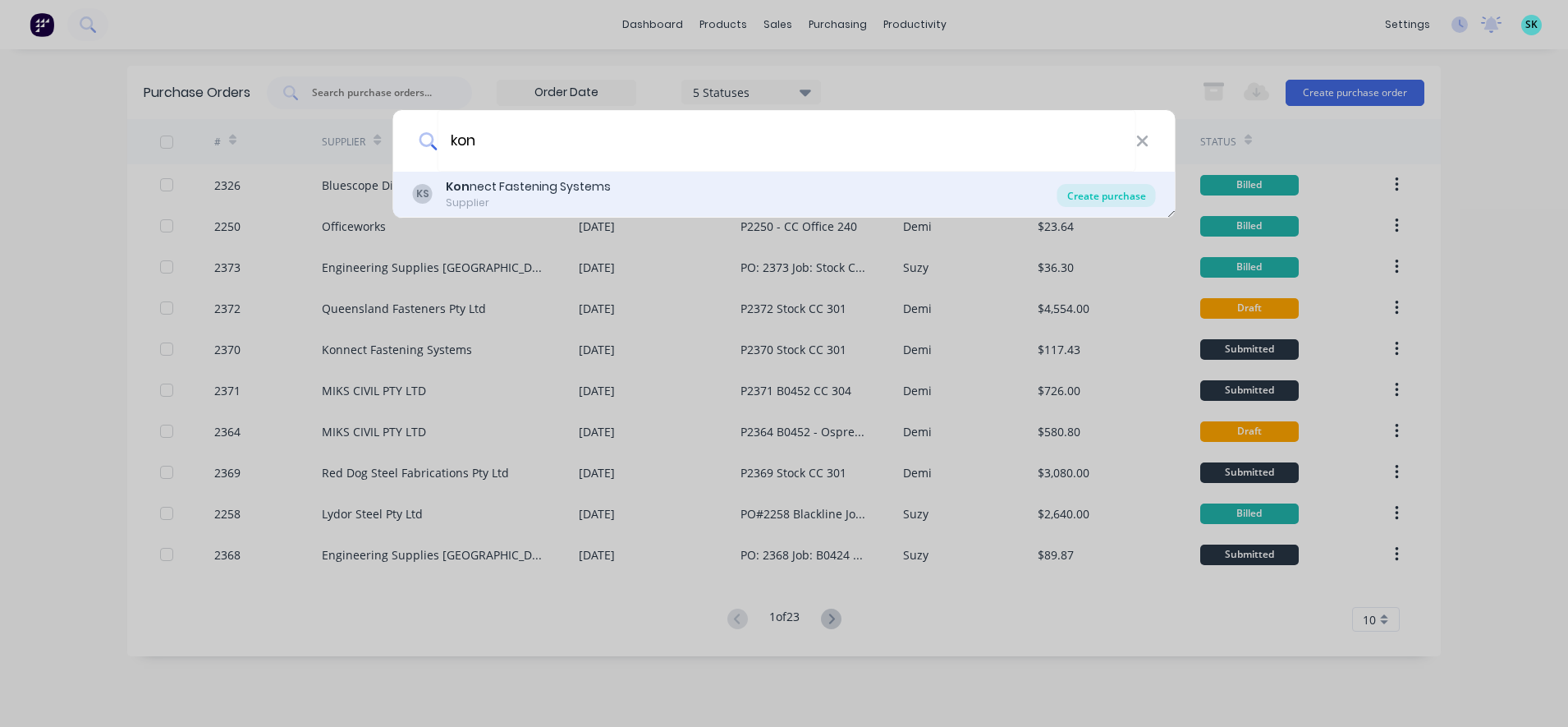
type input "kon"
click at [1094, 193] on div "Create purchase" at bounding box center [1106, 194] width 99 height 23
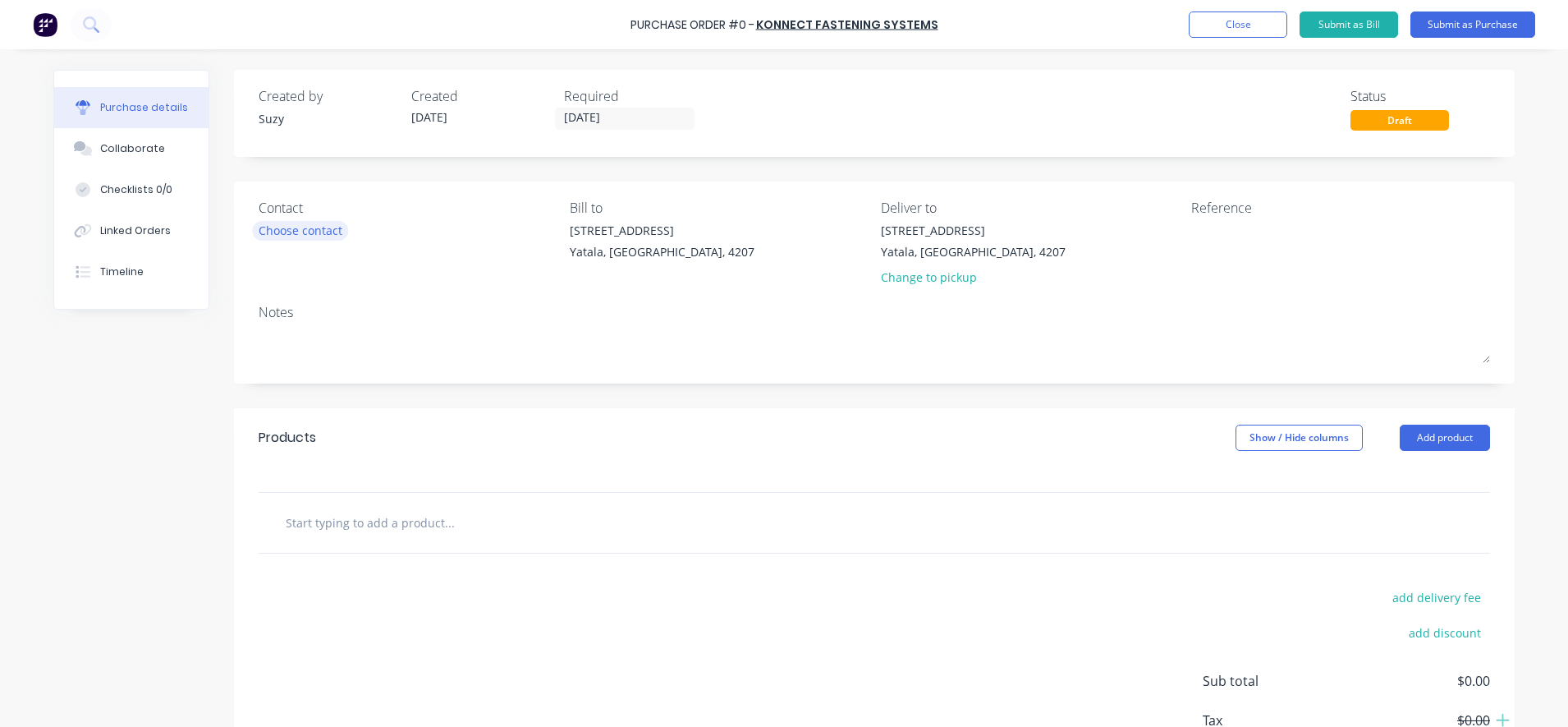
click at [317, 225] on div "Contact Choose contact" at bounding box center [408, 245] width 299 height 96
click at [317, 225] on div "Choose contact" at bounding box center [300, 229] width 84 height 17
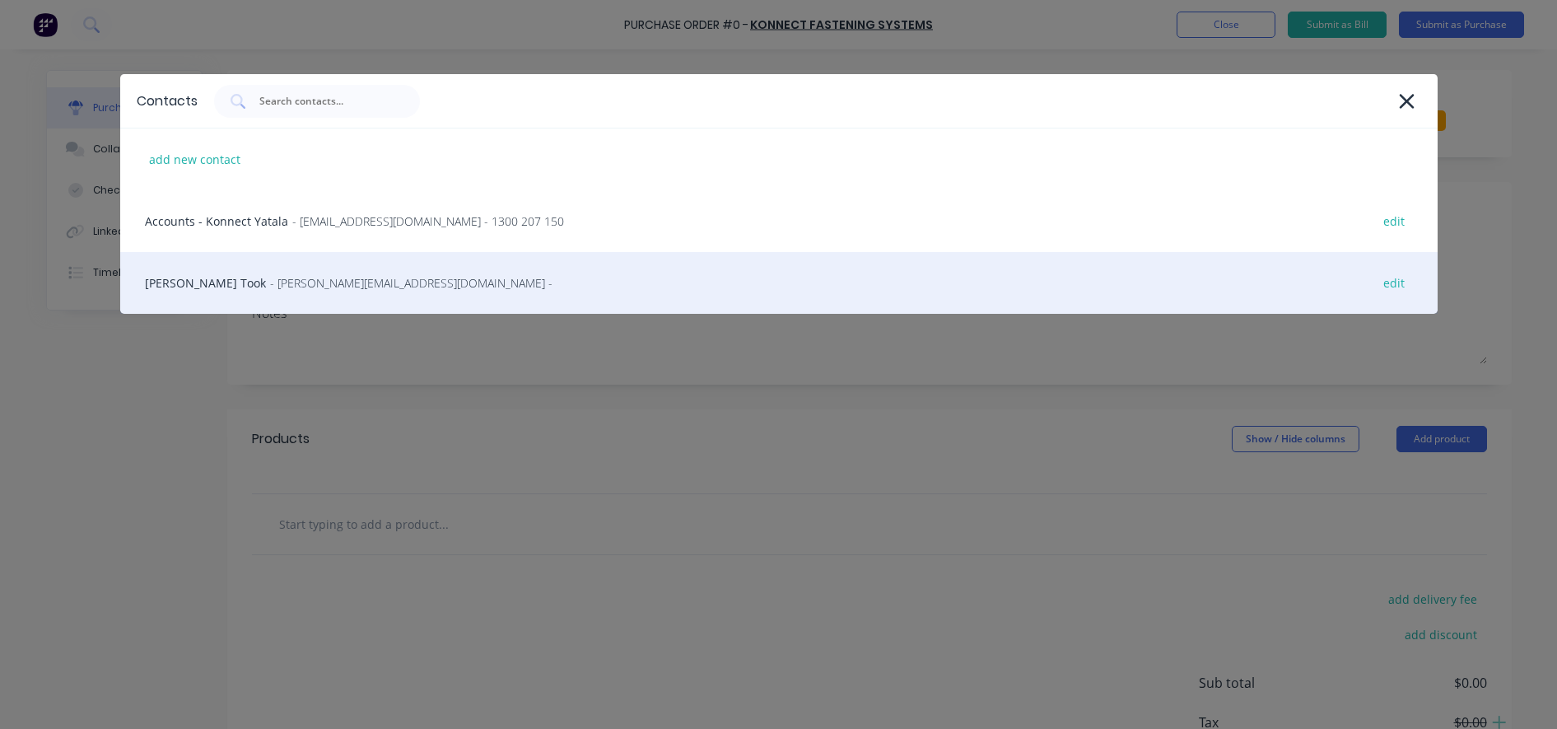
click at [329, 273] on div "[PERSON_NAME] Took - [PERSON_NAME][EMAIL_ADDRESS][DOMAIN_NAME] - edit" at bounding box center [778, 283] width 1317 height 62
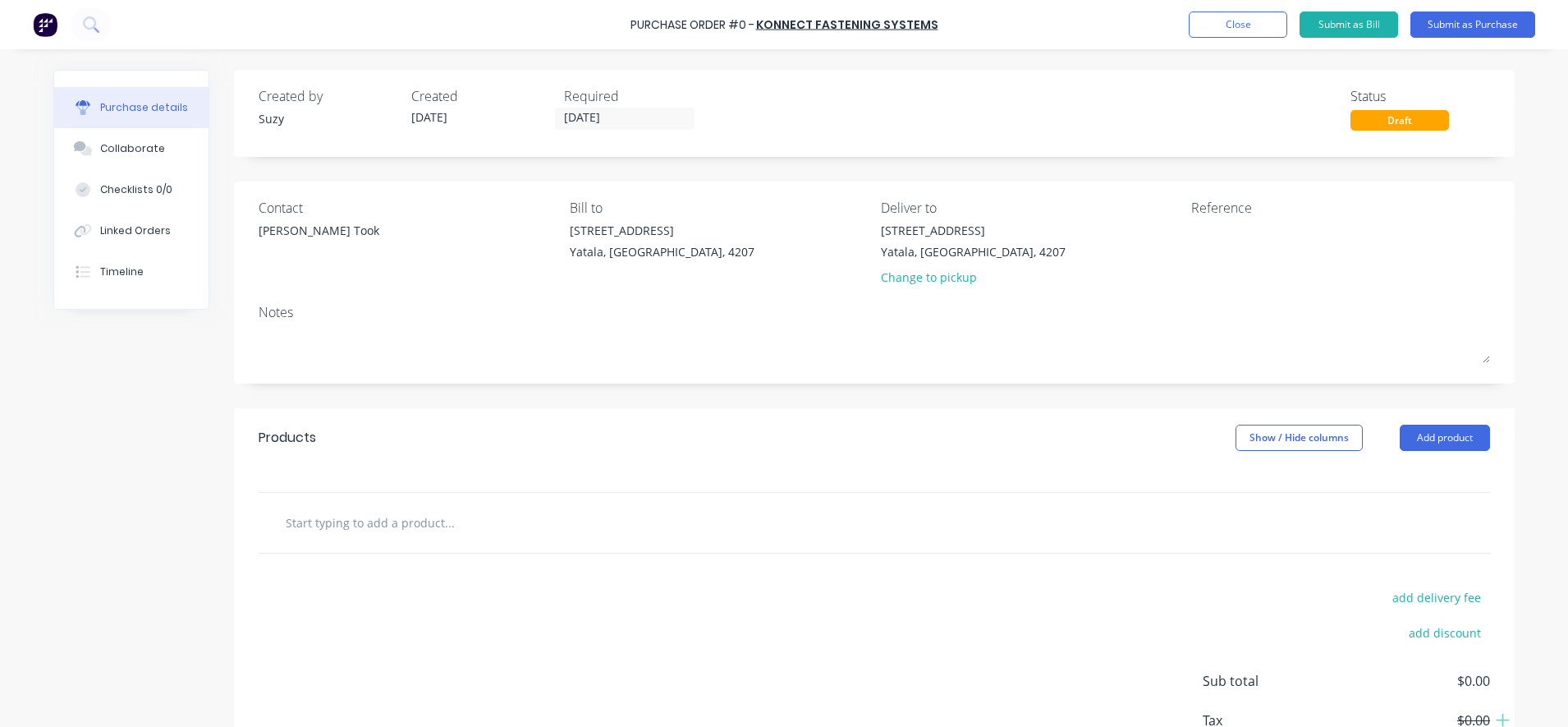
click at [426, 551] on div at bounding box center [873, 523] width 1231 height 60
click at [423, 533] on input "text" at bounding box center [449, 522] width 328 height 33
type input "Dem"
click at [490, 583] on div "add delivery fee add discount Sub total $0.00 Tax $0.00 Total $0.00" at bounding box center [874, 688] width 1280 height 270
click at [347, 529] on input "Dem" at bounding box center [449, 522] width 328 height 33
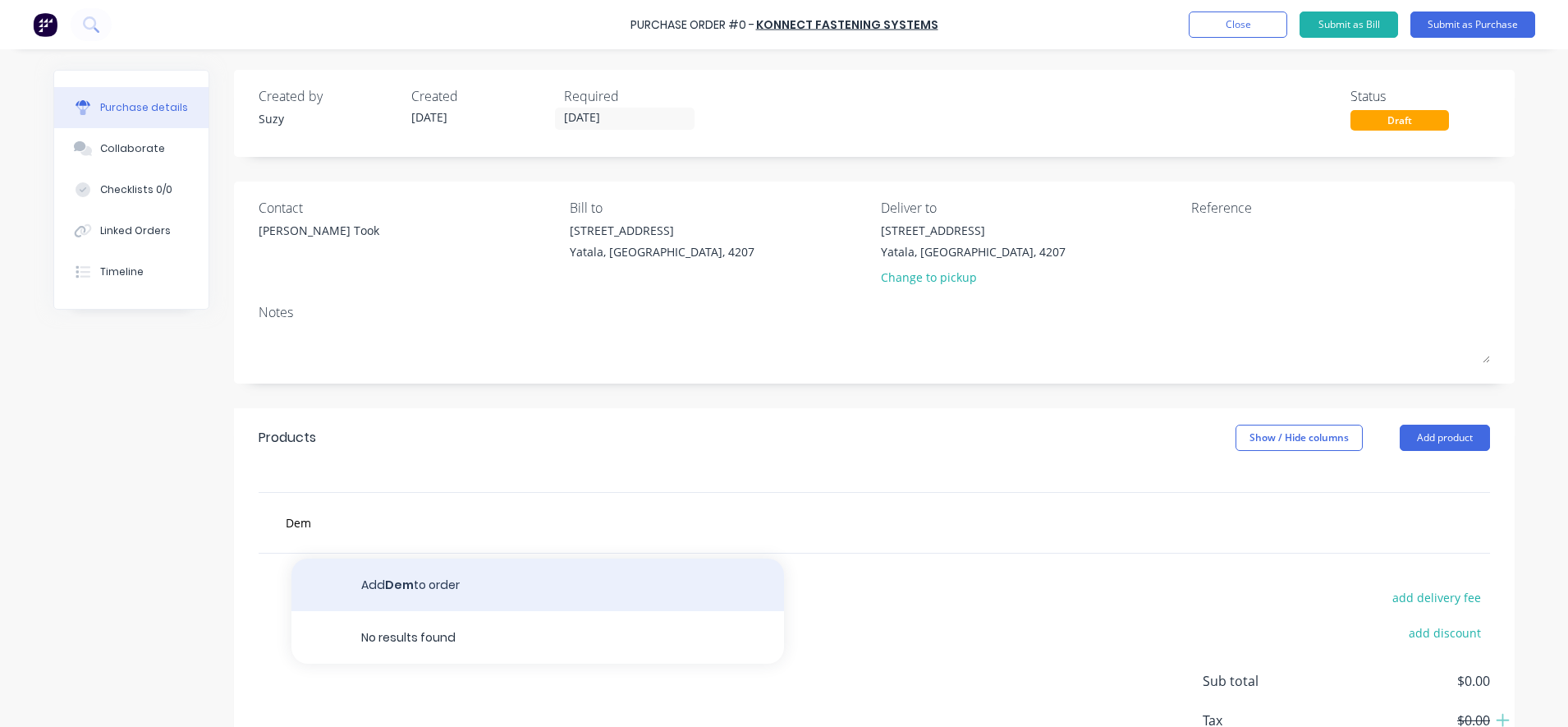
click at [350, 597] on button "Add Dem to order" at bounding box center [537, 584] width 492 height 53
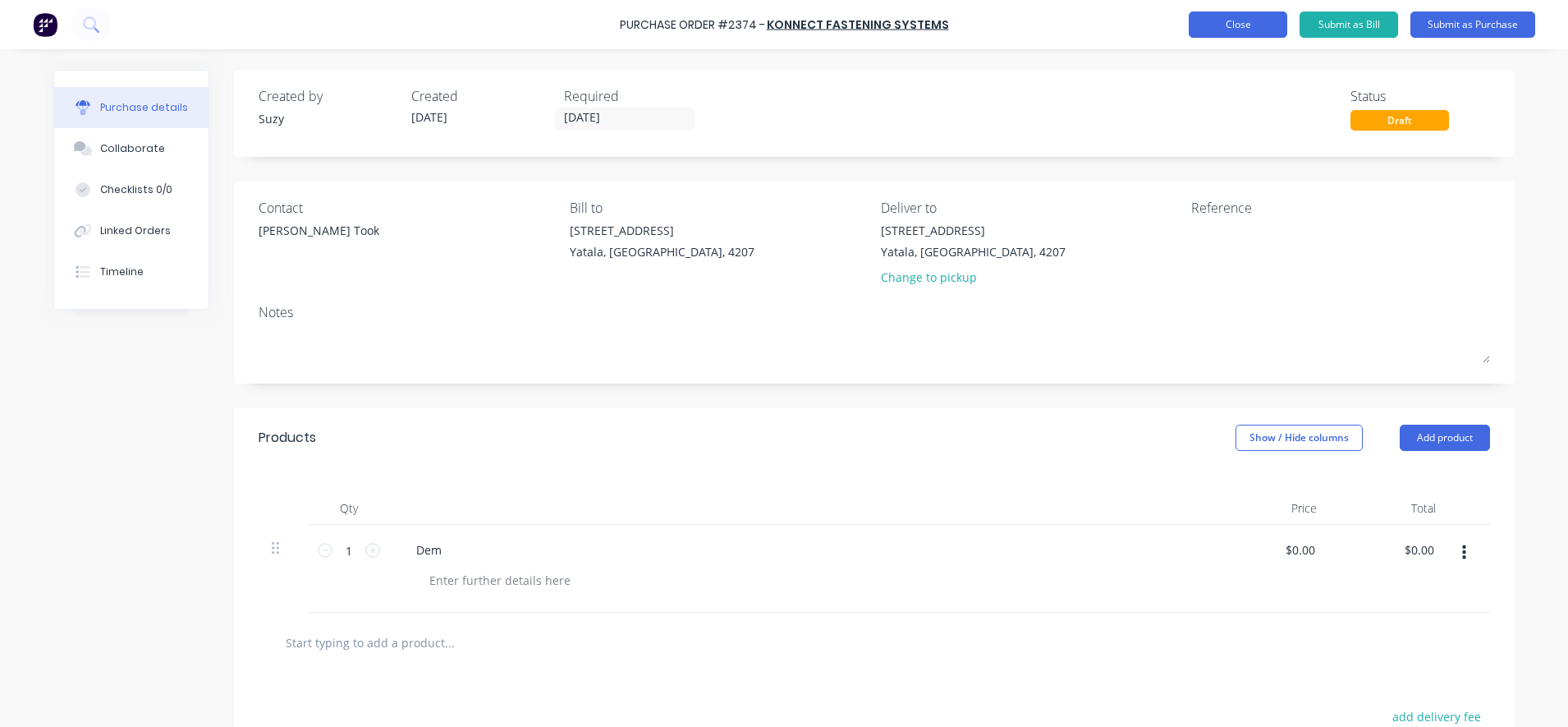
click at [1230, 33] on button "Close" at bounding box center [1237, 25] width 99 height 26
